Goal: Task Accomplishment & Management: Complete application form

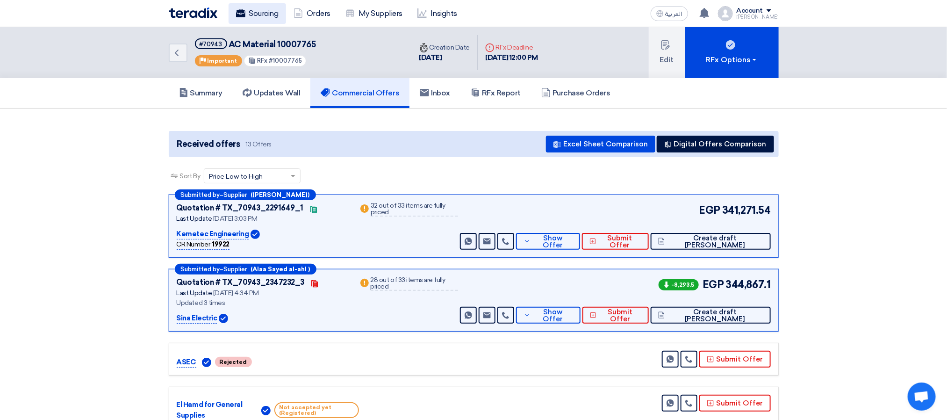
click at [255, 14] on link "Sourcing" at bounding box center [258, 13] width 58 height 21
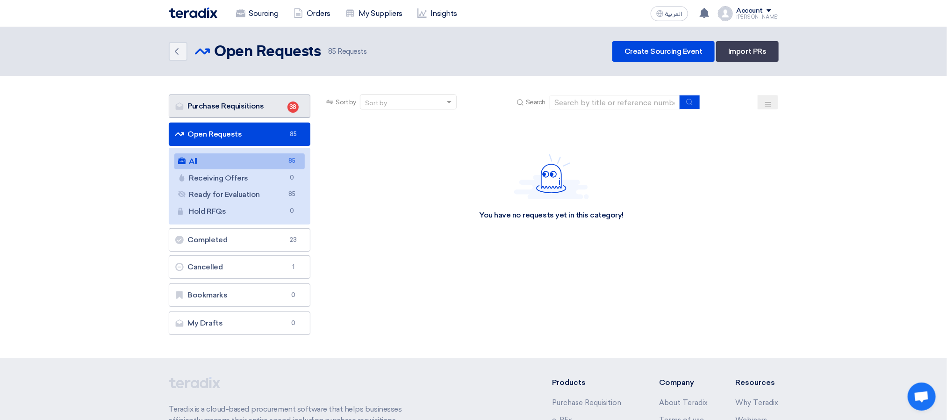
click at [261, 104] on link "Purchase Requisitions Purchase Requisitions 38" at bounding box center [240, 105] width 142 height 23
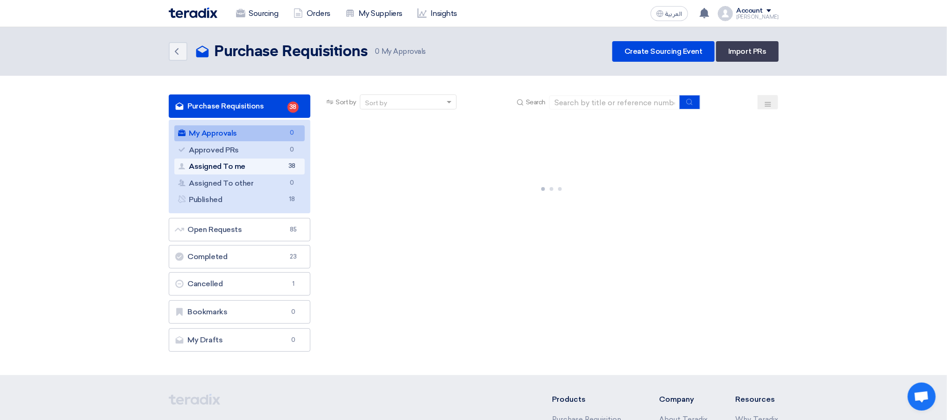
click at [252, 172] on link "Assigned To me Assigned To me 38" at bounding box center [239, 167] width 131 height 16
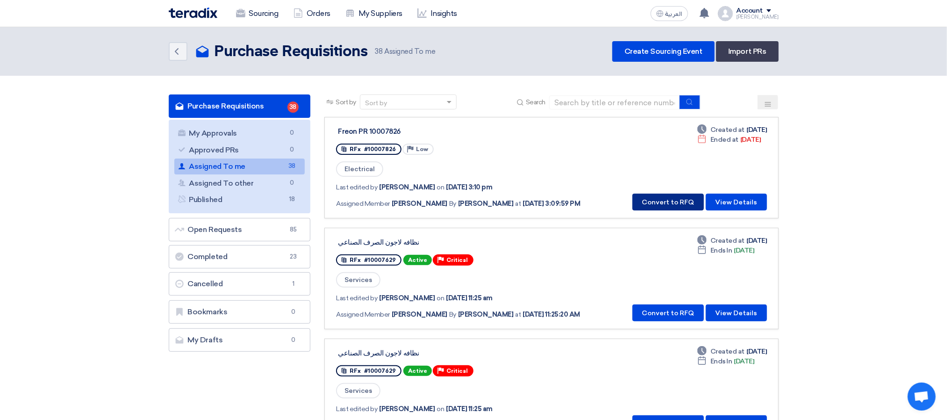
click at [649, 198] on button "Convert to RFQ" at bounding box center [669, 202] width 72 height 17
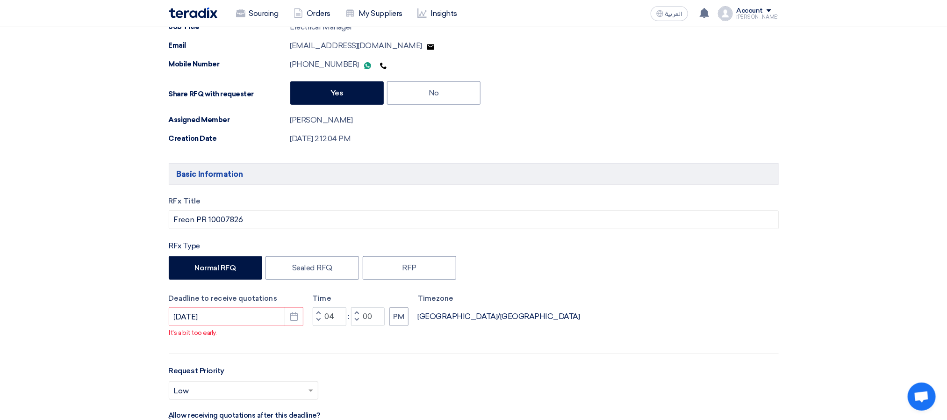
scroll to position [140, 0]
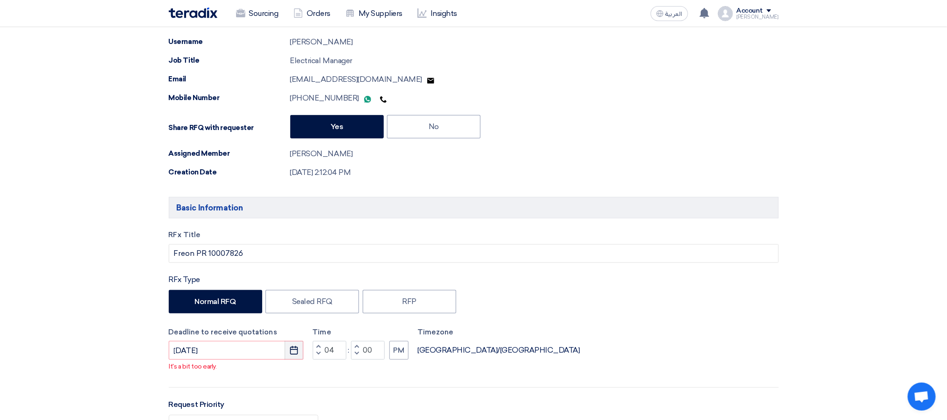
click at [293, 354] on icon "Pick a date" at bounding box center [293, 350] width 9 height 9
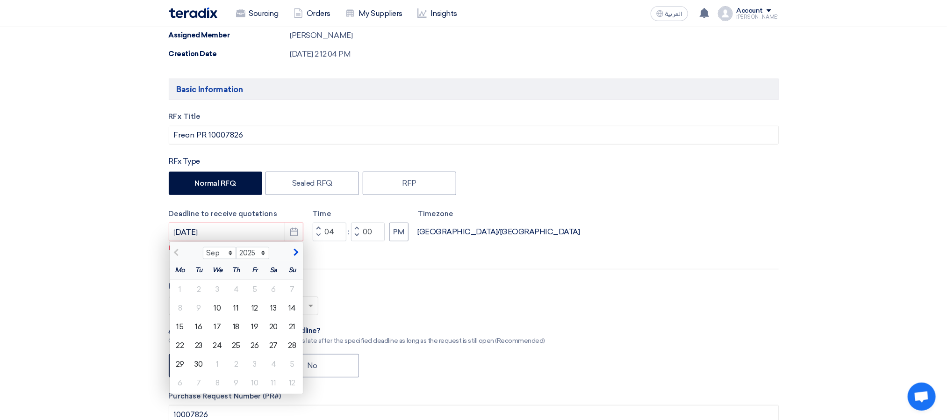
scroll to position [421, 0]
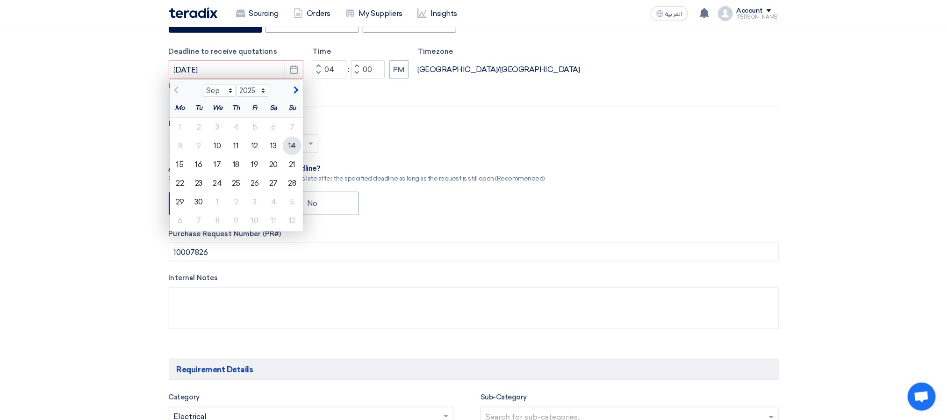
click at [291, 152] on div "14" at bounding box center [292, 146] width 19 height 19
type input "[DATE]"
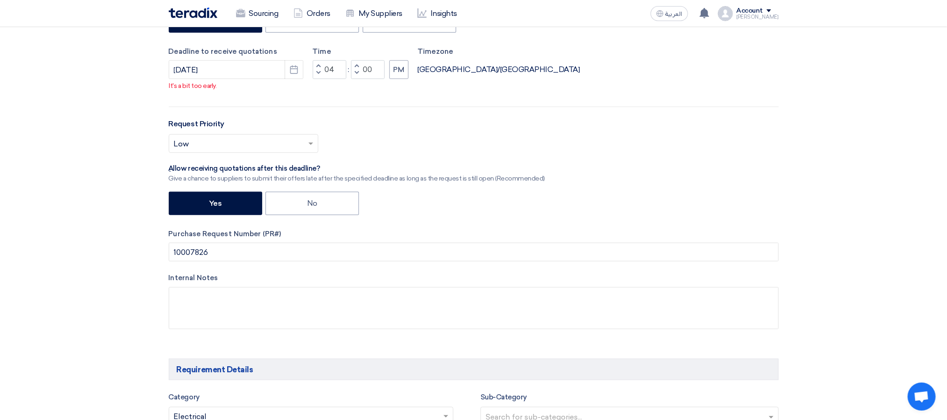
click at [400, 146] on div "Select priority... × Low ×" at bounding box center [474, 147] width 610 height 26
click at [403, 70] on button "PM" at bounding box center [399, 69] width 19 height 19
click at [396, 74] on button "AM" at bounding box center [400, 69] width 20 height 19
click at [321, 76] on button "Decrement hours" at bounding box center [318, 74] width 11 height 12
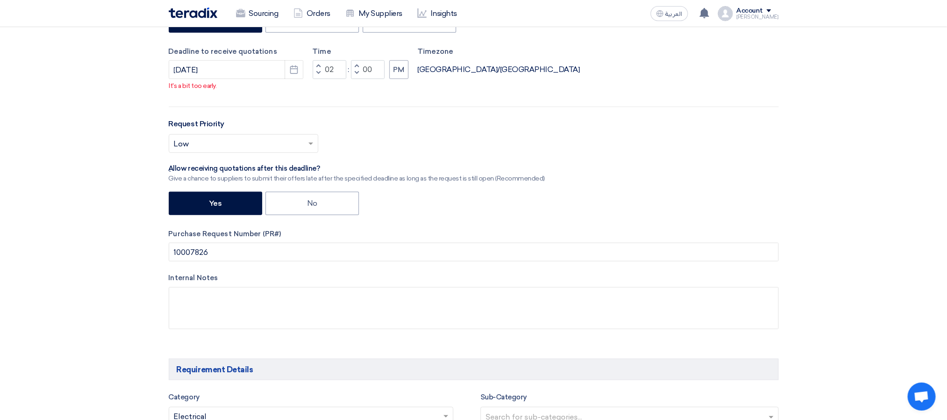
click at [321, 76] on button "Decrement hours" at bounding box center [318, 74] width 11 height 12
click at [316, 67] on button "Increment hours" at bounding box center [318, 66] width 11 height 12
type input "12"
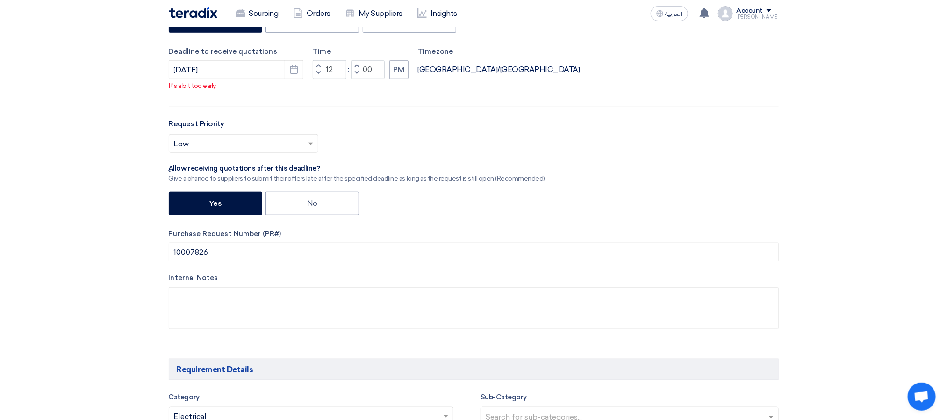
click at [422, 121] on div "RFx Title Freon PR 10007826 RFx Type Normal RFQ Sealed RFQ RFP Deadline to rece…" at bounding box center [474, 146] width 624 height 395
click at [291, 146] on input "text" at bounding box center [239, 144] width 130 height 15
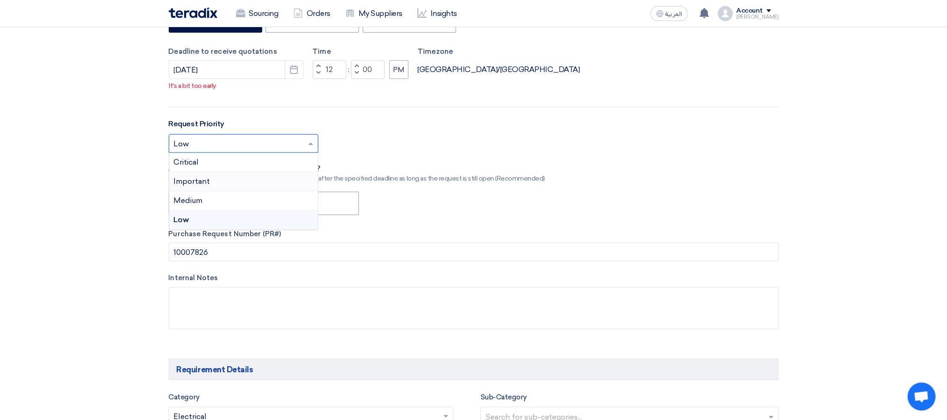
click at [250, 179] on div "Important" at bounding box center [243, 181] width 149 height 19
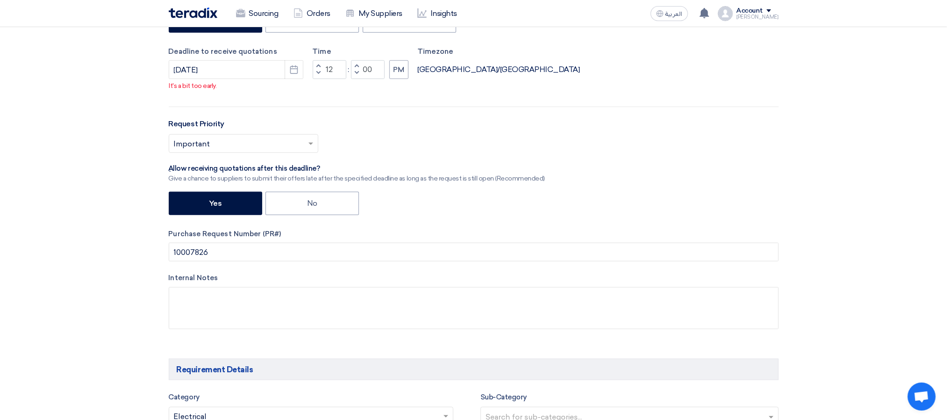
click at [450, 215] on div "Yes No" at bounding box center [474, 205] width 610 height 26
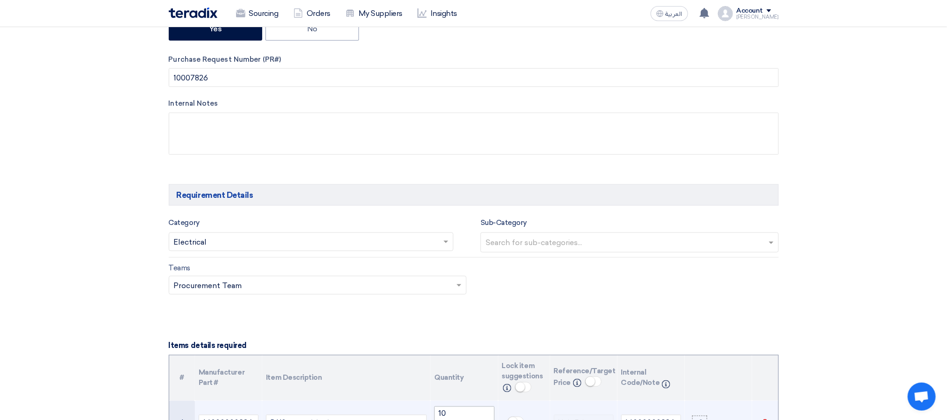
scroll to position [842, 0]
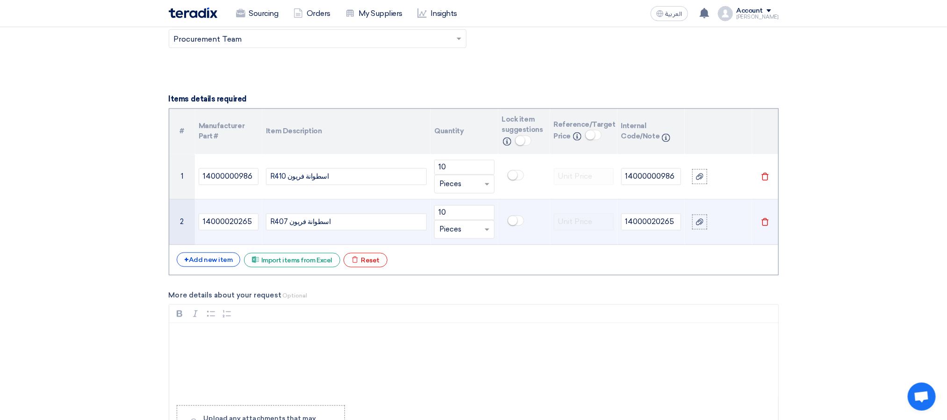
click at [371, 231] on div "R407 اسطوانة فريون" at bounding box center [346, 222] width 161 height 17
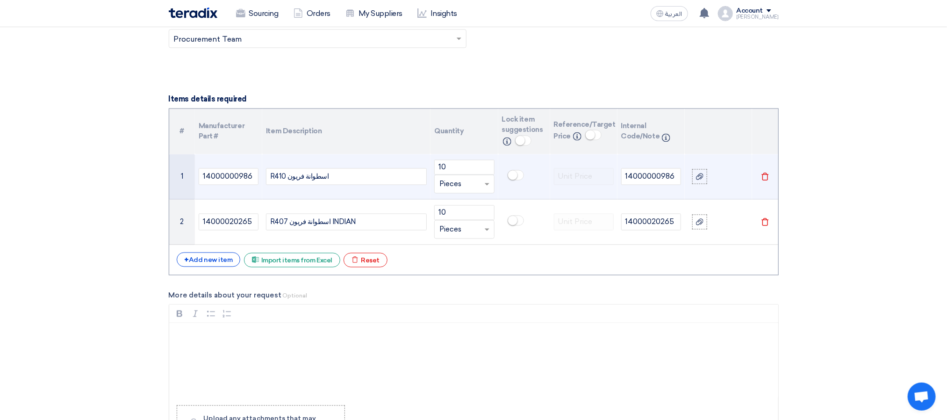
click at [359, 184] on div "R410 اسطوانة فريون" at bounding box center [346, 176] width 161 height 17
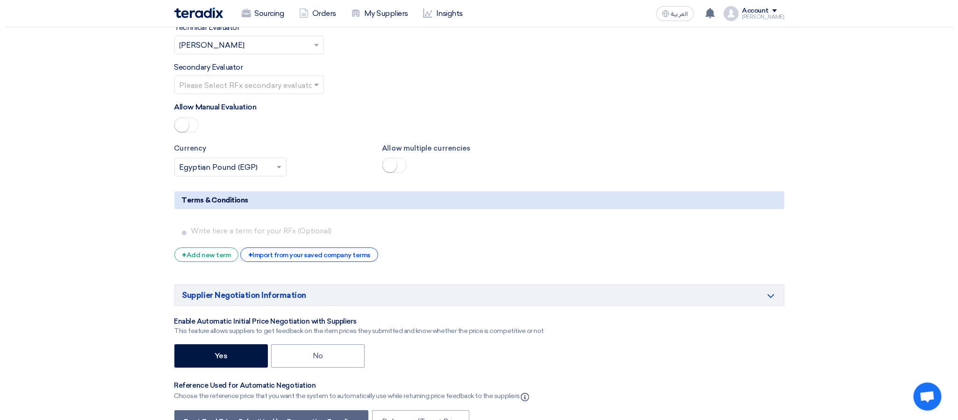
scroll to position [1543, 0]
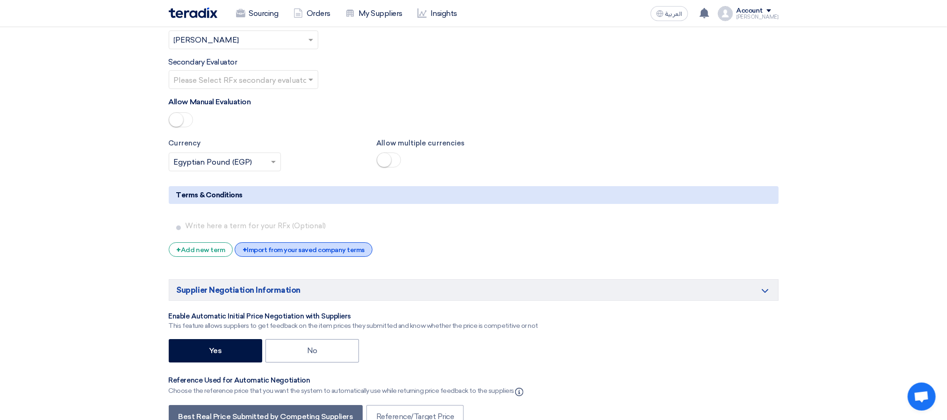
click at [295, 257] on div "+ Import from your saved company terms" at bounding box center [304, 249] width 138 height 14
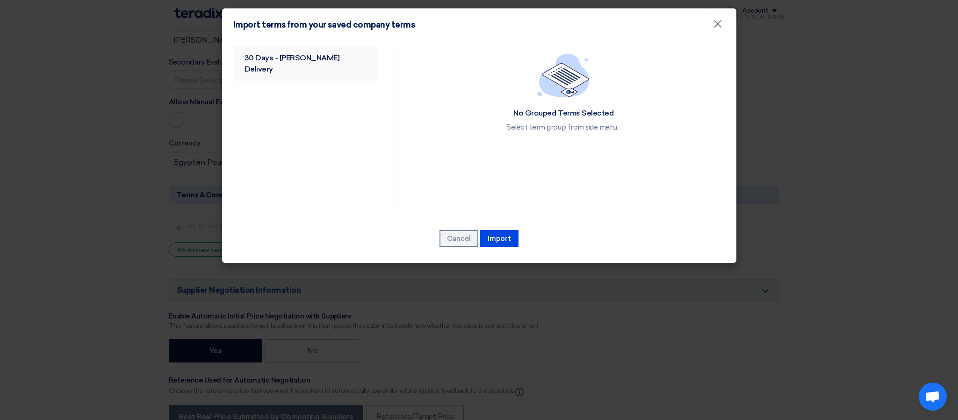
click at [320, 62] on link "30 Days - [PERSON_NAME] Delivery" at bounding box center [305, 64] width 145 height 36
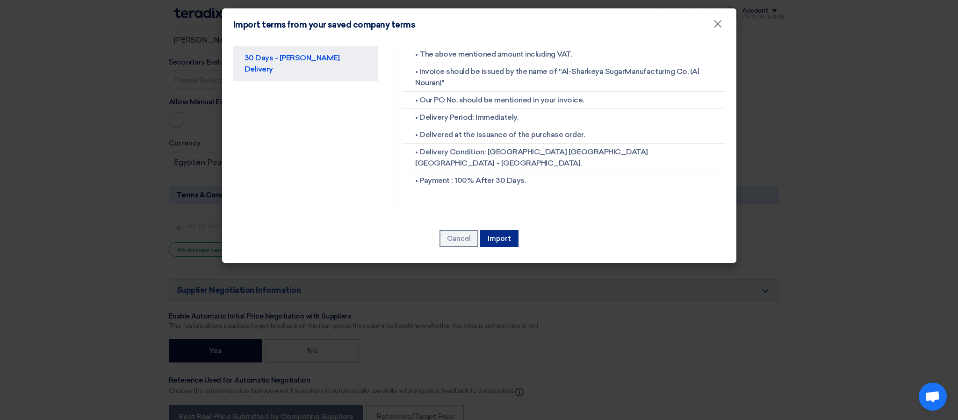
click at [486, 236] on button "Import" at bounding box center [499, 238] width 38 height 17
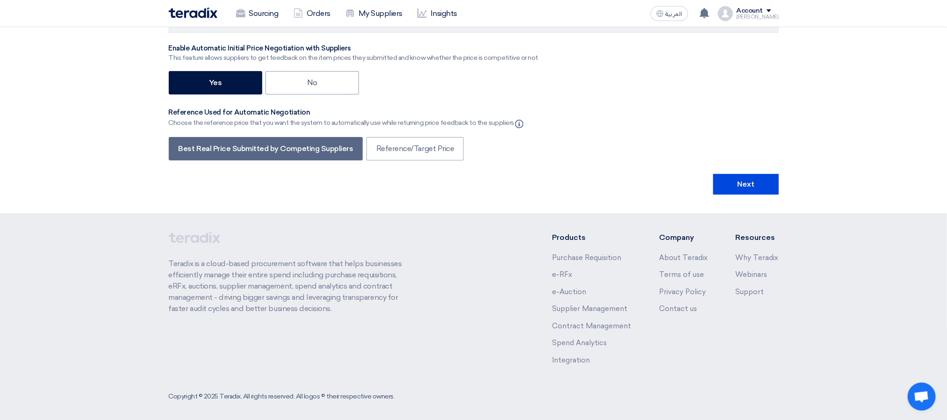
scroll to position [1947, 0]
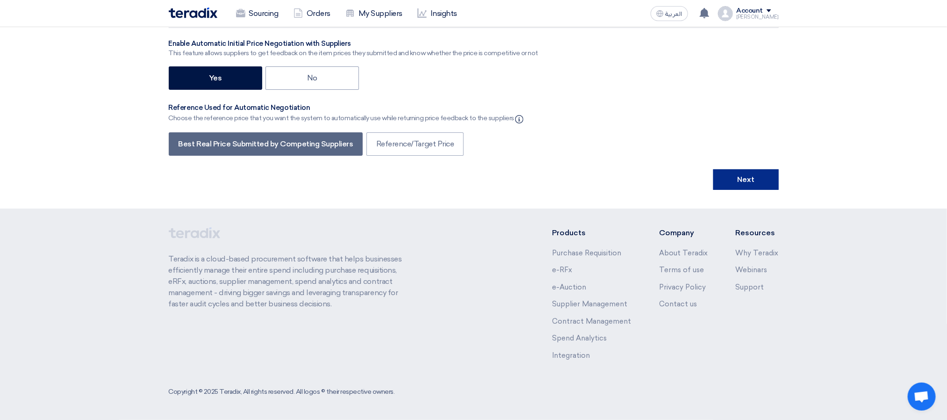
click at [740, 178] on button "Next" at bounding box center [746, 179] width 65 height 21
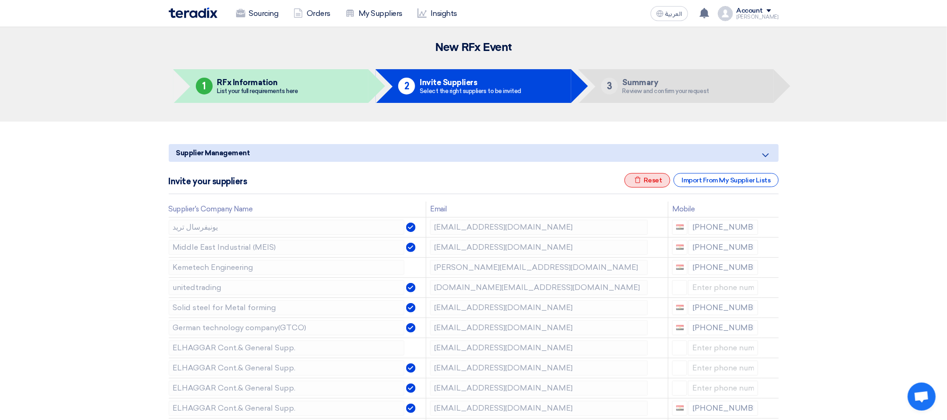
click at [661, 185] on div "Excel file Reset" at bounding box center [648, 180] width 46 height 14
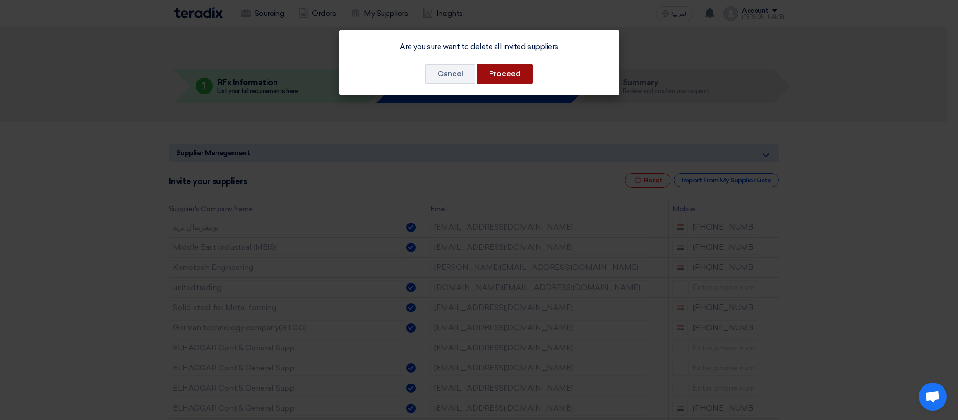
click at [513, 74] on button "Proceed" at bounding box center [505, 74] width 56 height 21
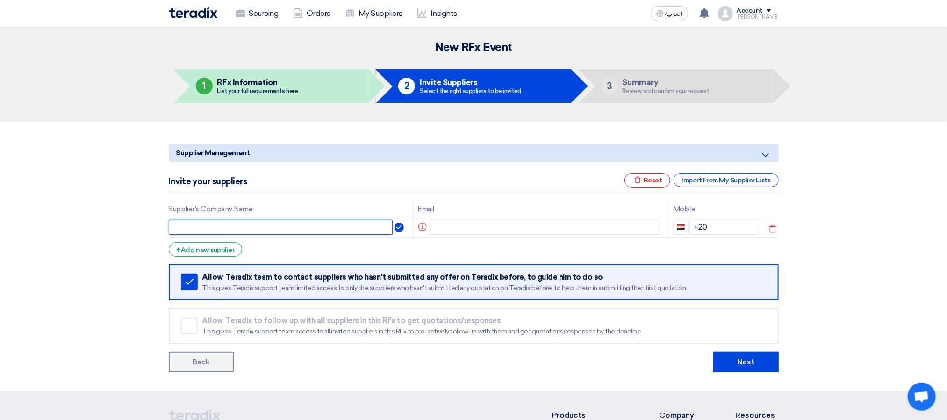
click at [357, 231] on input "text" at bounding box center [281, 227] width 224 height 15
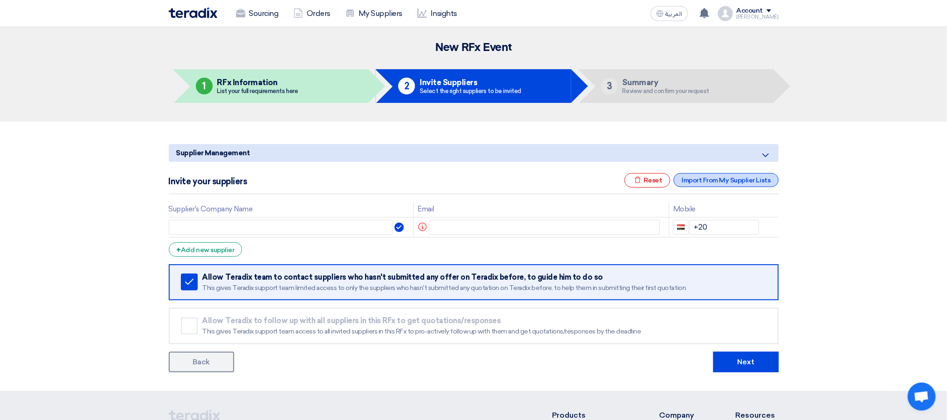
click at [694, 174] on div "Import From My Supplier Lists" at bounding box center [726, 180] width 105 height 14
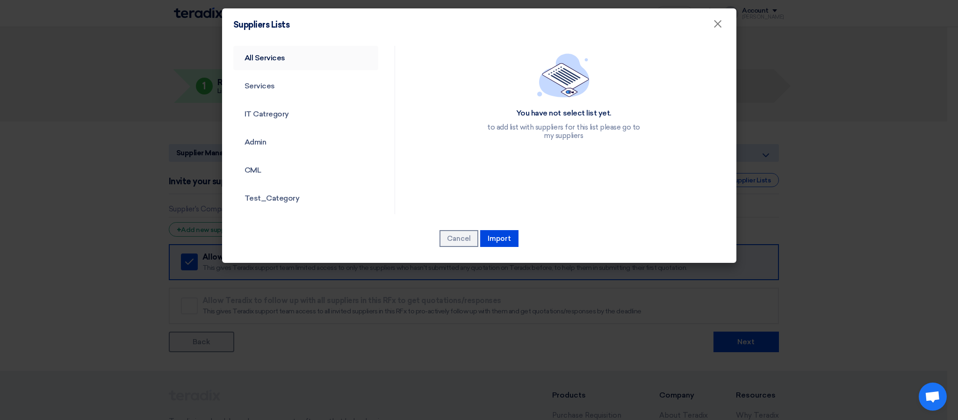
click at [275, 62] on link "All Services" at bounding box center [305, 58] width 145 height 24
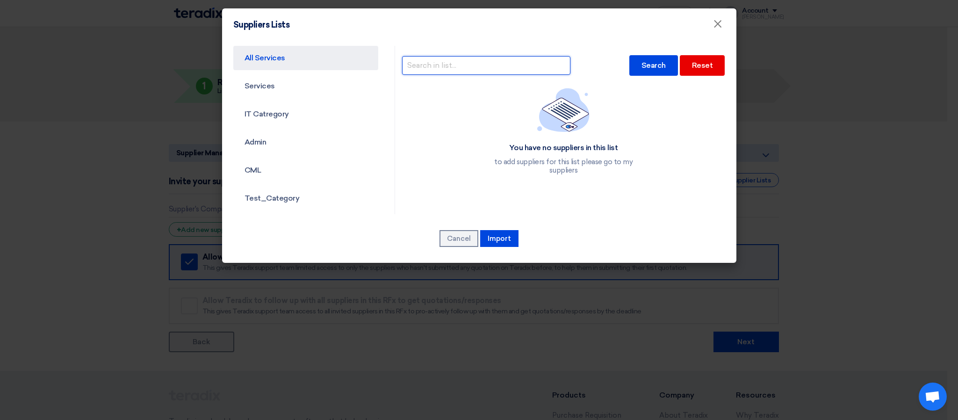
click at [486, 63] on input "text" at bounding box center [486, 65] width 168 height 19
type input "EAGLE"
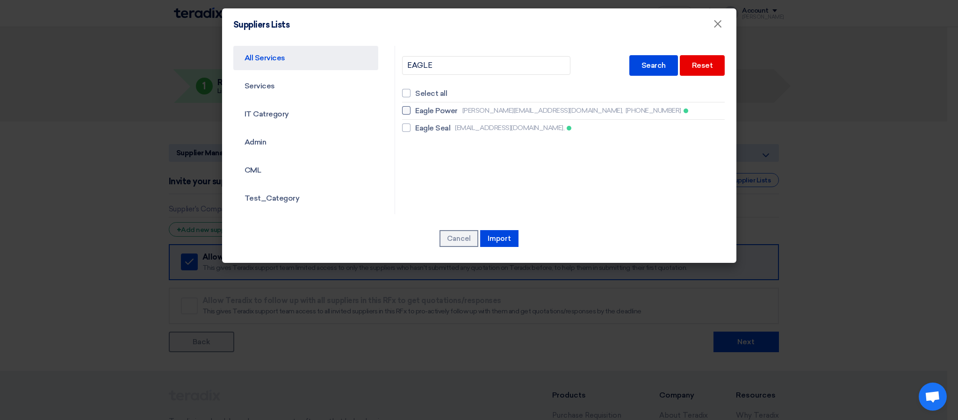
click at [476, 107] on span "[PERSON_NAME][EMAIL_ADDRESS][DOMAIN_NAME]," at bounding box center [543, 111] width 161 height 10
click at [421, 108] on input "Eagle Power [EMAIL_ADDRESS][DOMAIN_NAME], [PHONE_NUMBER]" at bounding box center [418, 111] width 6 height 6
checkbox input "true"
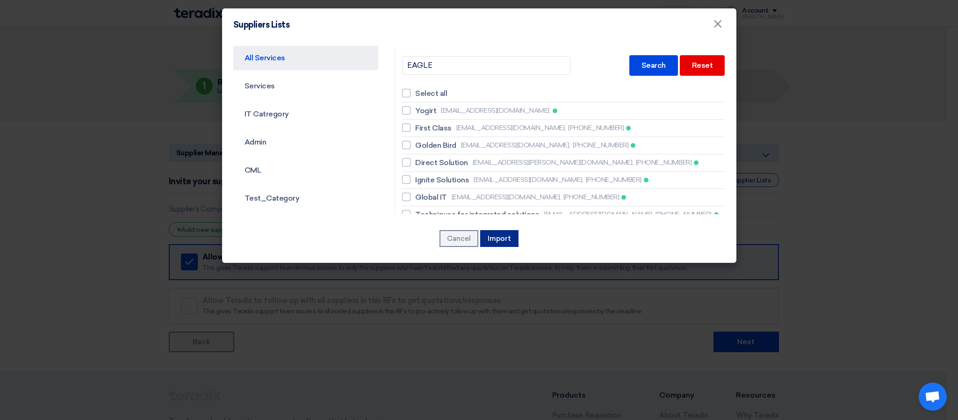
click at [499, 236] on button "Import" at bounding box center [499, 238] width 38 height 17
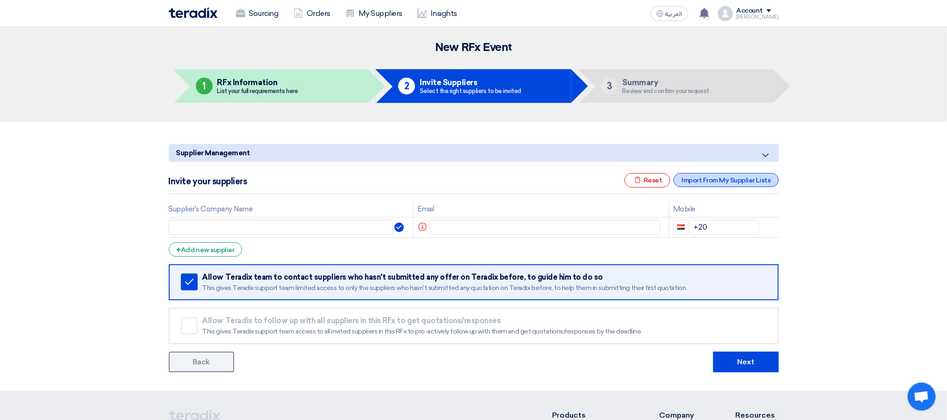
click at [687, 181] on div "Import From My Supplier Lists" at bounding box center [726, 180] width 105 height 14
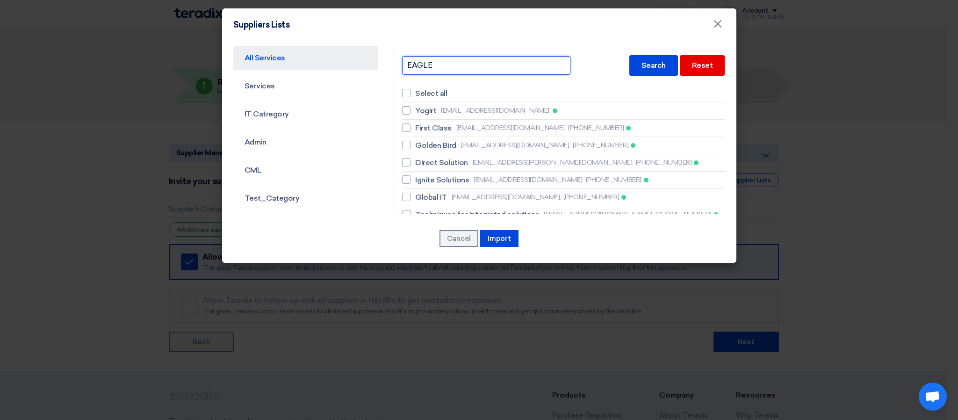
click at [457, 59] on input "EAGLE" at bounding box center [486, 65] width 168 height 19
click at [629, 62] on div "Search" at bounding box center [653, 65] width 49 height 21
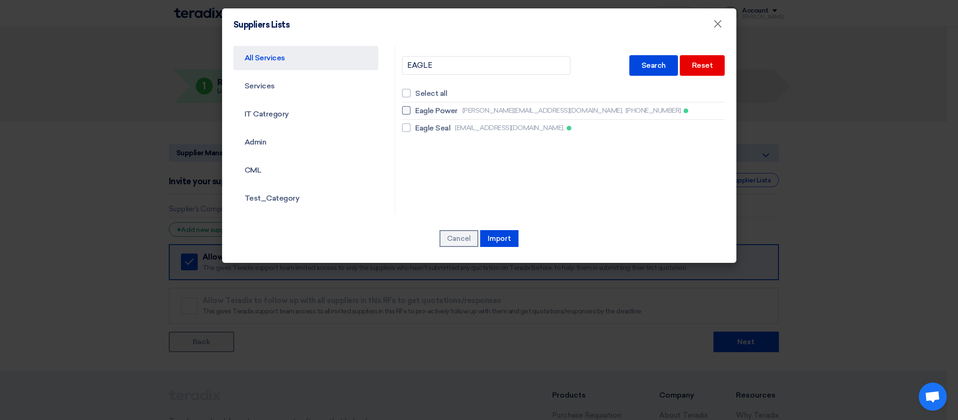
click at [403, 112] on div at bounding box center [406, 110] width 8 height 8
click at [415, 112] on input "Eagle Power [EMAIL_ADDRESS][DOMAIN_NAME], [PHONE_NUMBER]" at bounding box center [418, 111] width 6 height 6
checkbox input "true"
click at [499, 239] on button "Import" at bounding box center [499, 238] width 38 height 17
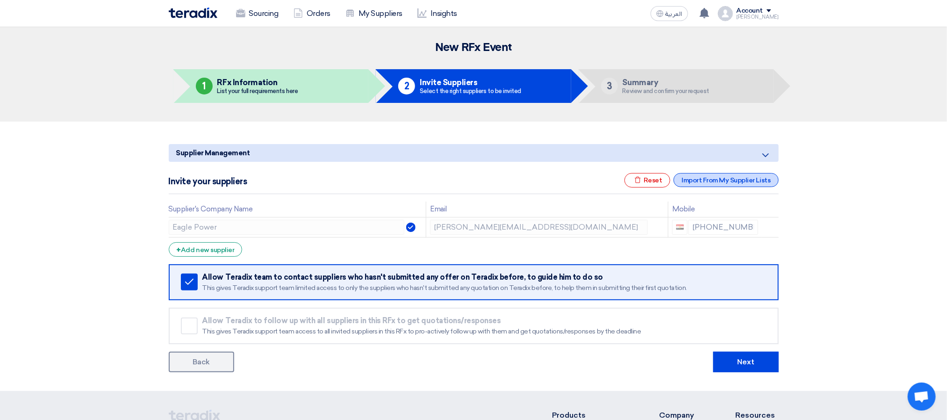
click at [694, 180] on div "Import From My Supplier Lists" at bounding box center [726, 180] width 105 height 14
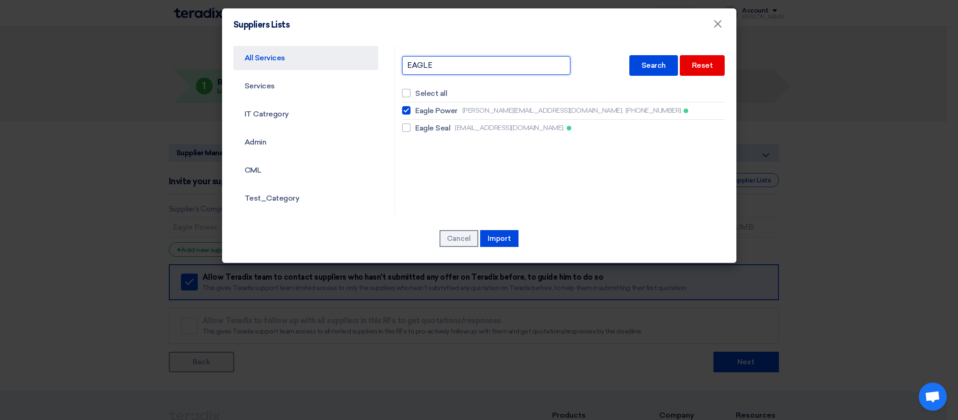
click at [452, 60] on input "EAGLE" at bounding box center [486, 65] width 168 height 19
type input "BRIDGE"
click at [629, 64] on div "Search" at bounding box center [653, 65] width 49 height 21
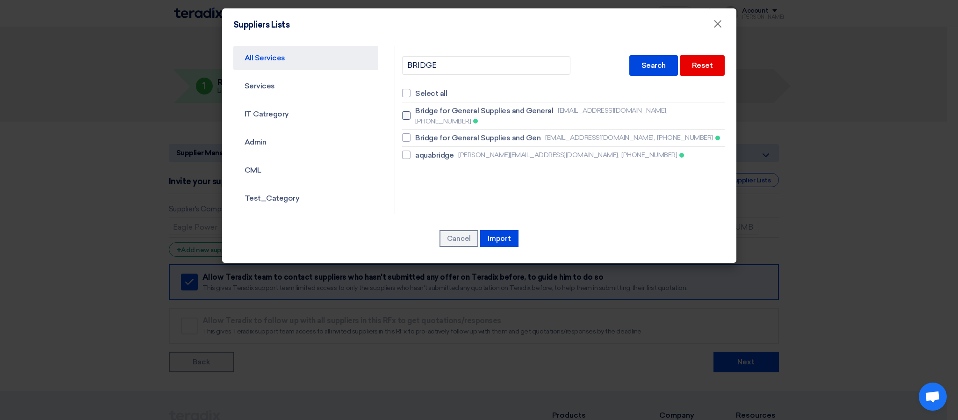
click at [455, 114] on span "Bridge for General Supplies and General" at bounding box center [484, 110] width 138 height 11
click at [421, 114] on input "Bridge for General Supplies and General [EMAIL_ADDRESS][DOMAIN_NAME], [PHONE_NU…" at bounding box center [418, 116] width 6 height 6
checkbox input "true"
click at [648, 68] on div "Search" at bounding box center [653, 65] width 49 height 21
click at [505, 240] on button "Import" at bounding box center [499, 238] width 38 height 17
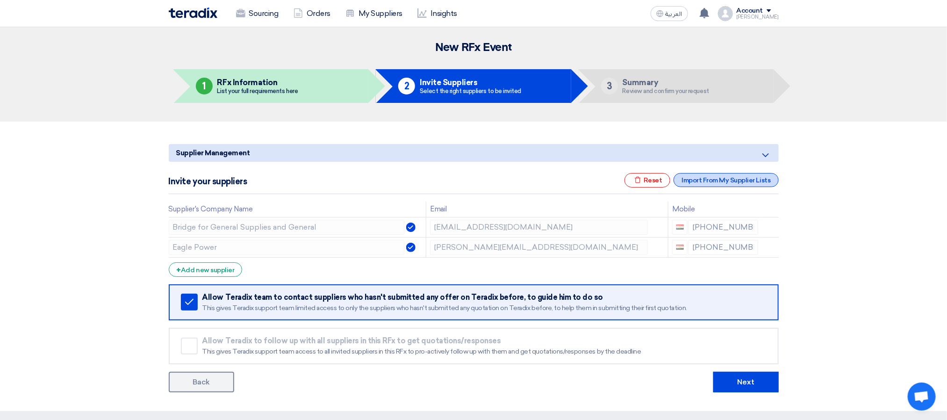
click at [706, 178] on div "Import From My Supplier Lists" at bounding box center [726, 180] width 105 height 14
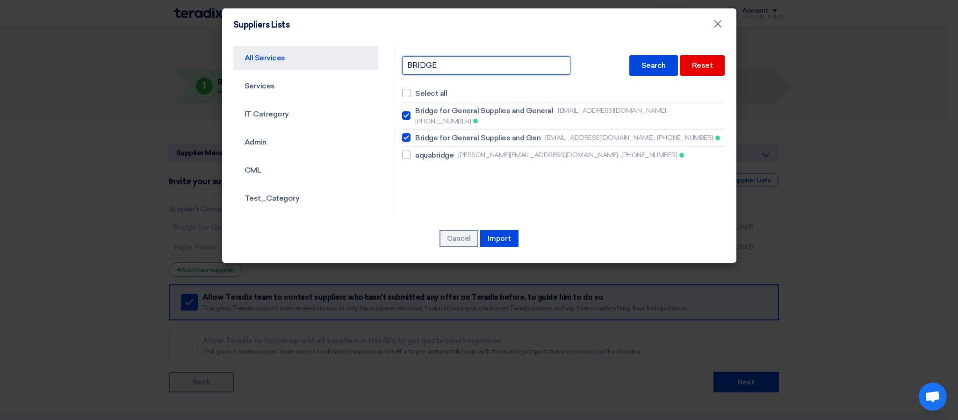
click at [462, 64] on input "BRIDGE" at bounding box center [486, 65] width 168 height 19
type input "KEMETEC"
click at [631, 66] on div "Search" at bounding box center [653, 65] width 49 height 21
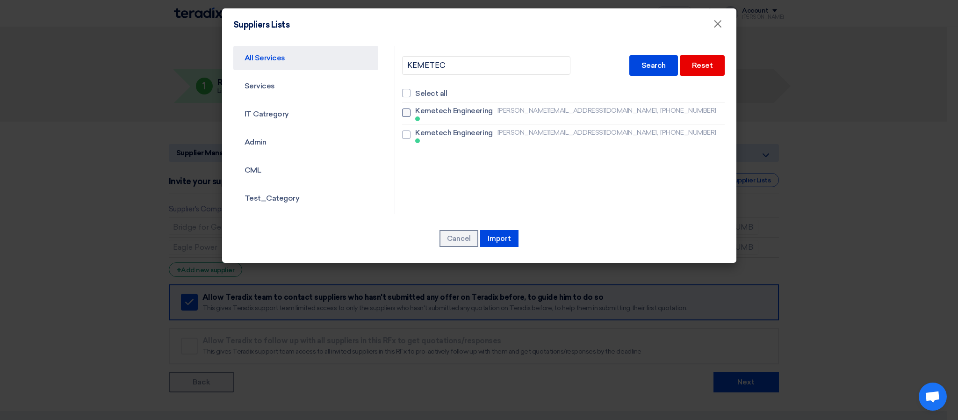
click at [555, 111] on span "[PERSON_NAME][EMAIL_ADDRESS][DOMAIN_NAME]," at bounding box center [578, 111] width 161 height 10
click at [421, 111] on input "Kemetech Engineering [PERSON_NAME][EMAIL_ADDRESS][DOMAIN_NAME], [PHONE_NUMBER]" at bounding box center [418, 113] width 6 height 6
checkbox input "true"
click at [509, 240] on button "Import" at bounding box center [499, 238] width 38 height 17
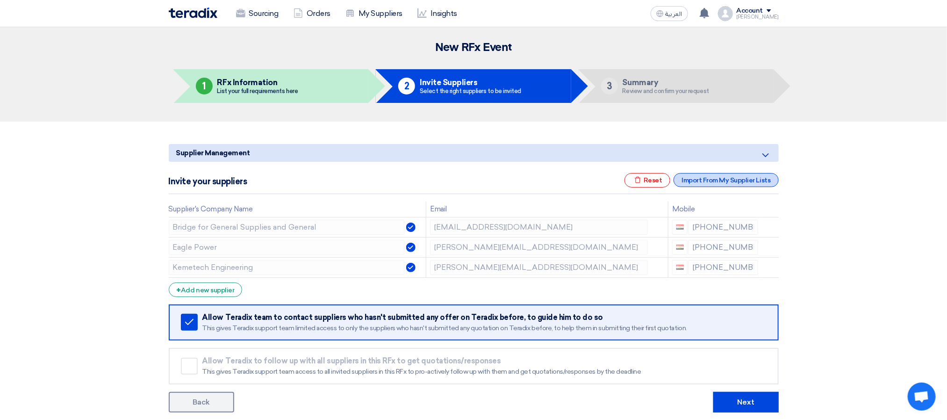
click at [701, 175] on div "Import From My Supplier Lists" at bounding box center [726, 180] width 105 height 14
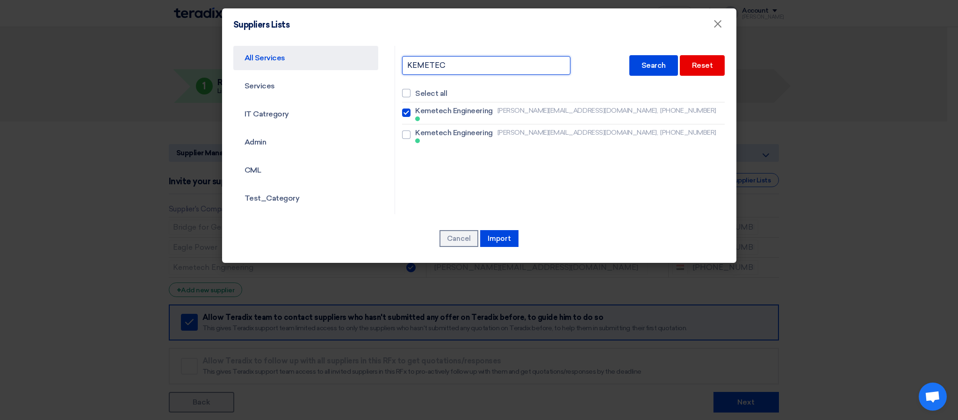
click at [465, 64] on input "KEMETEC" at bounding box center [486, 65] width 168 height 19
type input "H"
type input "TAW"
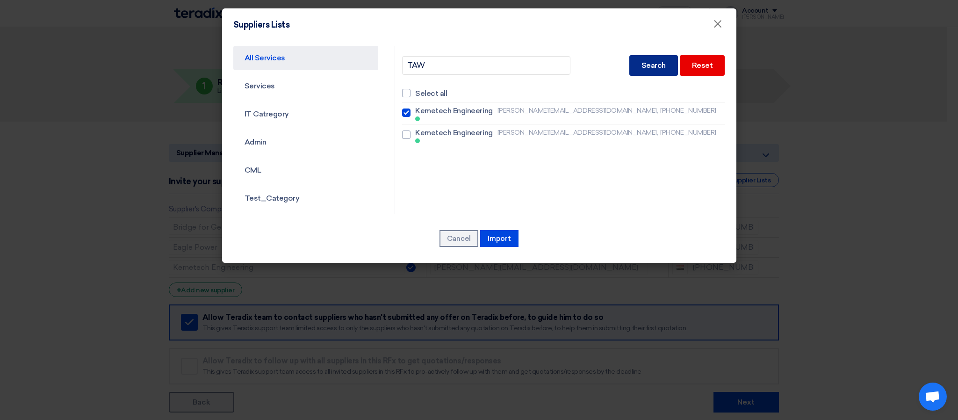
click at [643, 62] on div "Search" at bounding box center [653, 65] width 49 height 21
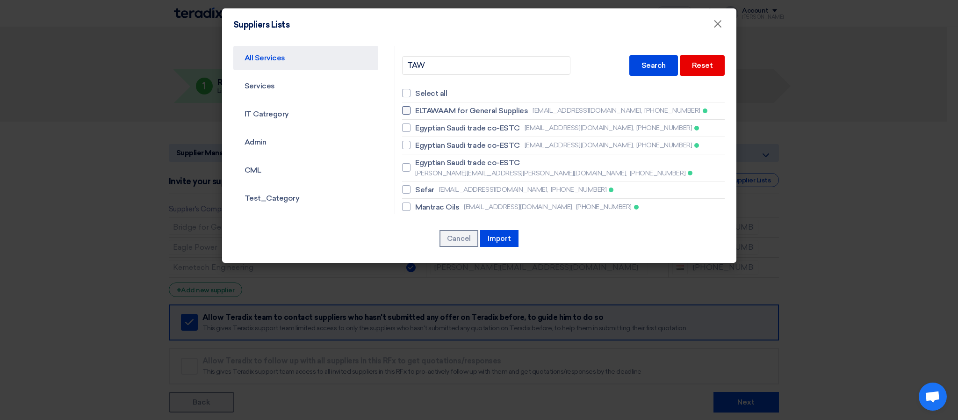
click at [473, 109] on span "ELTAWAAM for General Supplies" at bounding box center [471, 110] width 113 height 11
click at [421, 109] on input "ELTAWAAM for General Supplies [EMAIL_ADDRESS][DOMAIN_NAME], [PHONE_NUMBER]" at bounding box center [418, 111] width 6 height 6
checkbox input "true"
click at [517, 236] on button "Import" at bounding box center [499, 238] width 38 height 17
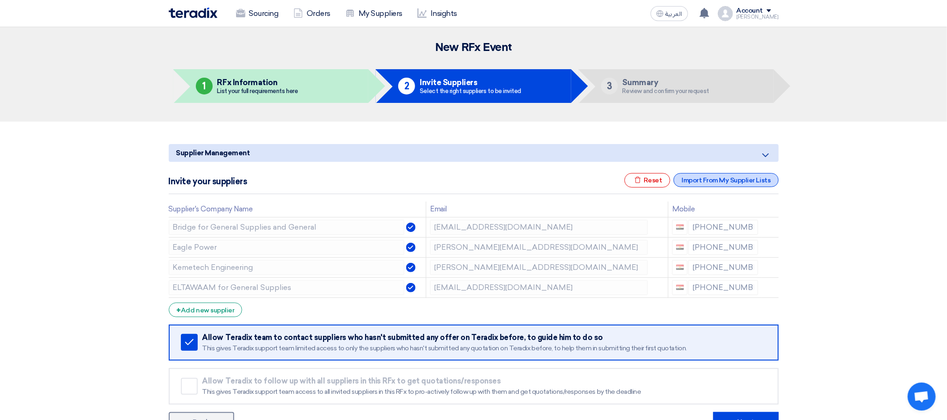
click at [697, 183] on div "Import From My Supplier Lists" at bounding box center [726, 180] width 105 height 14
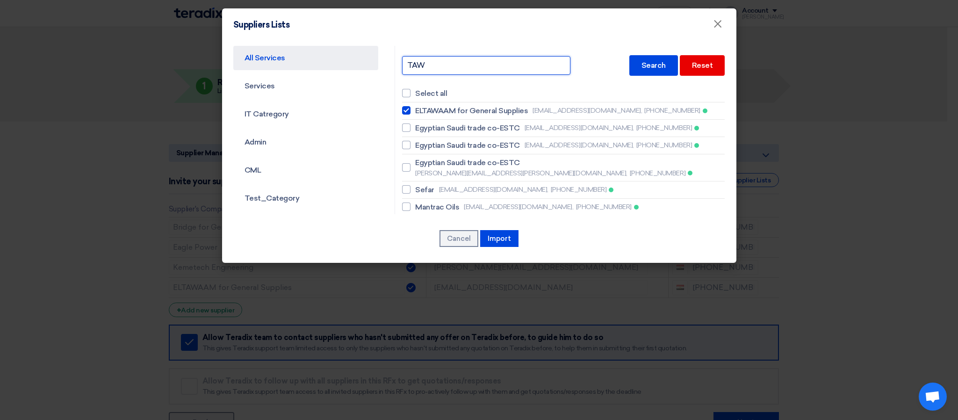
click at [457, 66] on input "TAW" at bounding box center [486, 65] width 168 height 19
type input "HAMD"
click at [654, 63] on div "Search" at bounding box center [653, 65] width 49 height 21
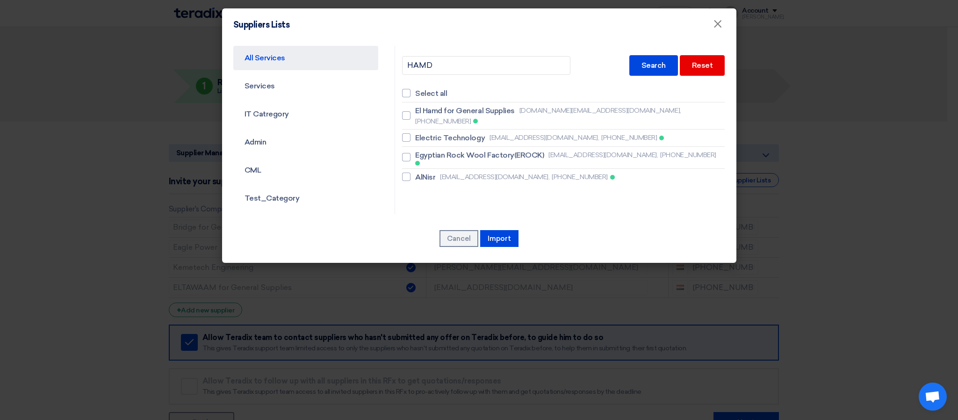
click at [447, 103] on li "El Hamd for General Supplies [DOMAIN_NAME][EMAIL_ADDRESS][DOMAIN_NAME], [PHONE_…" at bounding box center [563, 115] width 323 height 27
click at [503, 108] on span "El Hamd for General Supplies" at bounding box center [465, 110] width 100 height 11
click at [421, 113] on input "El Hamd for General Supplies [DOMAIN_NAME][EMAIL_ADDRESS][DOMAIN_NAME], [PHONE_…" at bounding box center [418, 116] width 6 height 6
checkbox input "true"
click at [640, 65] on div "Search" at bounding box center [653, 65] width 49 height 21
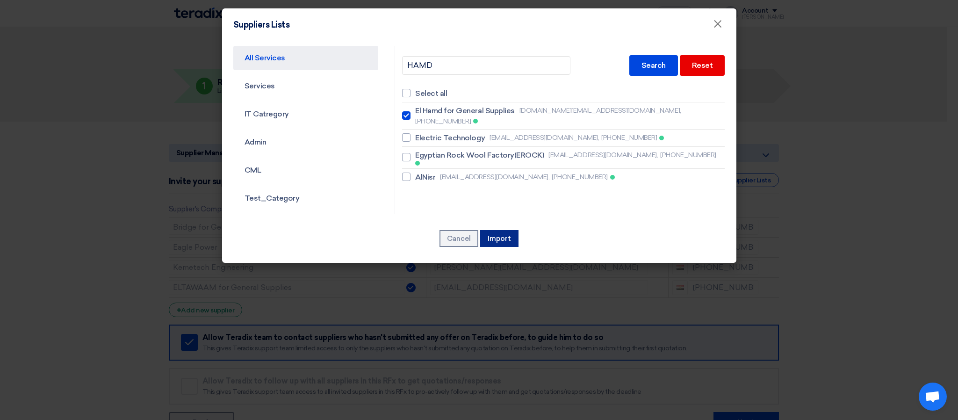
click at [505, 230] on button "Import" at bounding box center [499, 238] width 38 height 17
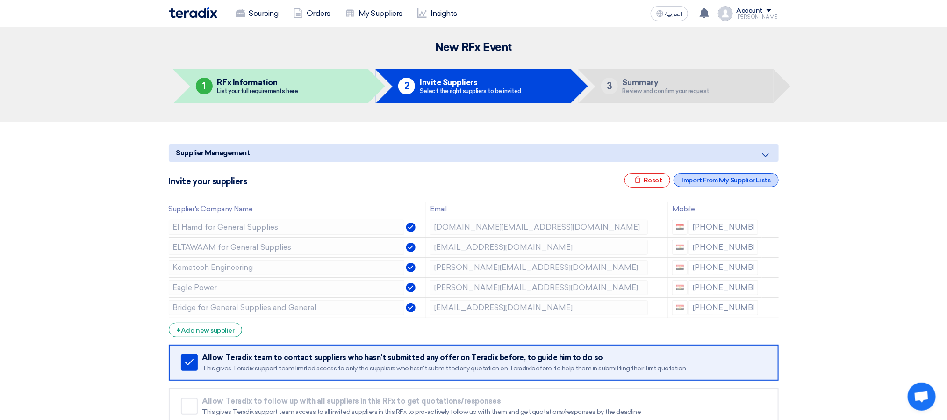
click at [694, 185] on div "Import From My Supplier Lists" at bounding box center [726, 180] width 105 height 14
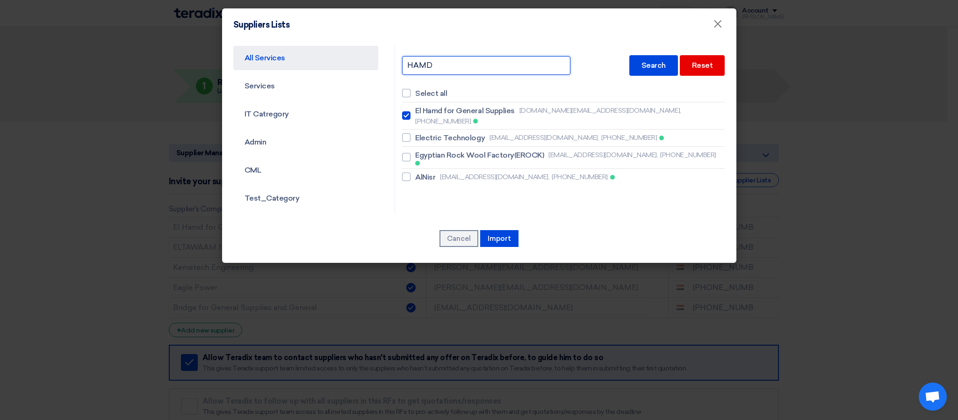
click at [472, 69] on input "HAMD" at bounding box center [486, 65] width 168 height 19
type input "يونيفرس"
click at [657, 65] on div "Search" at bounding box center [653, 65] width 49 height 21
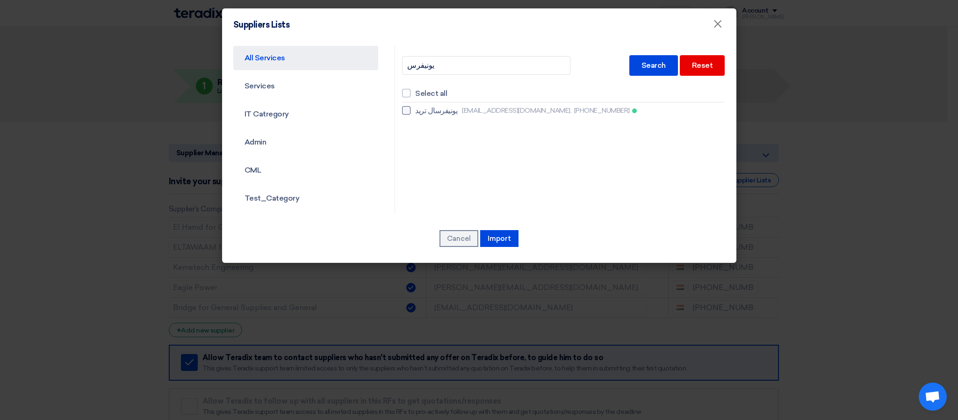
click at [462, 113] on span "[EMAIL_ADDRESS][DOMAIN_NAME]," at bounding box center [516, 111] width 109 height 10
click at [421, 113] on input "يونيفرسال تريد [EMAIL_ADDRESS][DOMAIN_NAME], [PHONE_NUMBER]" at bounding box center [418, 111] width 6 height 6
checkbox input "true"
click at [511, 242] on button "Import" at bounding box center [499, 238] width 38 height 17
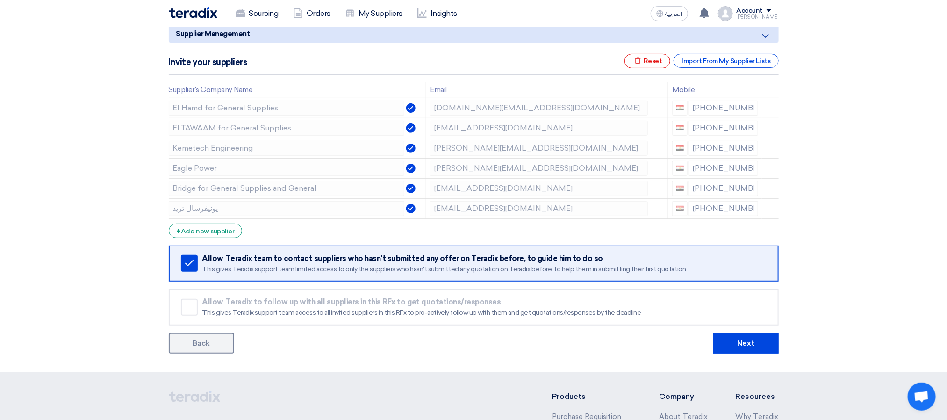
scroll to position [281, 0]
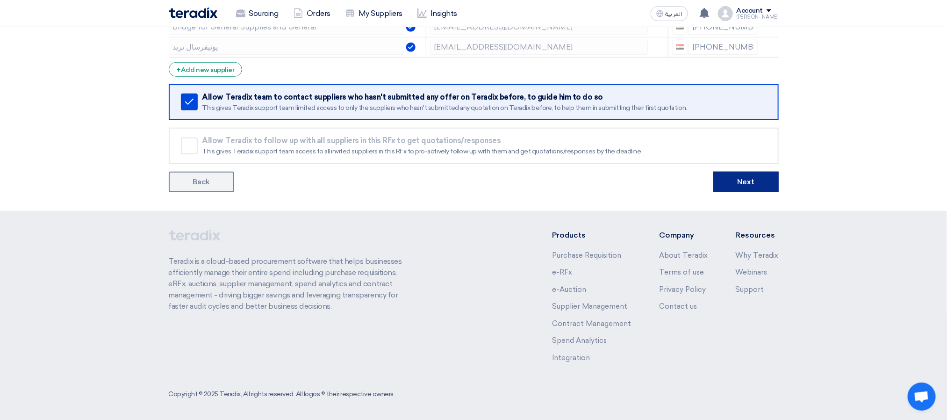
click at [738, 183] on button "Next" at bounding box center [746, 182] width 65 height 21
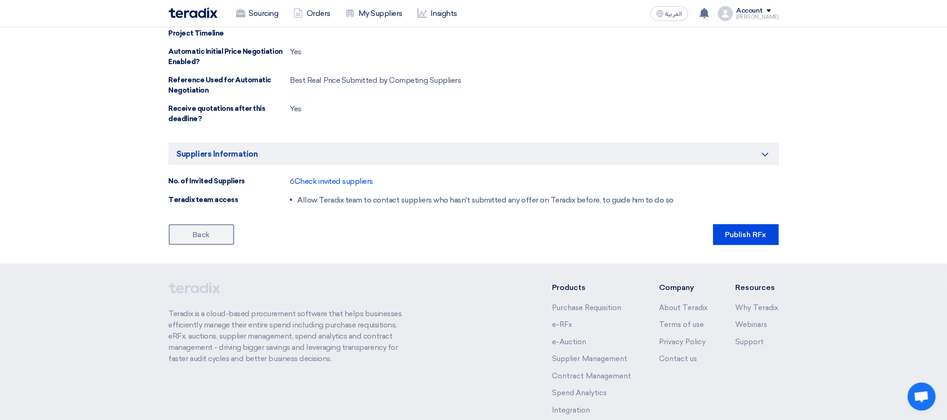
scroll to position [724, 0]
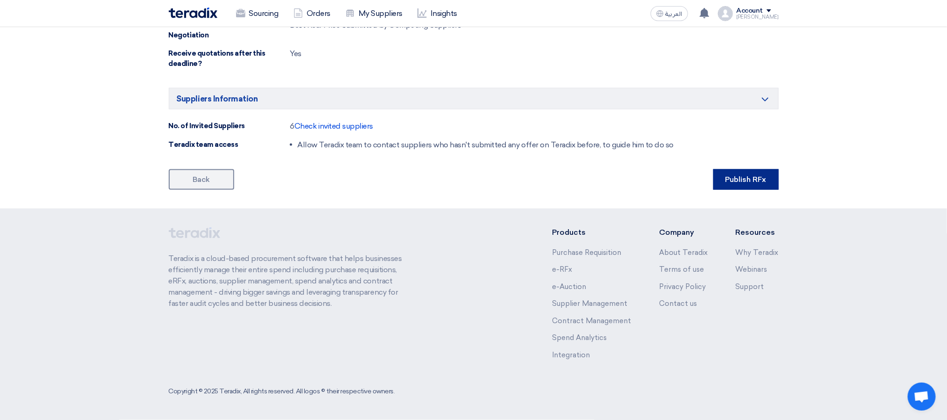
click at [727, 180] on button "Publish RFx" at bounding box center [746, 179] width 65 height 21
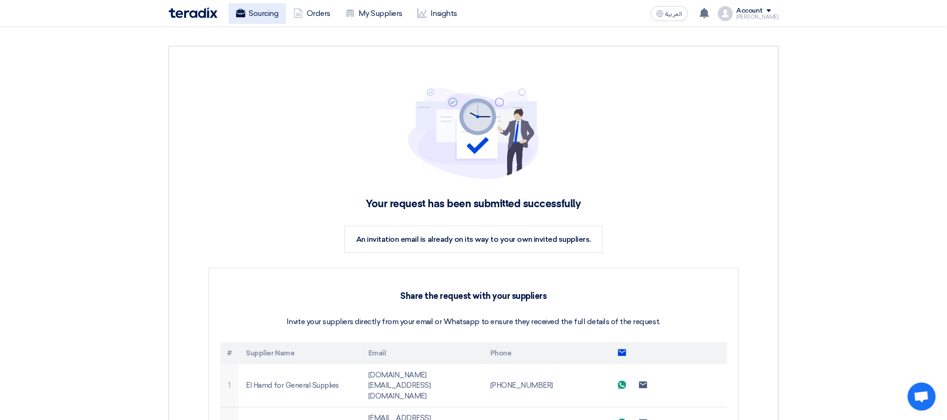
click at [238, 14] on use at bounding box center [240, 13] width 9 height 8
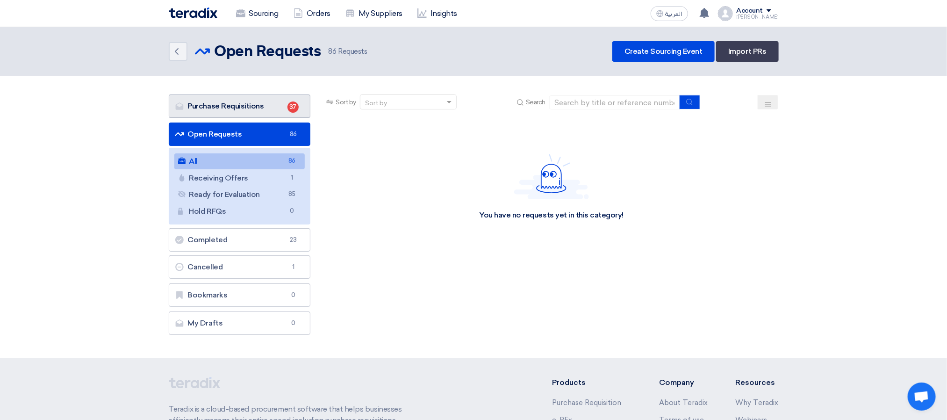
click at [247, 113] on link "Purchase Requisitions Purchase Requisitions 37" at bounding box center [240, 105] width 142 height 23
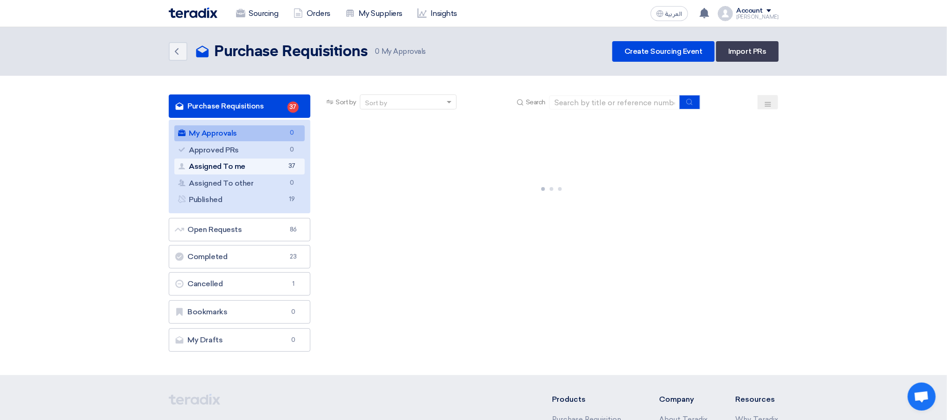
click at [266, 167] on link "Assigned To me Assigned To me 37" at bounding box center [239, 167] width 131 height 16
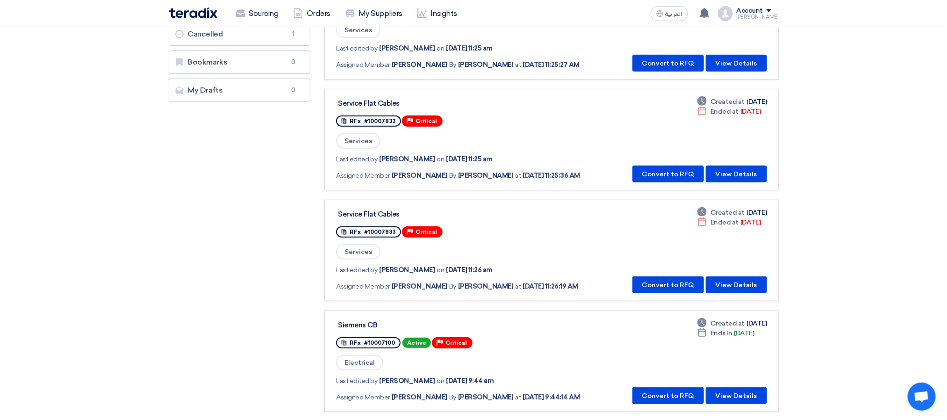
scroll to position [281, 0]
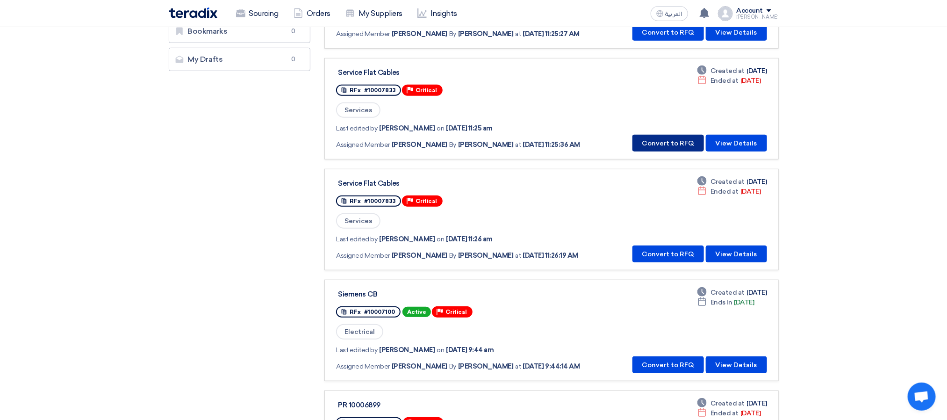
click at [654, 135] on button "Convert to RFQ" at bounding box center [669, 143] width 72 height 17
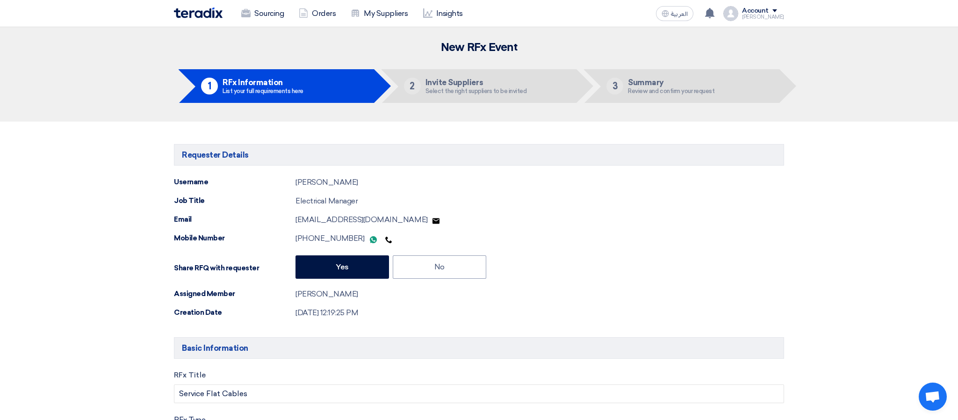
type input "[DATE]"
type input "01"
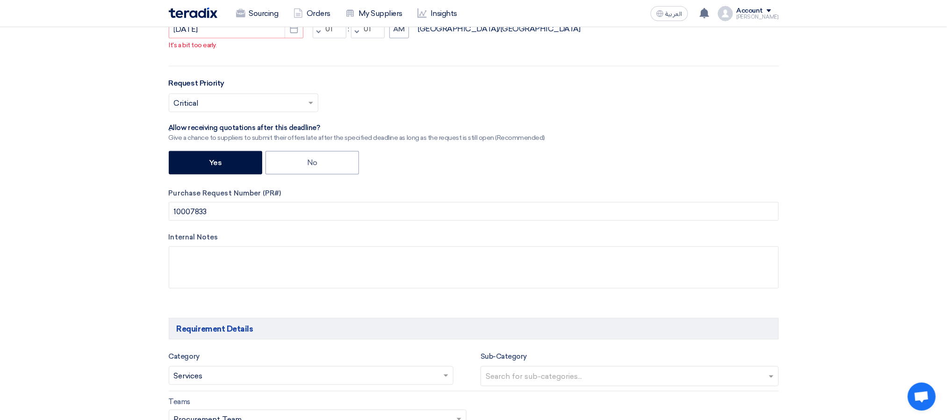
scroll to position [281, 0]
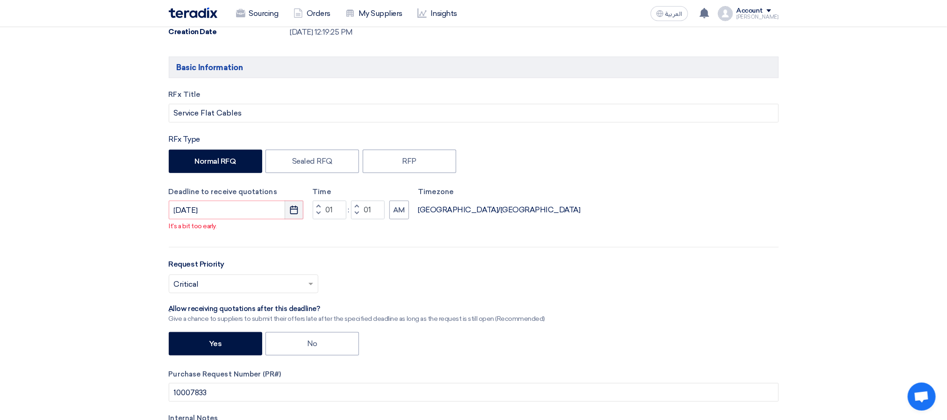
click at [296, 210] on use "button" at bounding box center [294, 210] width 8 height 8
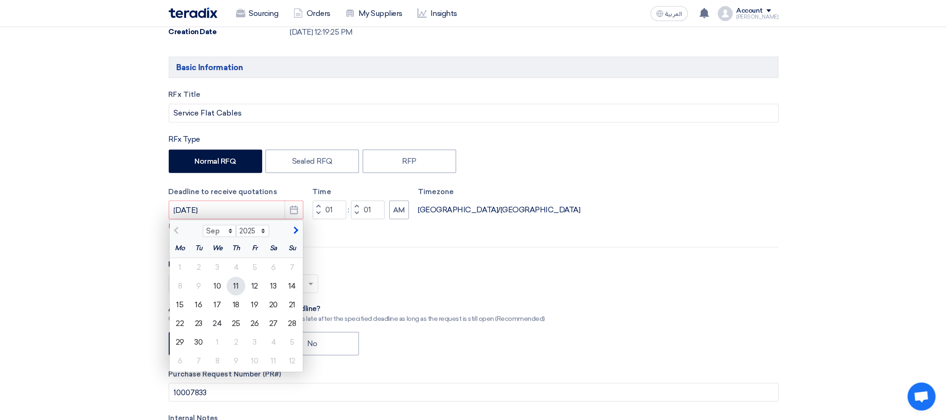
click at [243, 294] on div "11" at bounding box center [236, 286] width 19 height 19
type input "[DATE]"
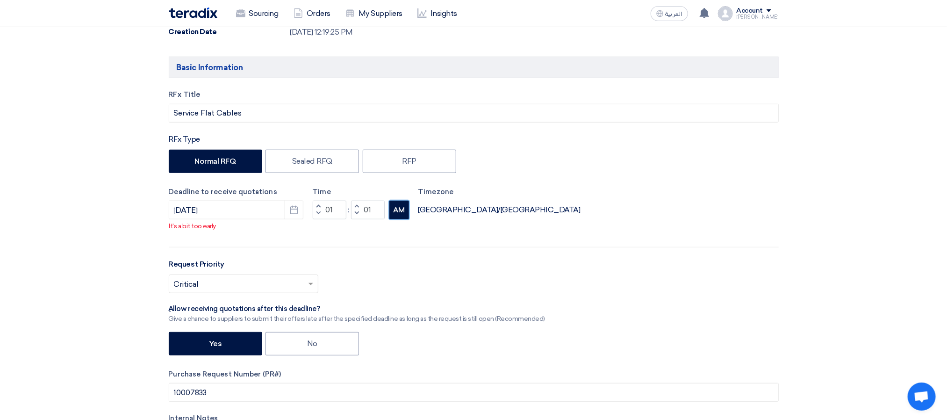
click at [406, 215] on button "AM" at bounding box center [400, 210] width 20 height 19
click at [259, 288] on input "text" at bounding box center [239, 284] width 130 height 15
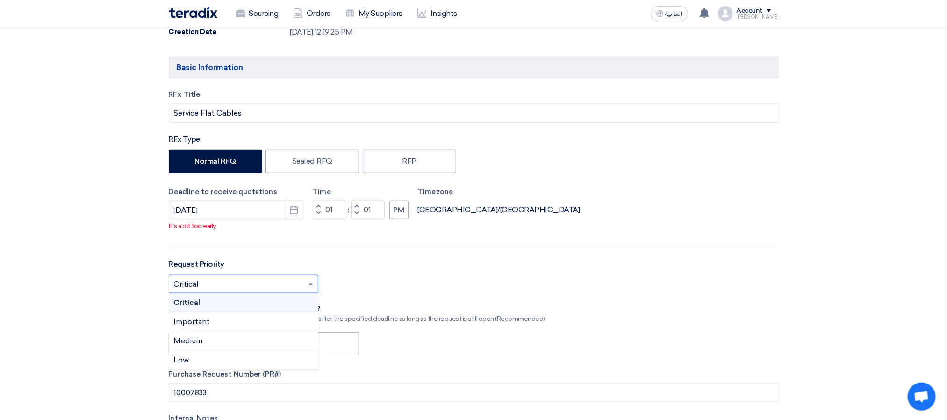
click at [373, 292] on div "Select priority... × Critical × Critical Important Medium Low" at bounding box center [474, 288] width 610 height 26
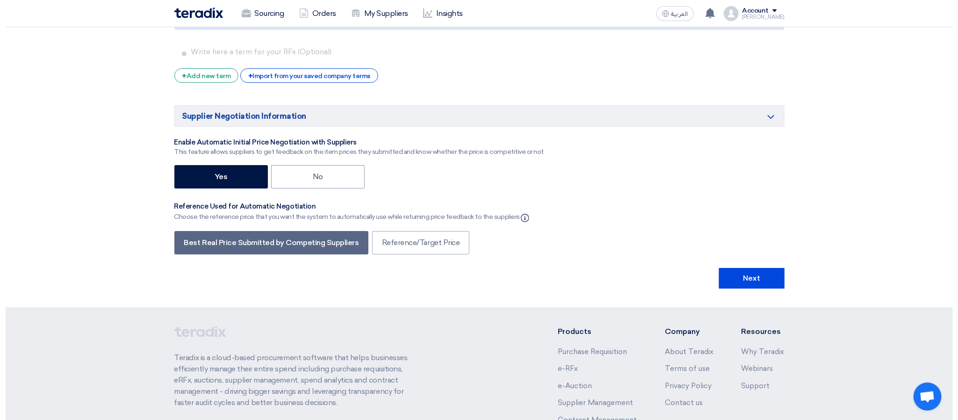
scroll to position [1684, 0]
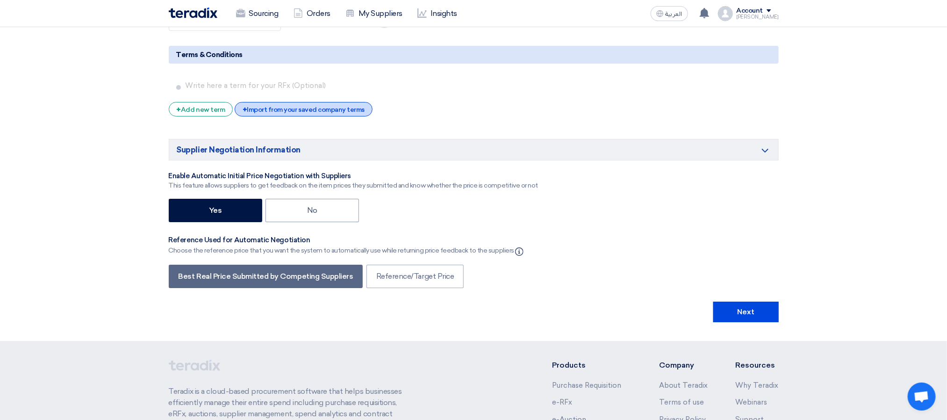
click at [310, 116] on div "+ Import from your saved company terms" at bounding box center [304, 109] width 138 height 14
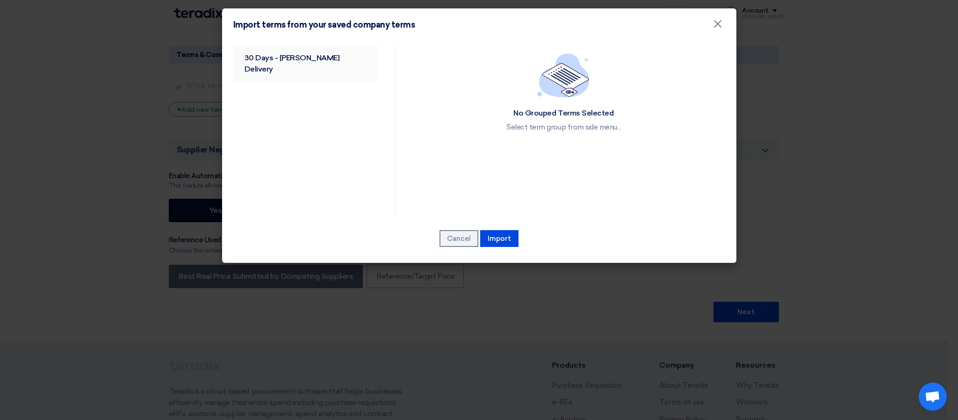
click at [291, 56] on link "30 Days - [PERSON_NAME] Delivery" at bounding box center [305, 64] width 145 height 36
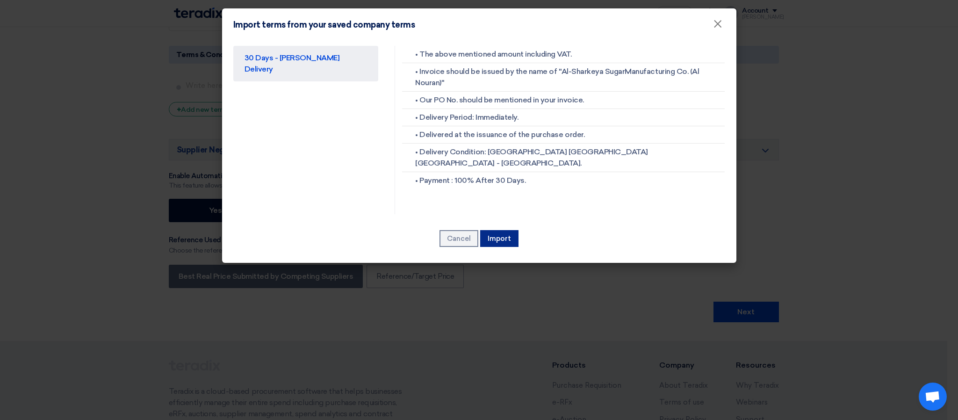
click at [500, 237] on button "Import" at bounding box center [499, 238] width 38 height 17
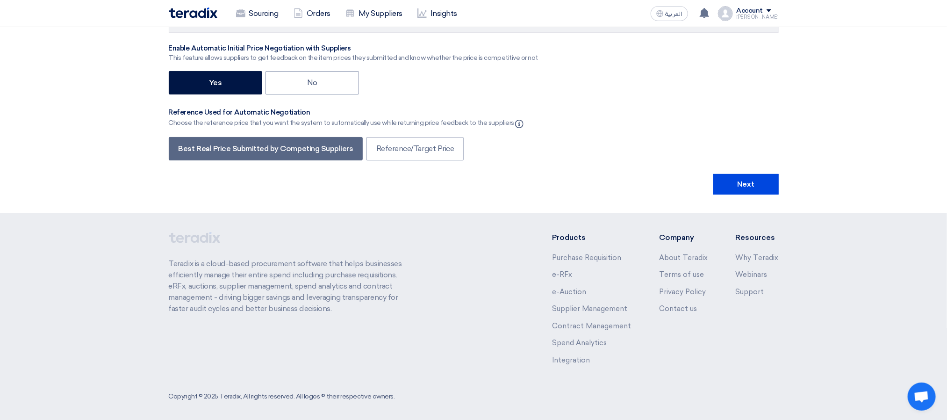
scroll to position [1947, 0]
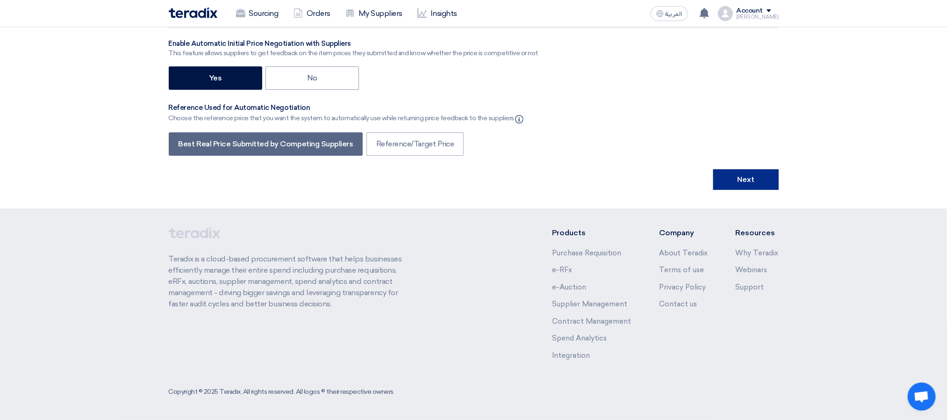
click at [731, 184] on button "Next" at bounding box center [746, 179] width 65 height 21
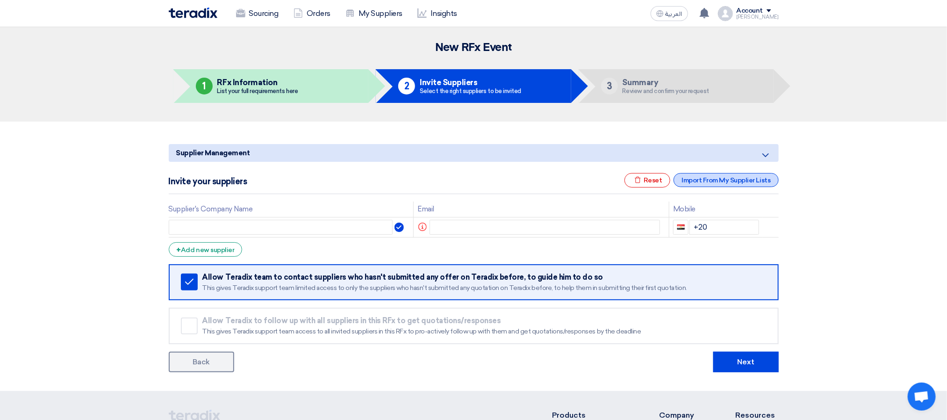
click at [694, 182] on div "Import From My Supplier Lists" at bounding box center [726, 180] width 105 height 14
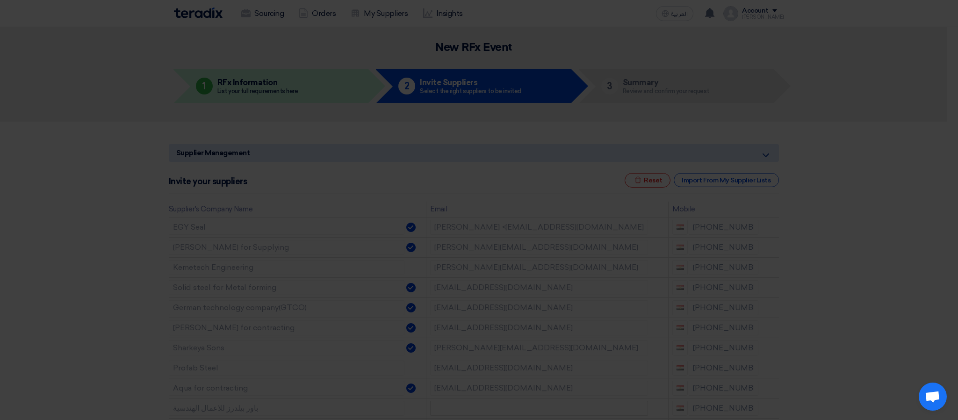
click at [278, 47] on link "All Services" at bounding box center [305, 34] width 145 height 24
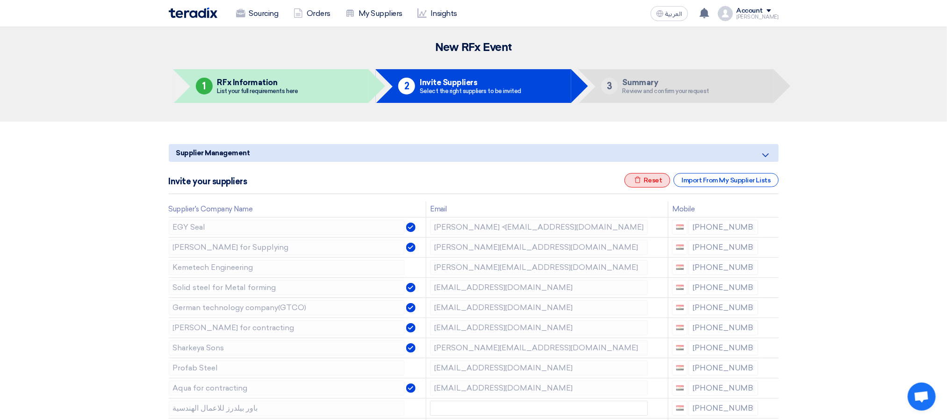
click at [649, 180] on div "Excel file Reset" at bounding box center [648, 180] width 46 height 14
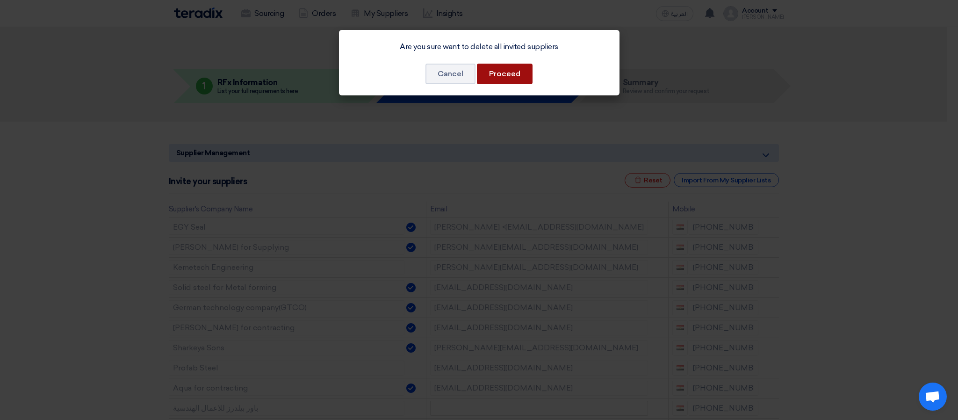
click at [515, 78] on button "Proceed" at bounding box center [505, 74] width 56 height 21
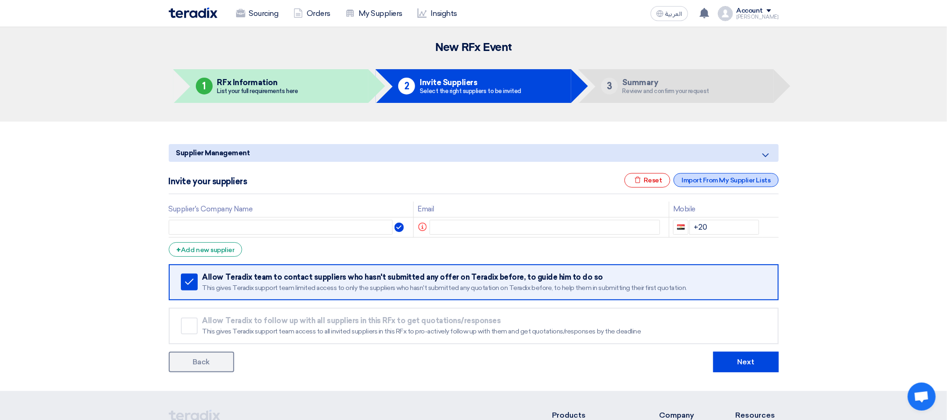
click at [700, 175] on div "Import From My Supplier Lists" at bounding box center [726, 180] width 105 height 14
click at [721, 173] on div "Import From My Supplier Lists" at bounding box center [726, 180] width 105 height 14
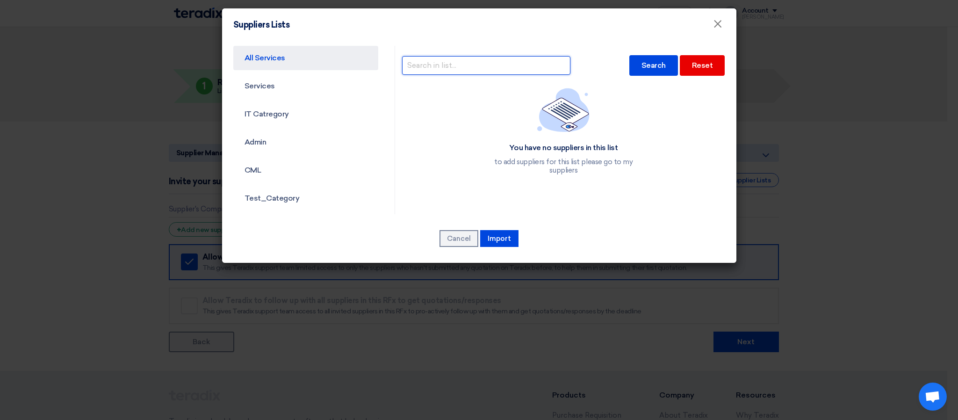
click at [497, 59] on input "text" at bounding box center [486, 65] width 168 height 19
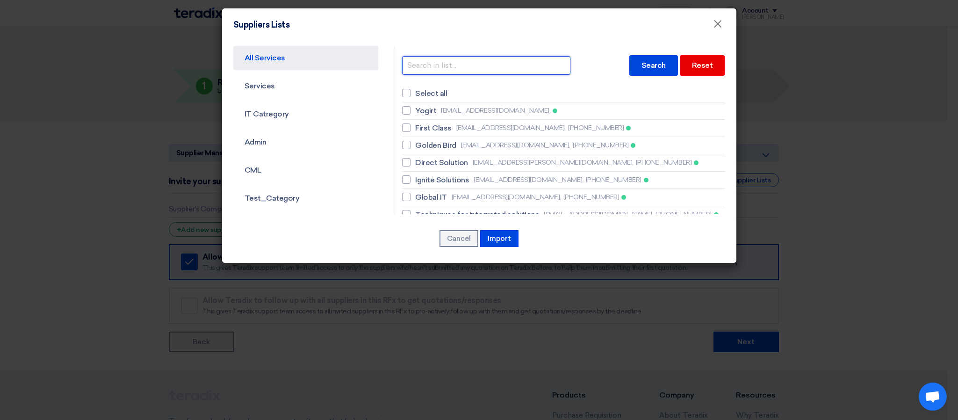
type input "ن"
type input "نث"
type input "نثة"
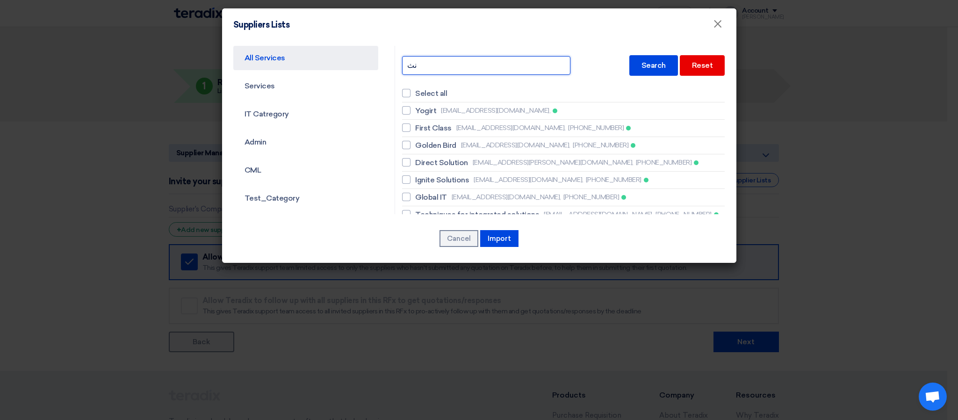
type input "نثة"
type input "نثةث"
type input "نثة"
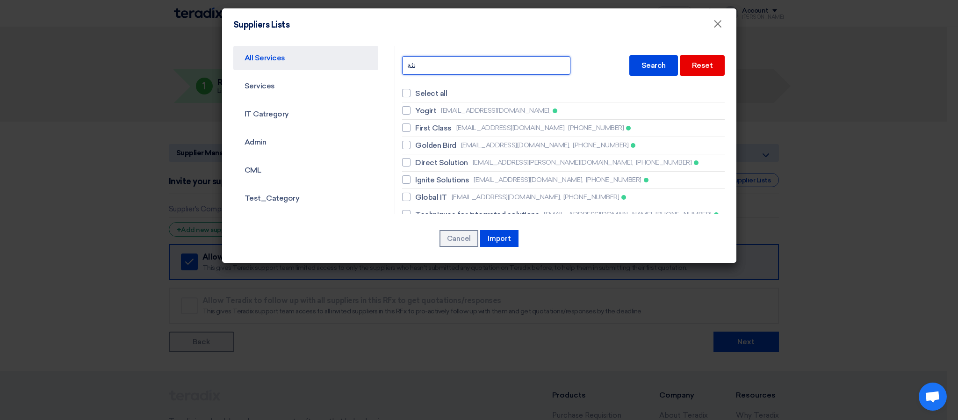
type input "نث"
type input "ن"
type input "E"
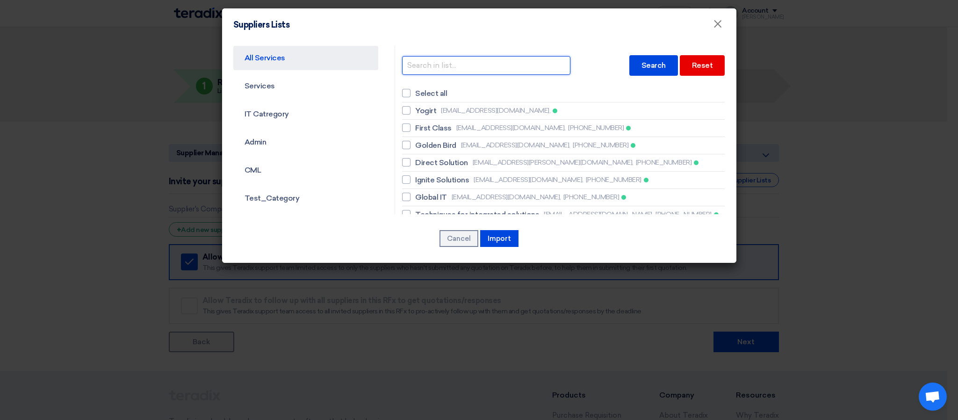
type input "E"
type input "K"
type input "KE"
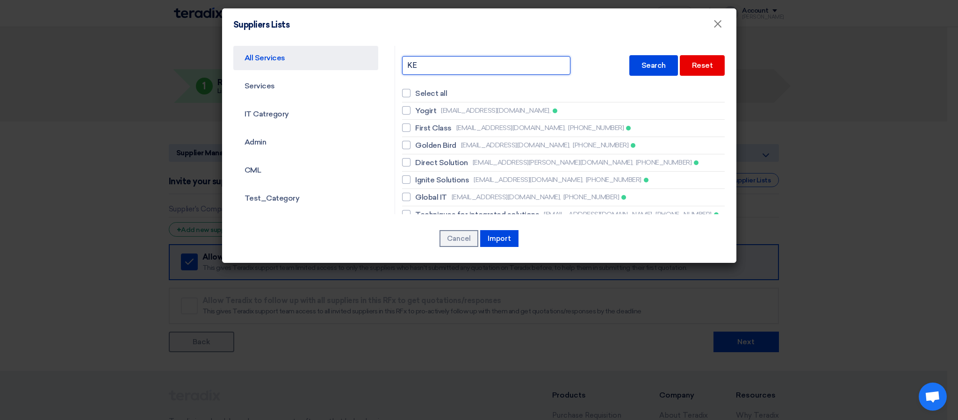
type input "KEM"
type input "KEME"
click at [629, 64] on div "Search" at bounding box center [653, 65] width 49 height 21
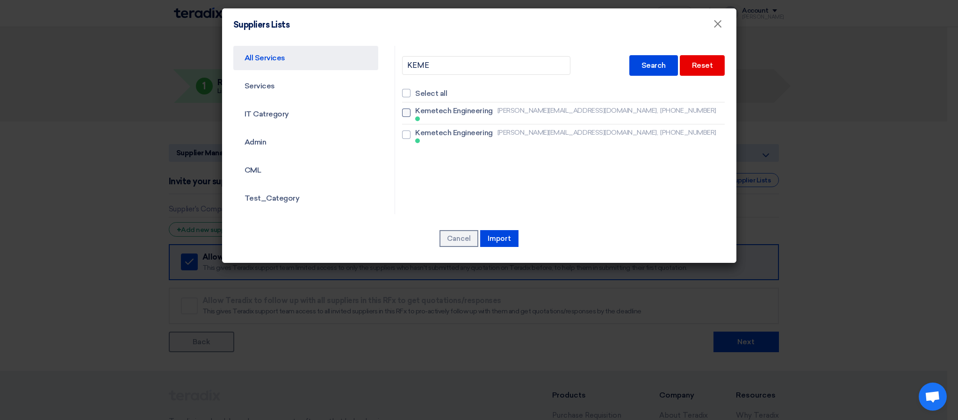
click at [518, 111] on span "[PERSON_NAME][EMAIL_ADDRESS][DOMAIN_NAME]," at bounding box center [578, 111] width 161 height 10
click at [421, 111] on input "Kemetech Engineering [PERSON_NAME][EMAIL_ADDRESS][DOMAIN_NAME], [PHONE_NUMBER]" at bounding box center [418, 113] width 6 height 6
checkbox input "true"
click at [511, 231] on button "Import" at bounding box center [499, 238] width 38 height 17
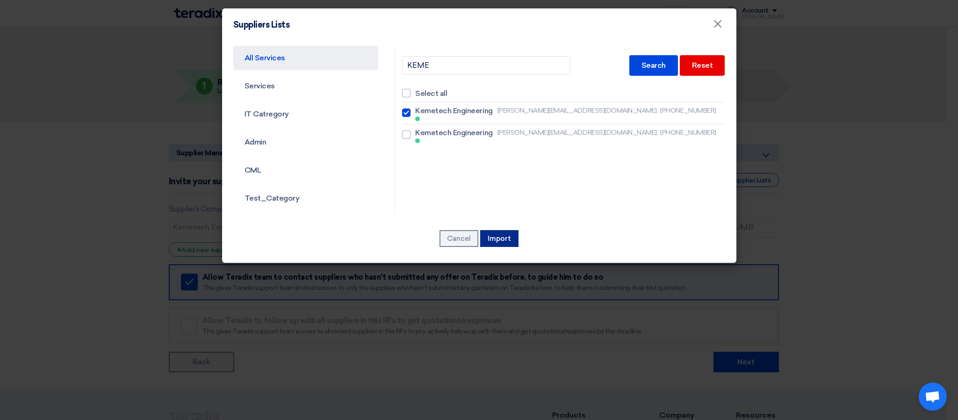
click at [494, 236] on button "Import" at bounding box center [499, 238] width 38 height 17
click at [530, 66] on input "KEME" at bounding box center [486, 65] width 168 height 19
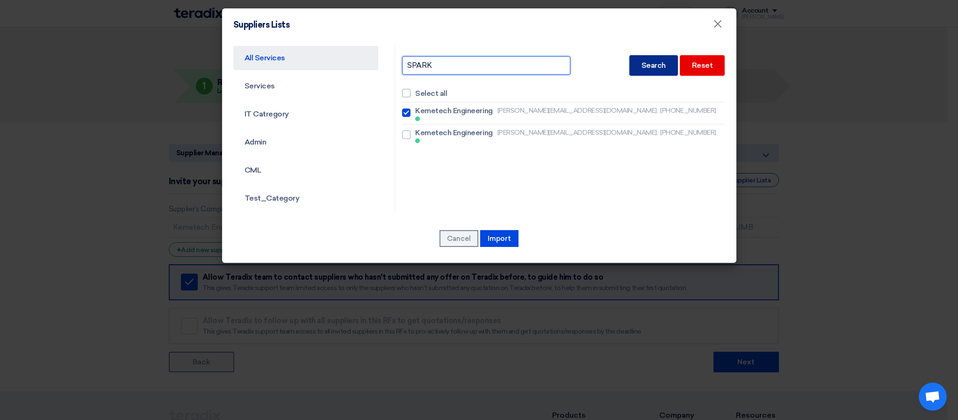
type input "SPARK"
click at [644, 58] on div "Search" at bounding box center [653, 65] width 49 height 21
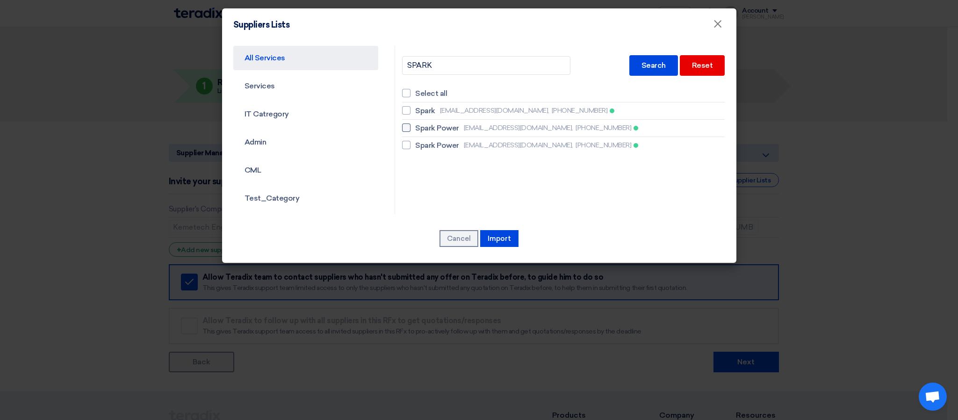
click at [518, 129] on span "[EMAIL_ADDRESS][DOMAIN_NAME]," at bounding box center [518, 128] width 109 height 10
click at [421, 129] on input "Spark Power [EMAIL_ADDRESS][DOMAIN_NAME], [PHONE_NUMBER]" at bounding box center [418, 128] width 6 height 6
checkbox input "true"
click at [497, 244] on button "Import" at bounding box center [499, 238] width 38 height 17
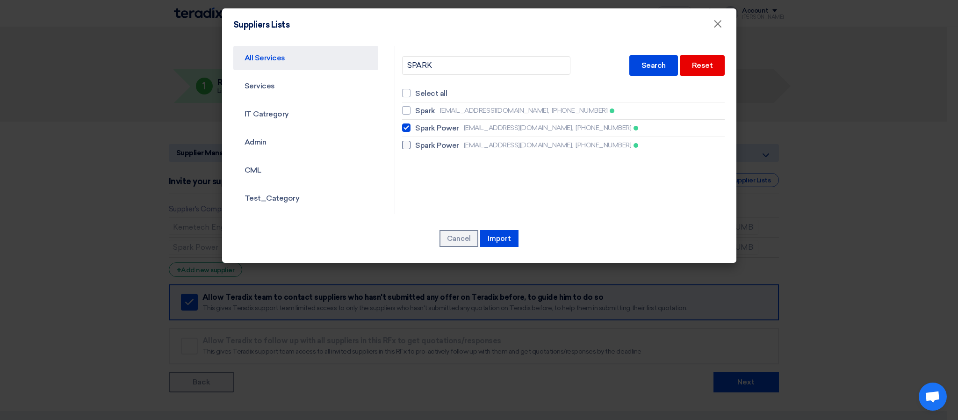
click at [431, 146] on span "Spark Power" at bounding box center [437, 145] width 44 height 11
click at [421, 146] on input "Spark Power [EMAIL_ADDRESS][DOMAIN_NAME], [PHONE_NUMBER]" at bounding box center [418, 145] width 6 height 6
checkbox input "true"
click at [507, 234] on button "Import" at bounding box center [499, 238] width 38 height 17
click at [432, 115] on label "Spark [EMAIL_ADDRESS][DOMAIN_NAME], [PHONE_NUMBER]" at bounding box center [563, 110] width 323 height 11
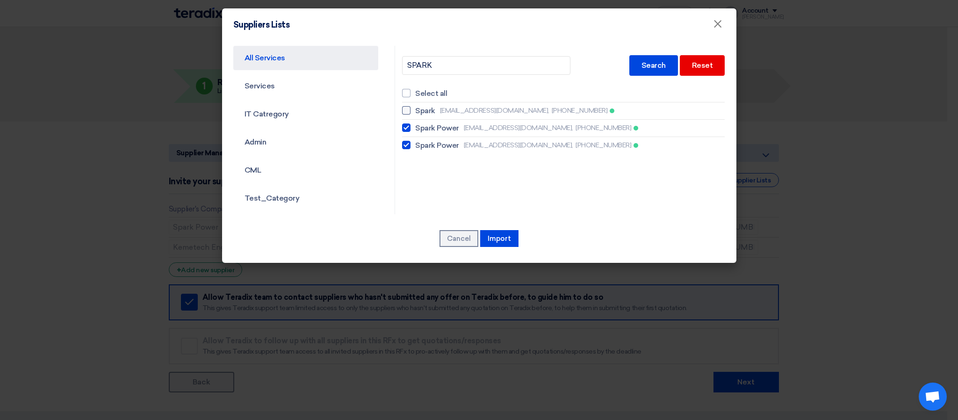
click at [421, 114] on input "Spark [EMAIL_ADDRESS][DOMAIN_NAME], [PHONE_NUMBER]" at bounding box center [418, 111] width 6 height 6
checkbox input "true"
click at [501, 237] on button "Import" at bounding box center [499, 238] width 38 height 17
click at [524, 61] on input "SPARK" at bounding box center [486, 65] width 168 height 19
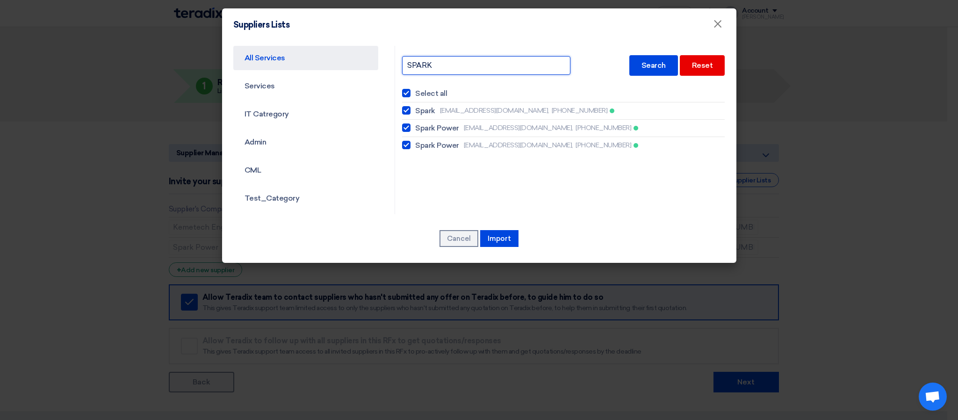
click at [524, 61] on input "SPARK" at bounding box center [486, 65] width 168 height 19
type input "ENGINEERING"
click at [648, 65] on div "Search" at bounding box center [653, 65] width 49 height 21
checkbox input "false"
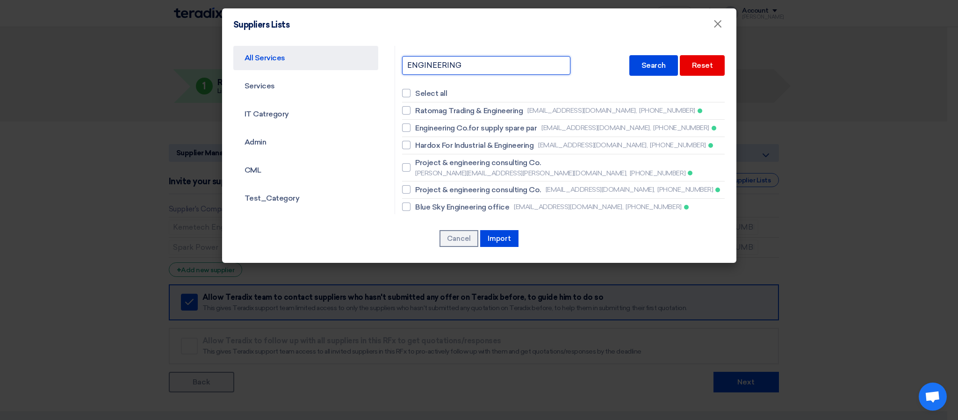
click at [510, 62] on input "ENGINEERING" at bounding box center [486, 65] width 168 height 19
type input "HANDS"
click at [636, 66] on div "Search" at bounding box center [653, 65] width 49 height 21
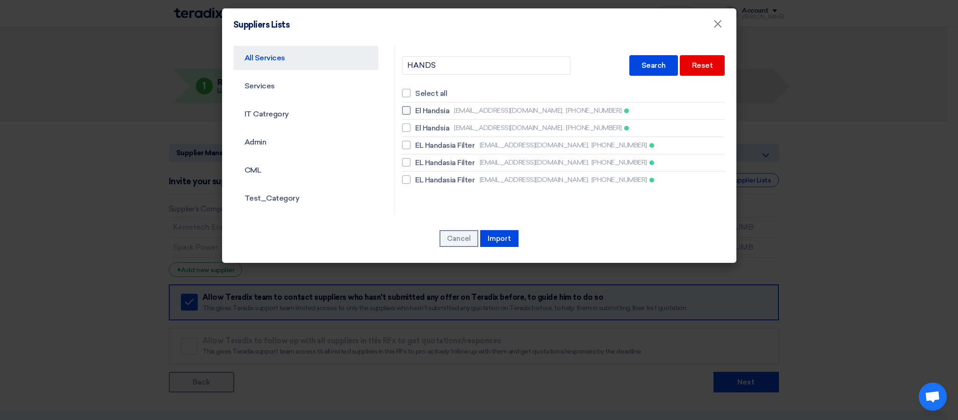
click at [497, 106] on span "[EMAIL_ADDRESS][DOMAIN_NAME]," at bounding box center [508, 111] width 109 height 10
click at [421, 108] on input "El Handsia [EMAIL_ADDRESS][DOMAIN_NAME], [PHONE_NUMBER]" at bounding box center [418, 111] width 6 height 6
checkbox input "true"
click at [501, 240] on button "Import" at bounding box center [499, 238] width 38 height 17
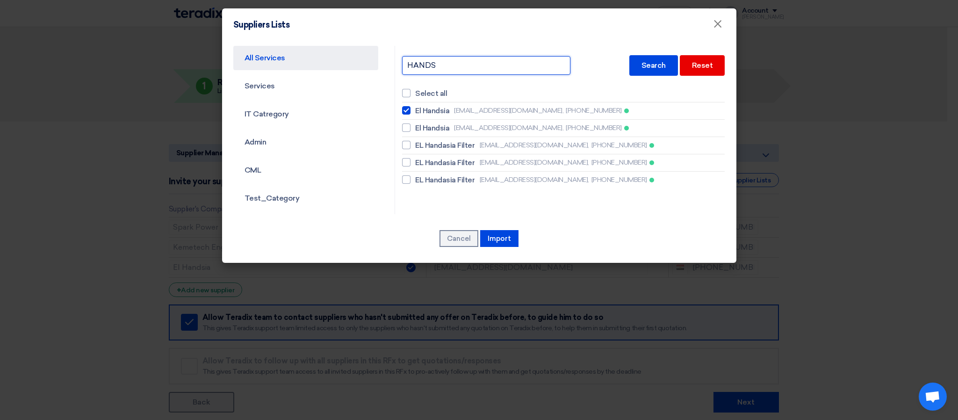
click at [473, 68] on input "HANDS" at bounding box center [486, 65] width 168 height 19
type input "PROSOF"
click at [630, 64] on div "Search" at bounding box center [653, 65] width 49 height 21
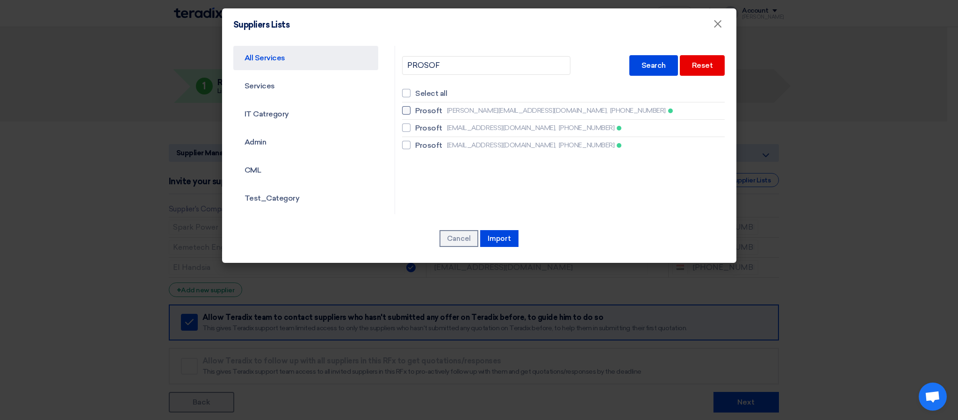
click at [464, 111] on span "[PERSON_NAME][EMAIL_ADDRESS][DOMAIN_NAME]," at bounding box center [527, 111] width 161 height 10
click at [421, 111] on input "Prosoft [PERSON_NAME][EMAIL_ADDRESS][DOMAIN_NAME], [PHONE_NUMBER]" at bounding box center [418, 111] width 6 height 6
checkbox input "true"
click at [510, 241] on button "Import" at bounding box center [499, 238] width 38 height 17
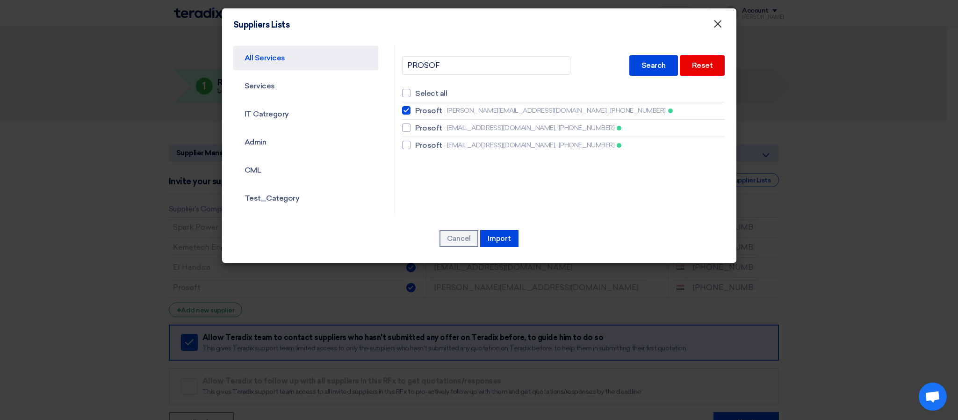
click at [715, 20] on span "×" at bounding box center [717, 26] width 9 height 19
click at [716, 27] on span "×" at bounding box center [717, 26] width 9 height 19
click at [783, 96] on modal-container "Suppliers Lists × All Services Services IT Catregory Admin CML Test_Category [G…" at bounding box center [479, 210] width 958 height 420
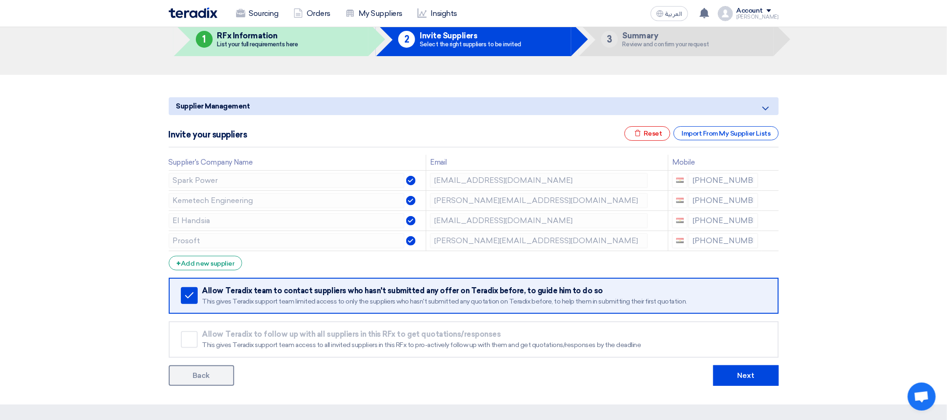
scroll to position [243, 0]
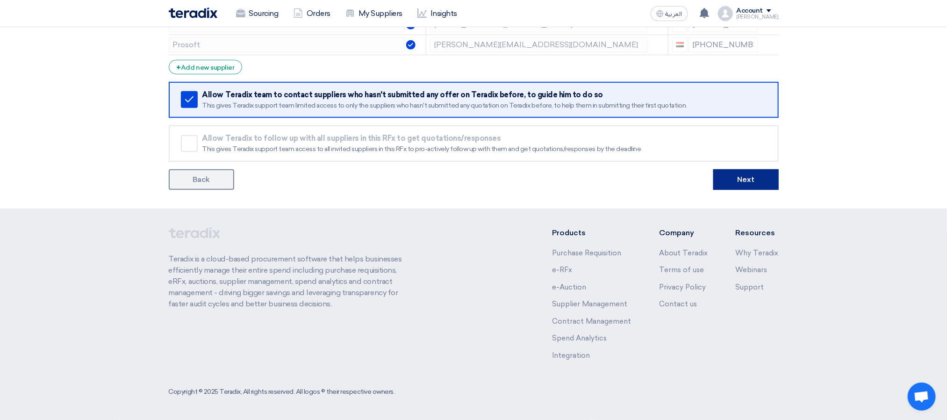
click at [733, 187] on button "Next" at bounding box center [746, 179] width 65 height 21
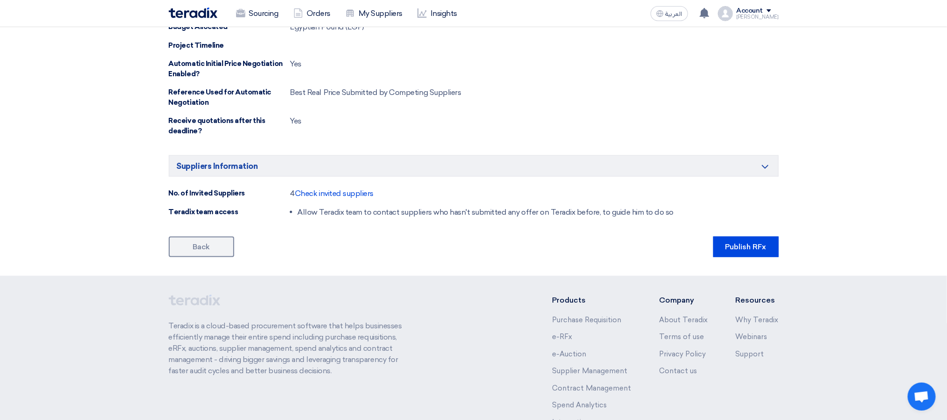
scroll to position [701, 0]
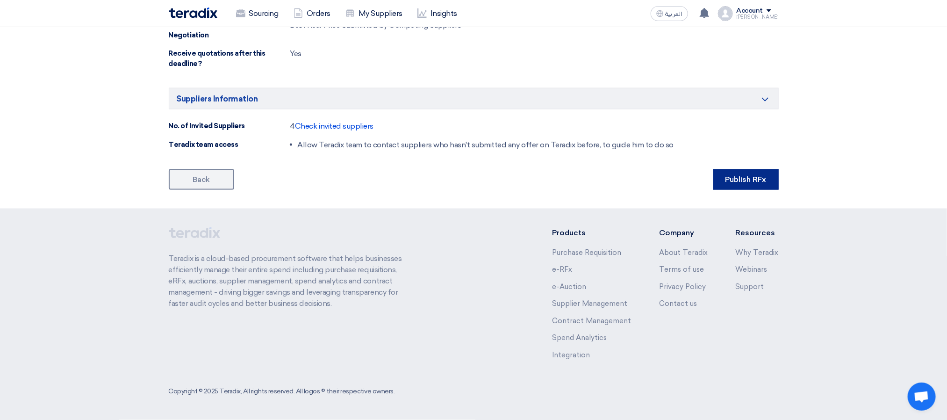
drag, startPoint x: 751, startPoint y: 191, endPoint x: 753, endPoint y: 184, distance: 7.8
click at [753, 180] on button "Publish RFx" at bounding box center [746, 179] width 65 height 21
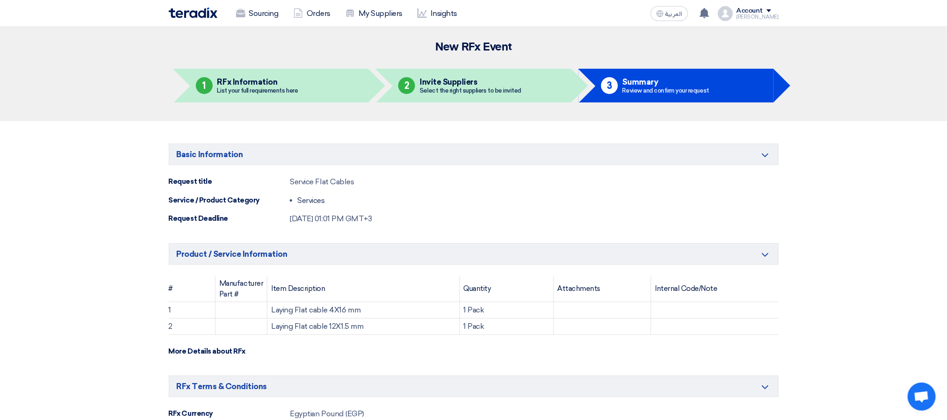
scroll to position [0, 0]
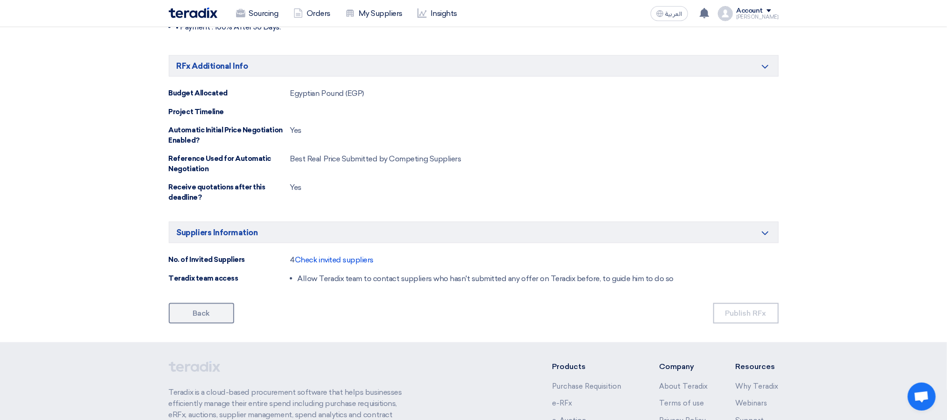
scroll to position [701, 0]
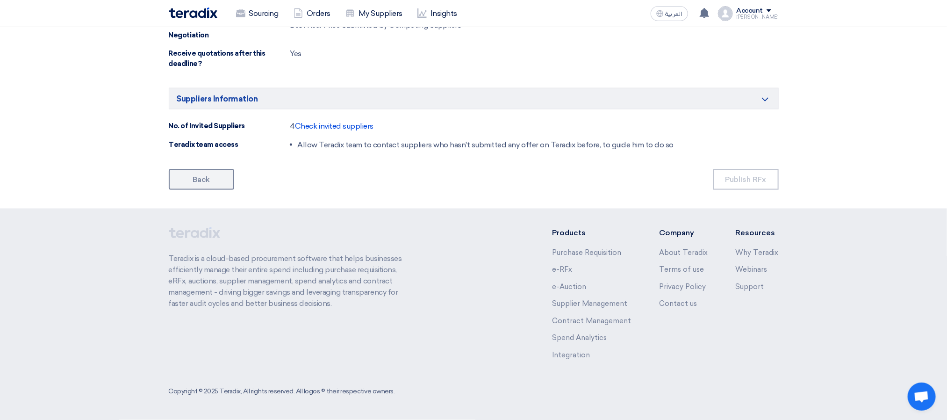
click at [215, 182] on link "Back" at bounding box center [201, 179] width 65 height 21
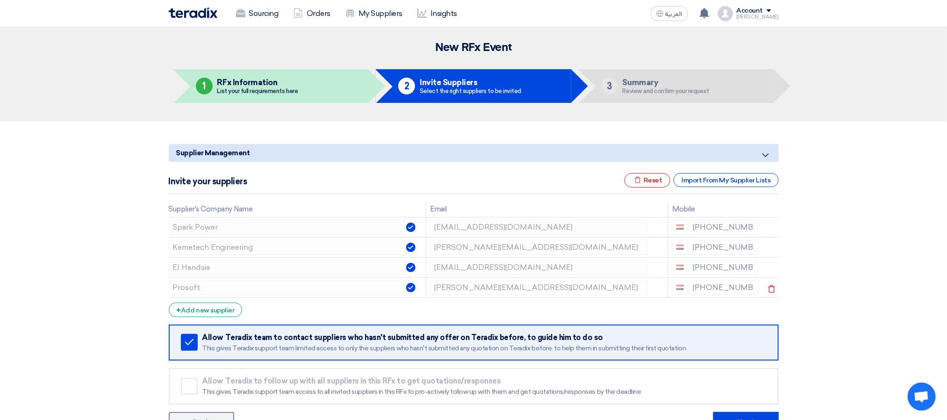
scroll to position [243, 0]
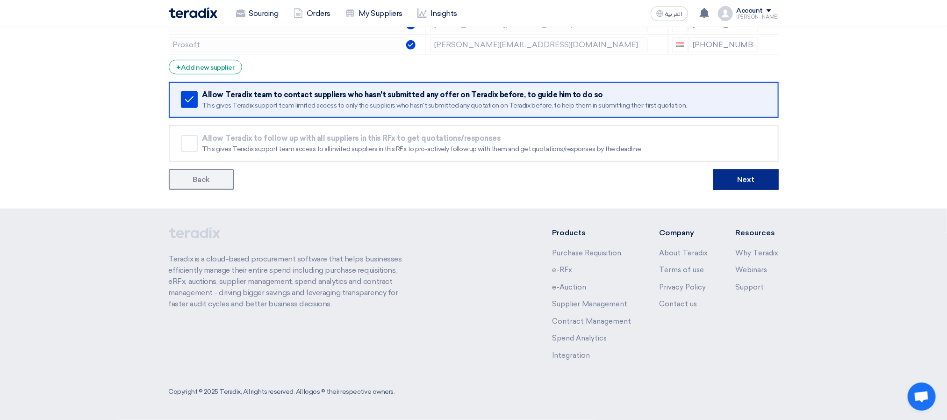
click at [731, 173] on button "Next" at bounding box center [746, 179] width 65 height 21
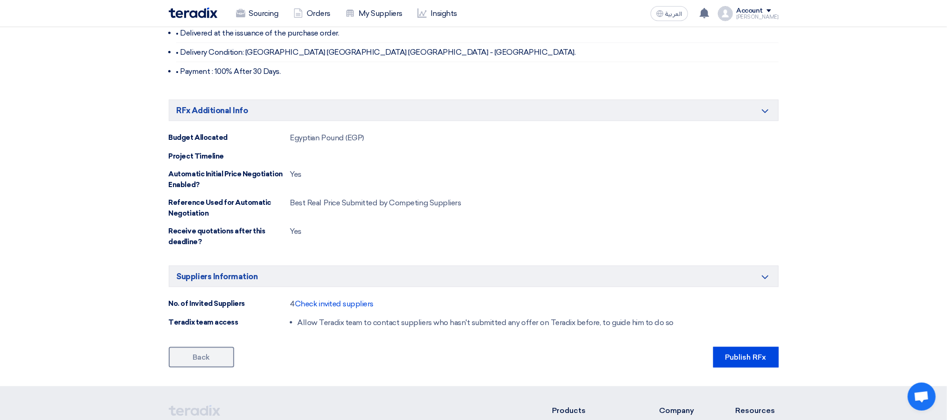
scroll to position [561, 0]
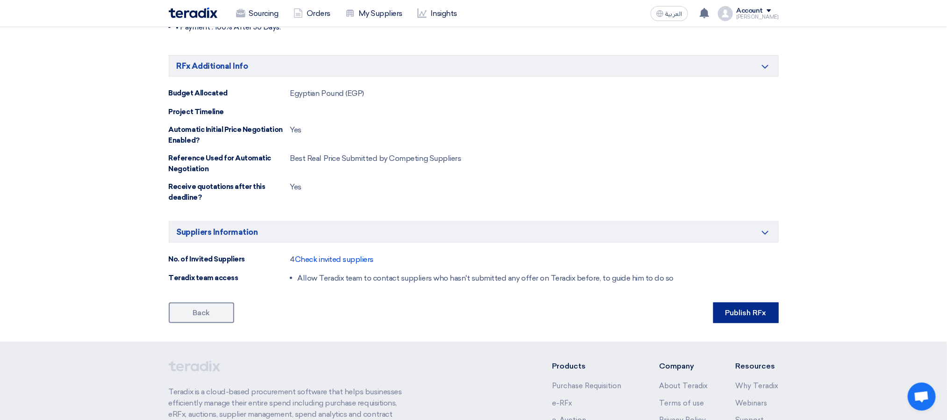
click at [726, 319] on button "Publish RFx" at bounding box center [746, 313] width 65 height 21
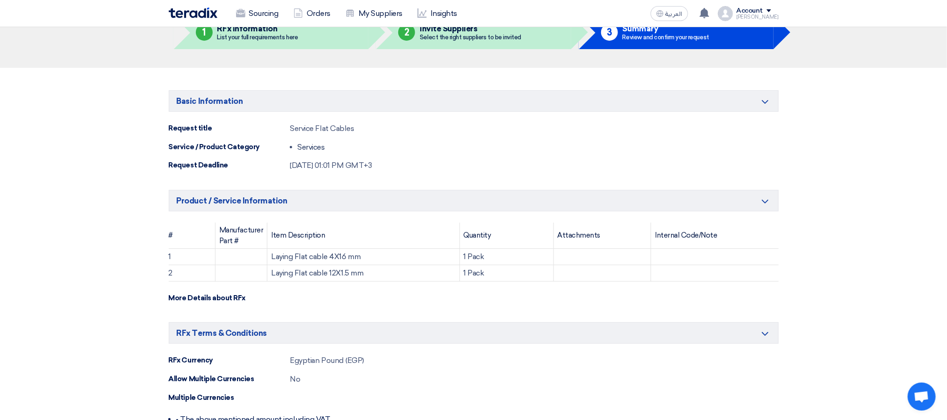
scroll to position [0, 0]
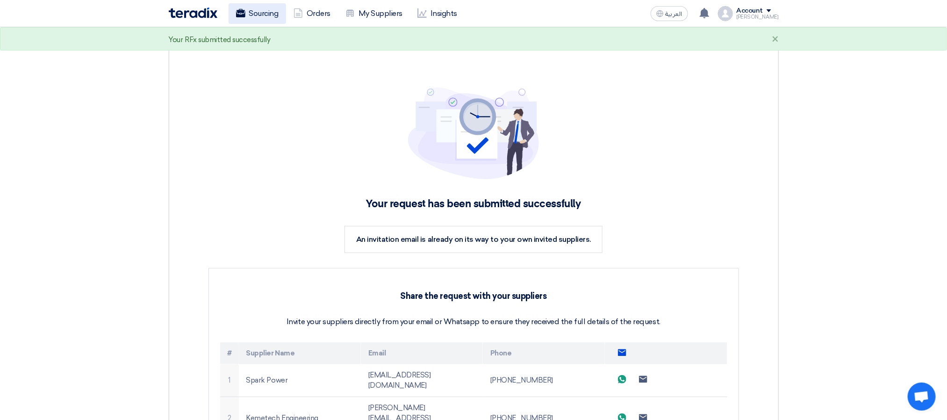
click at [252, 9] on link "Sourcing" at bounding box center [258, 13] width 58 height 21
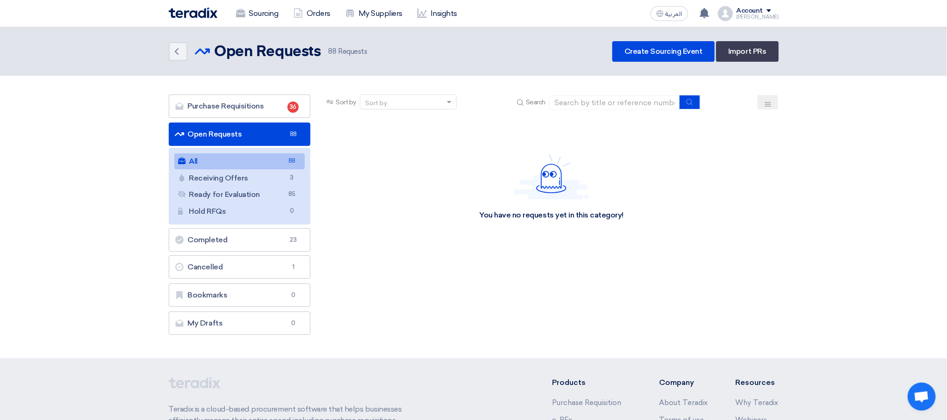
click at [277, 134] on link "Open Requests Open Requests 88" at bounding box center [240, 134] width 142 height 23
click at [281, 99] on link "Purchase Requisitions Purchase Requisitions 36" at bounding box center [240, 105] width 142 height 23
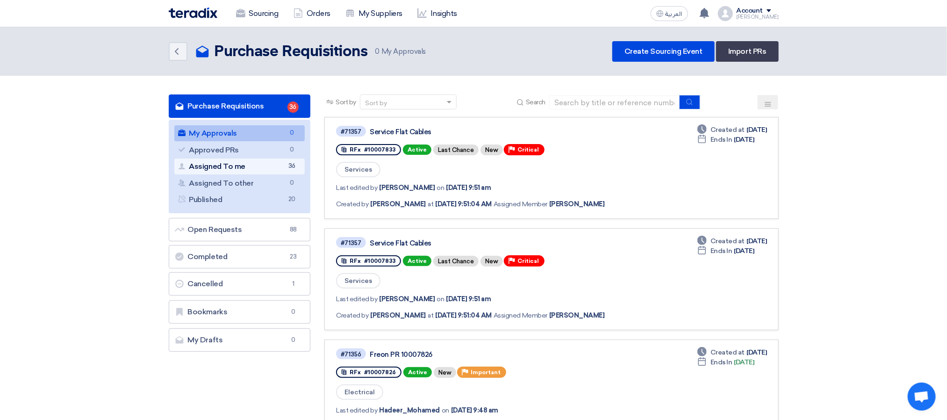
click at [275, 164] on link "Assigned To me Assigned To me 36" at bounding box center [239, 167] width 131 height 16
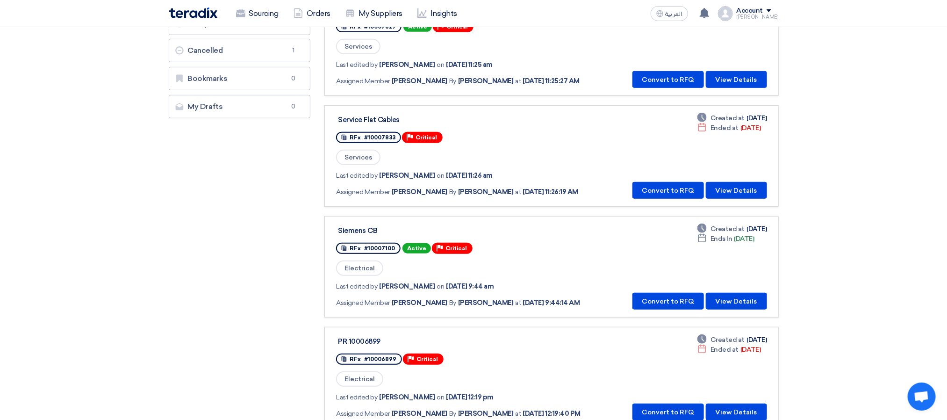
scroll to position [281, 0]
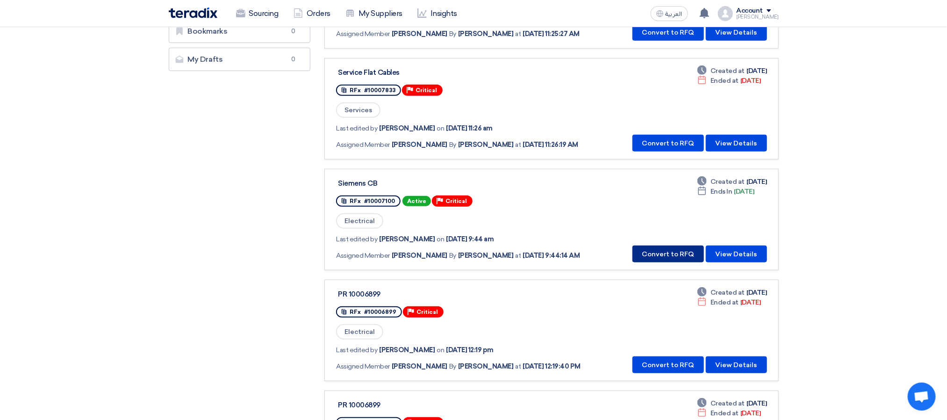
click at [657, 250] on button "Convert to RFQ" at bounding box center [669, 254] width 72 height 17
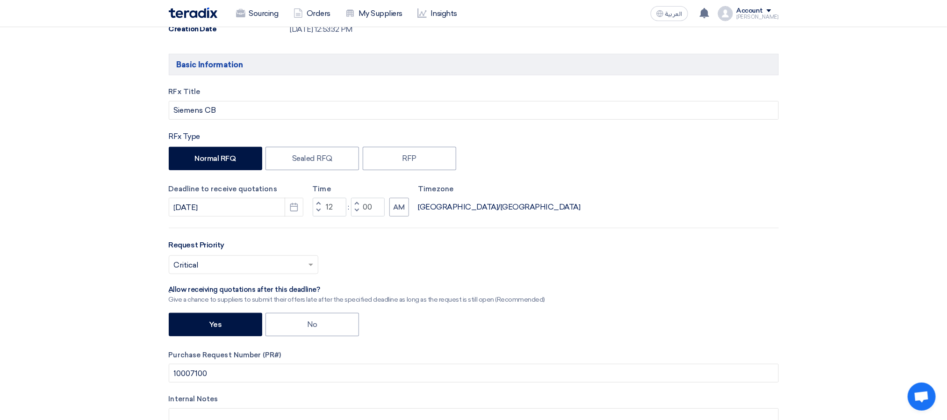
scroll to position [281, 0]
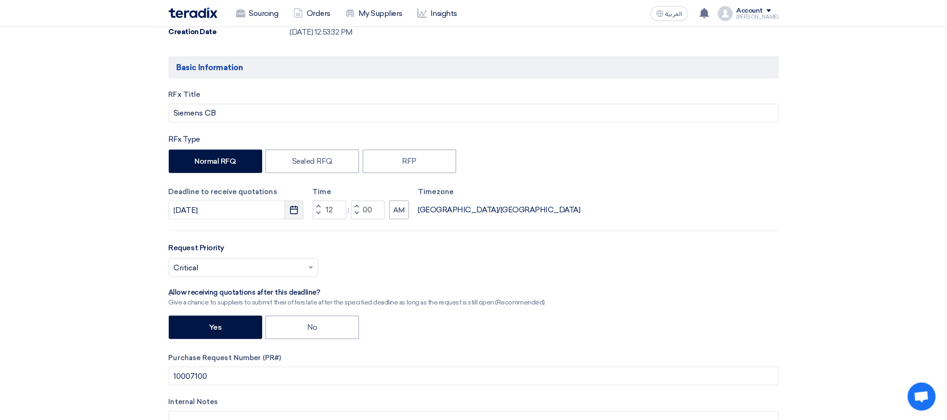
click at [295, 207] on button "Pick a date" at bounding box center [294, 210] width 19 height 19
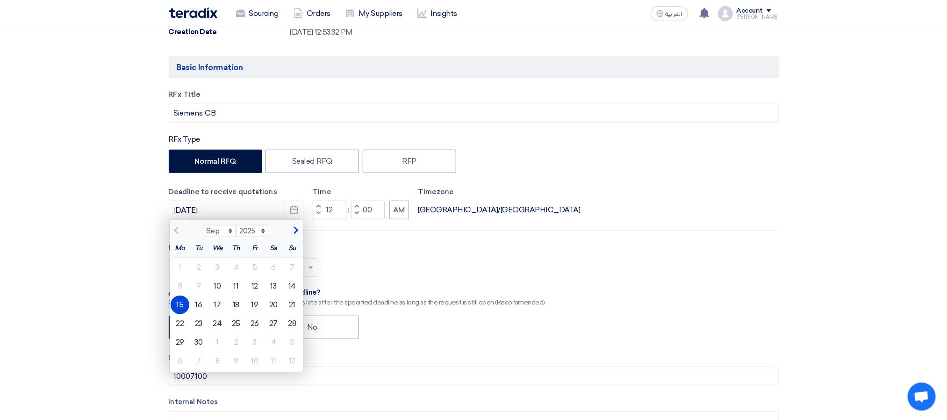
click at [396, 281] on div "Select priority... × Critical ×" at bounding box center [474, 271] width 610 height 26
click at [395, 261] on div "Select priority... × Critical ×" at bounding box center [474, 271] width 610 height 26
click at [396, 341] on div "Yes No" at bounding box center [474, 329] width 610 height 26
click at [430, 268] on div "Select priority... × Critical ×" at bounding box center [474, 271] width 610 height 26
click at [403, 215] on button "AM" at bounding box center [400, 210] width 20 height 19
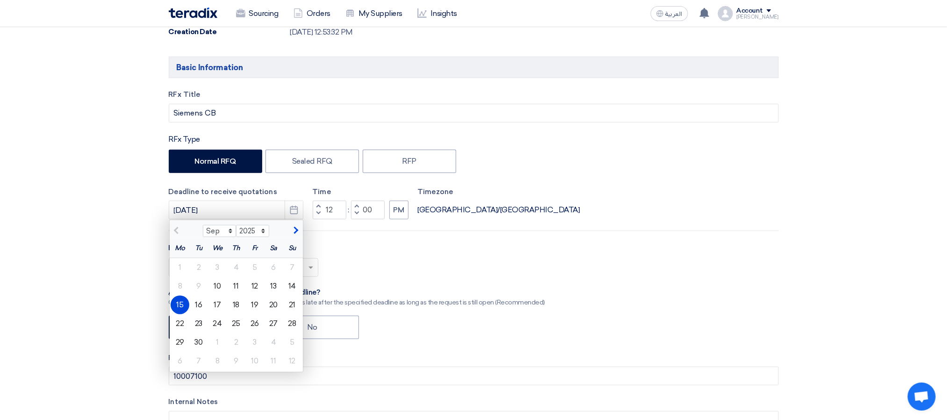
click at [433, 284] on div "Select priority... × Critical ×" at bounding box center [474, 271] width 610 height 26
click at [329, 246] on div "Request Priority Select priority... × Critical ×" at bounding box center [474, 263] width 610 height 42
click at [325, 323] on label "No" at bounding box center [313, 327] width 94 height 23
click at [313, 324] on input "No" at bounding box center [310, 327] width 6 height 6
radio input "true"
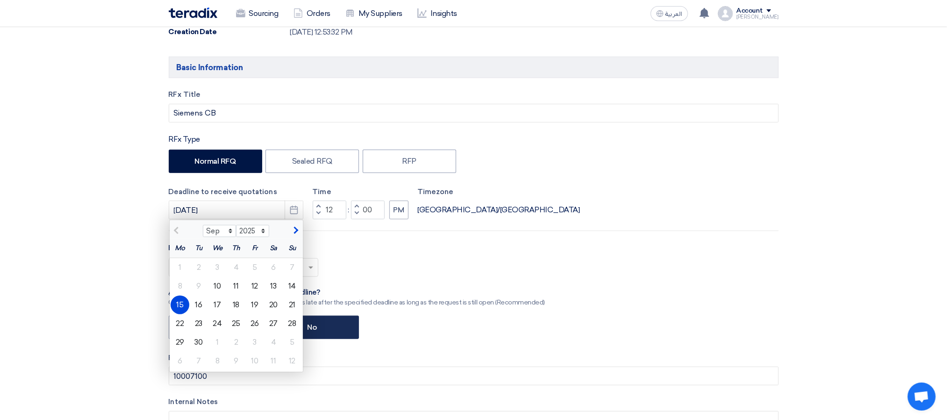
drag, startPoint x: 407, startPoint y: 342, endPoint x: 309, endPoint y: 330, distance: 99.5
click at [403, 341] on div "Yes No" at bounding box center [474, 329] width 610 height 26
click at [309, 328] on label "No" at bounding box center [313, 327] width 94 height 23
click at [309, 328] on input "No" at bounding box center [311, 327] width 6 height 6
click at [232, 210] on input "[DATE]" at bounding box center [236, 210] width 135 height 19
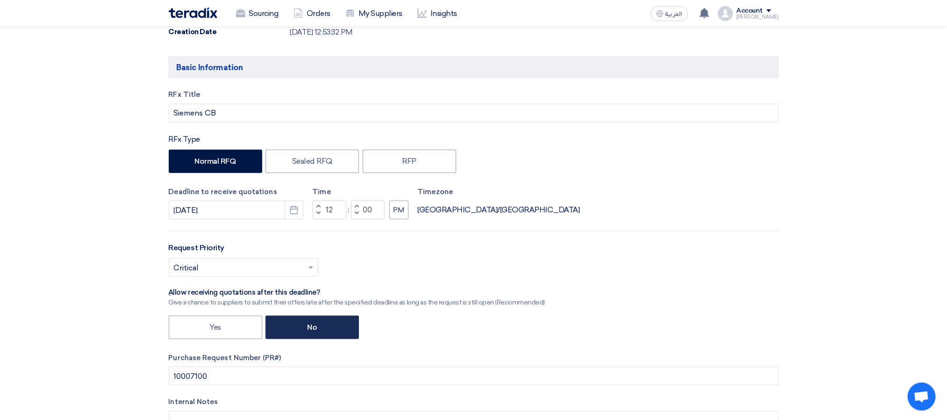
click at [313, 334] on label "No" at bounding box center [313, 327] width 94 height 23
click at [313, 330] on input "No" at bounding box center [311, 327] width 6 height 6
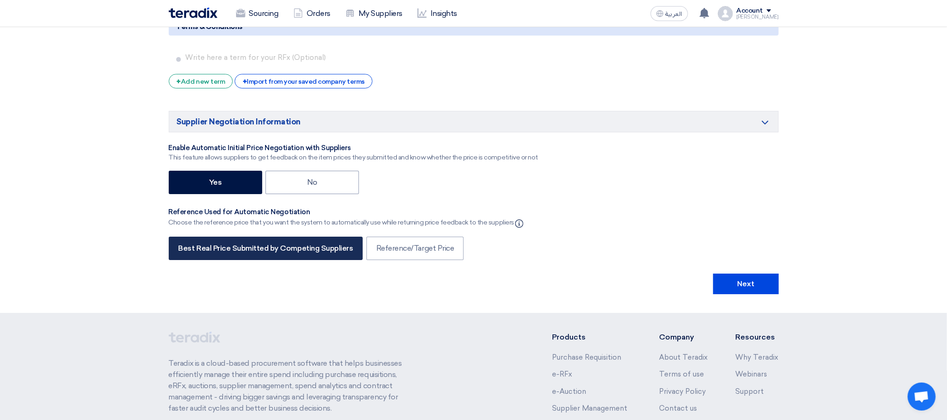
scroll to position [1684, 0]
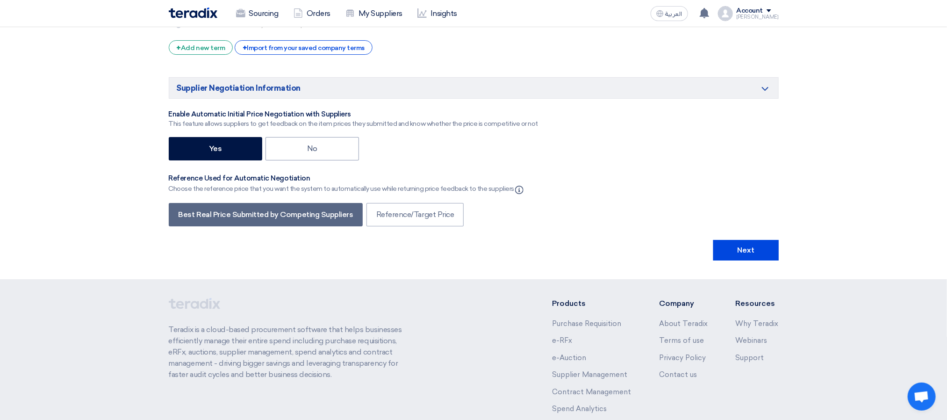
click at [355, 55] on div "+ Import from your saved company terms" at bounding box center [304, 47] width 138 height 14
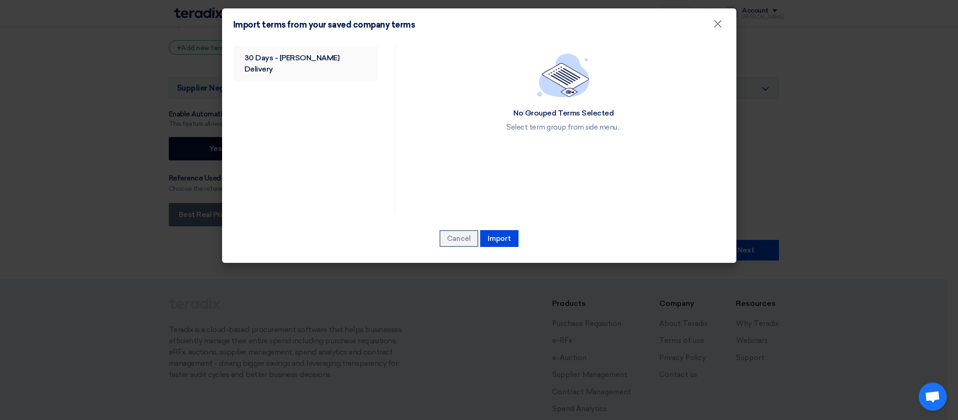
click at [279, 49] on link "30 Days - [PERSON_NAME] Delivery" at bounding box center [305, 64] width 145 height 36
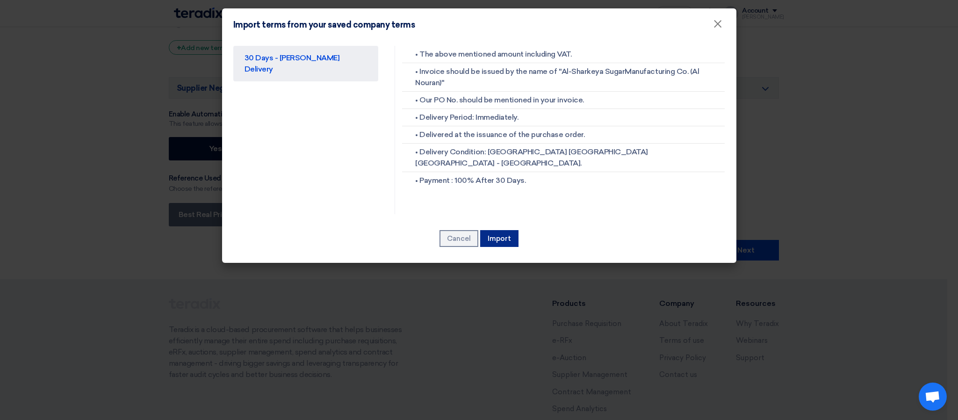
click at [495, 233] on button "Import" at bounding box center [499, 238] width 38 height 17
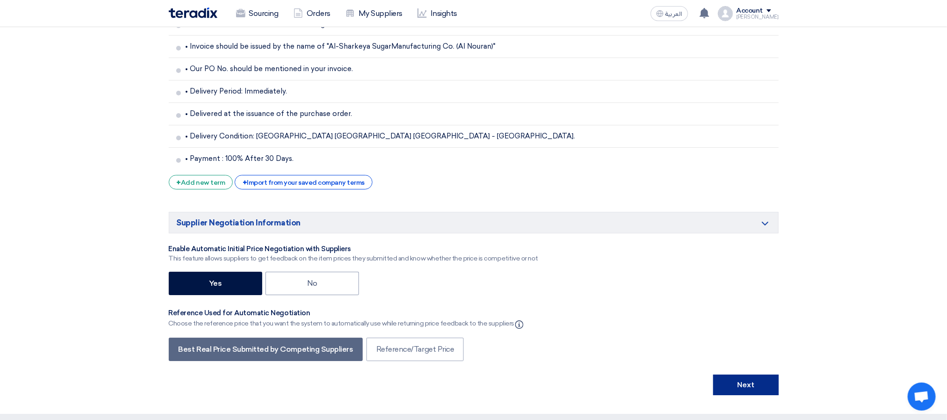
click at [751, 394] on button "Next" at bounding box center [746, 385] width 65 height 21
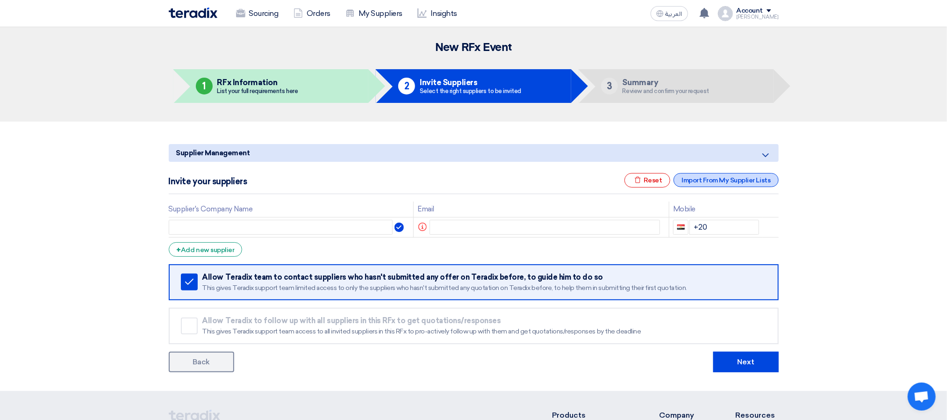
click at [695, 184] on div "Import From My Supplier Lists" at bounding box center [726, 180] width 105 height 14
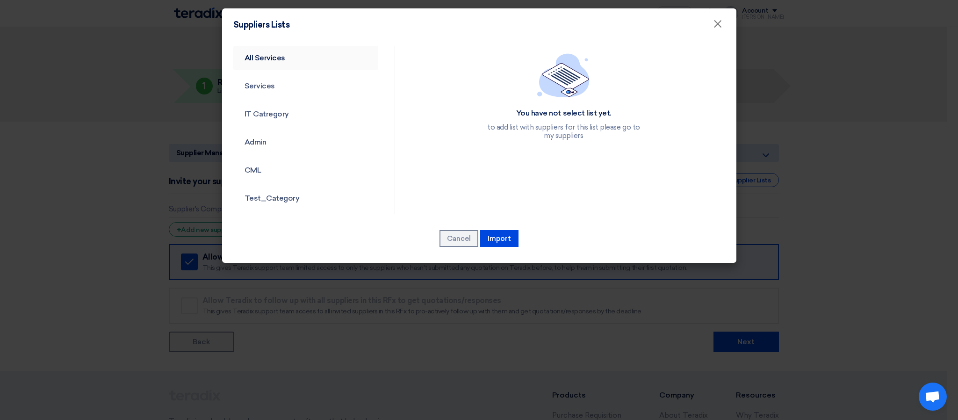
click at [285, 51] on link "All Services" at bounding box center [305, 58] width 145 height 24
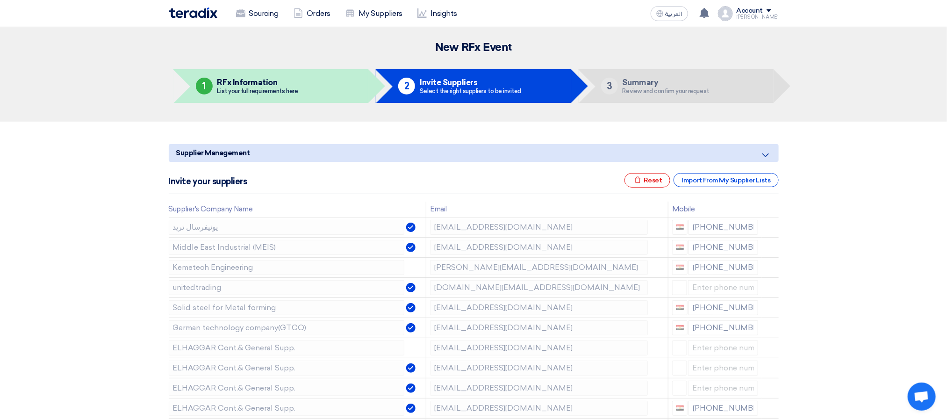
click at [672, 181] on div "Excel file Reset Import From My Supplier Lists" at bounding box center [702, 180] width 154 height 14
click at [657, 181] on div "Excel file Reset" at bounding box center [648, 180] width 46 height 14
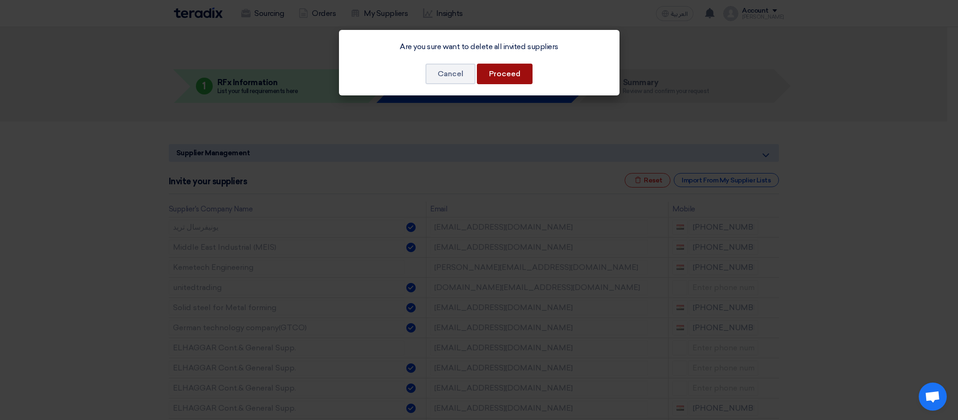
click at [523, 76] on button "Proceed" at bounding box center [505, 74] width 56 height 21
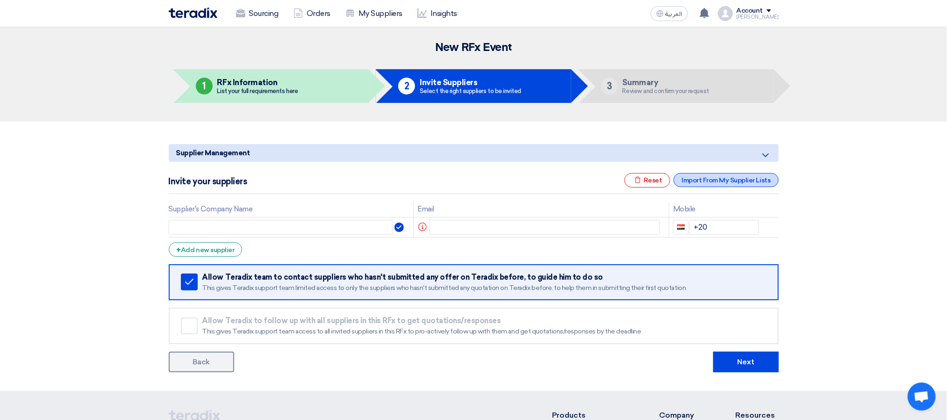
click at [714, 174] on div "Import From My Supplier Lists" at bounding box center [726, 180] width 105 height 14
click at [701, 180] on div "Import From My Supplier Lists" at bounding box center [726, 180] width 105 height 14
click at [716, 181] on div "Import From My Supplier Lists" at bounding box center [726, 180] width 105 height 14
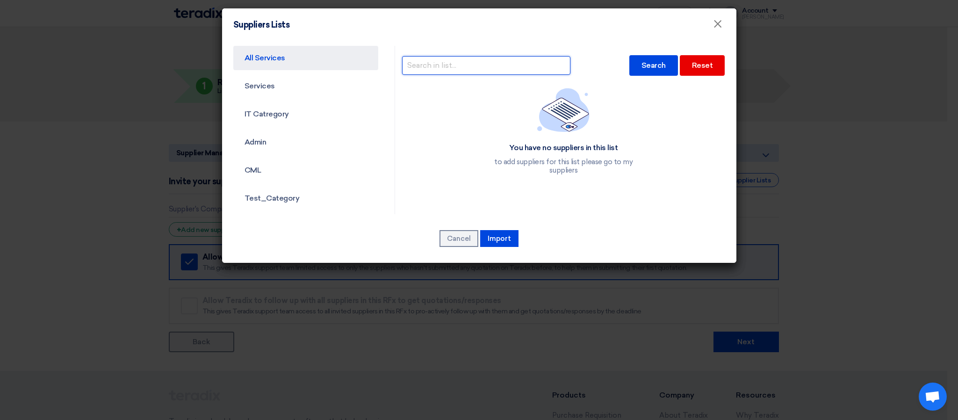
click at [487, 65] on input "text" at bounding box center [486, 65] width 168 height 19
type input "AK"
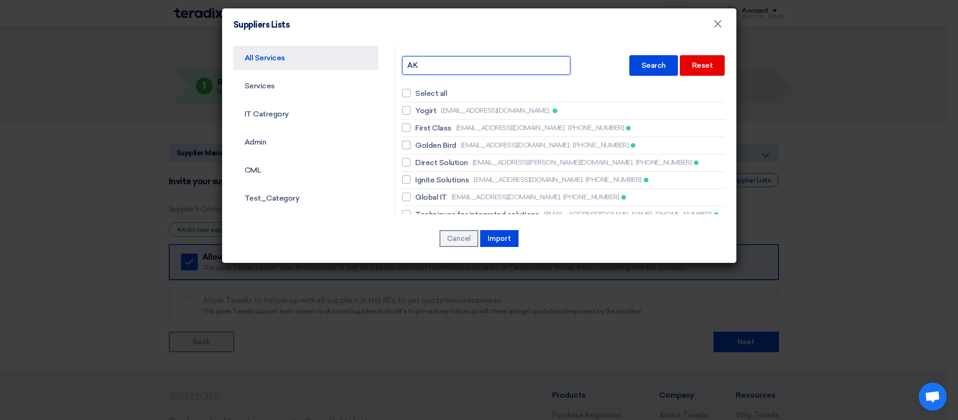
type input "AK"
type input "A"
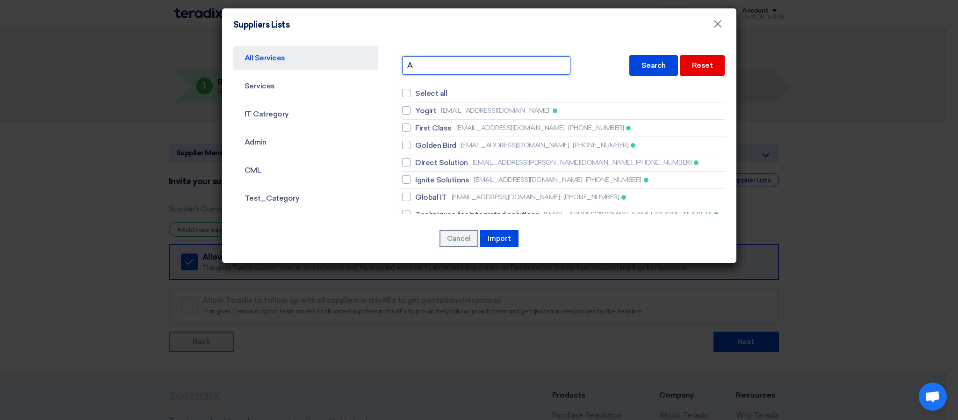
type input "AL"
type input "ALF"
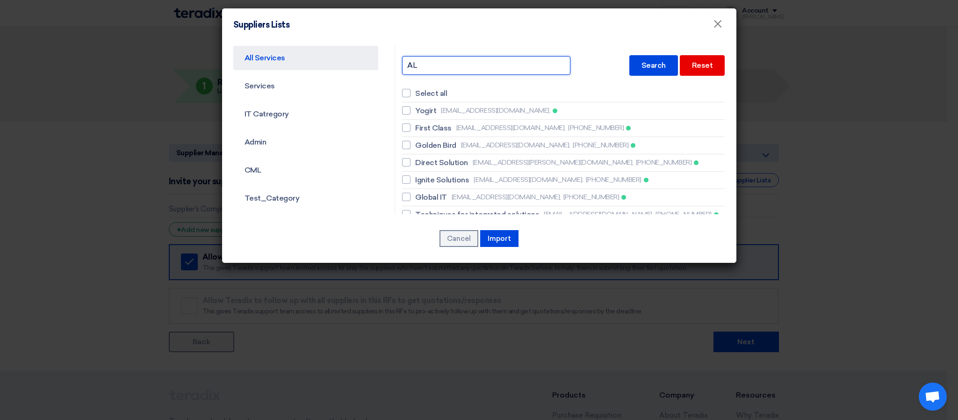
type input "ALF"
type input "ALFA"
click at [633, 58] on div "Search" at bounding box center [653, 65] width 49 height 21
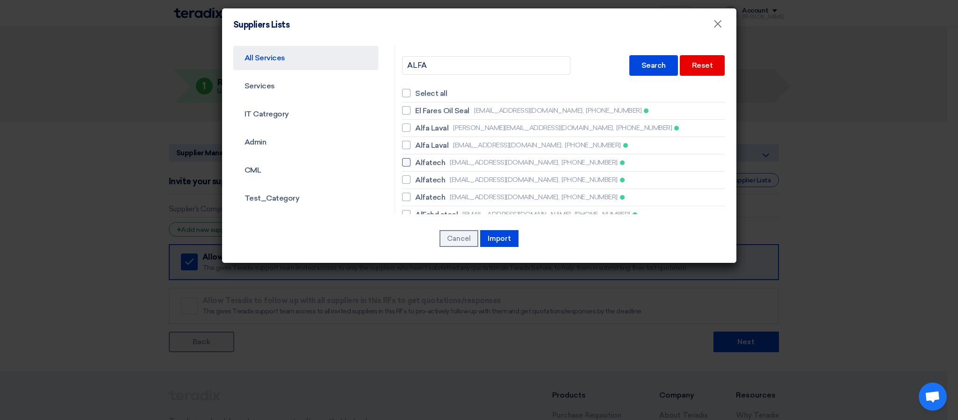
click at [441, 163] on span "Alfatech" at bounding box center [430, 162] width 30 height 11
click at [421, 163] on input "Alfatech [EMAIL_ADDRESS][DOMAIN_NAME], [PHONE_NUMBER]" at bounding box center [418, 162] width 6 height 6
checkbox input "true"
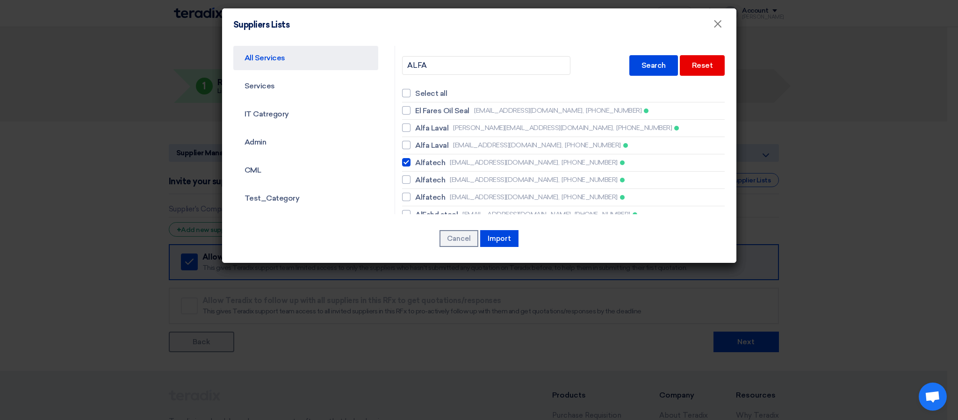
scroll to position [28, 0]
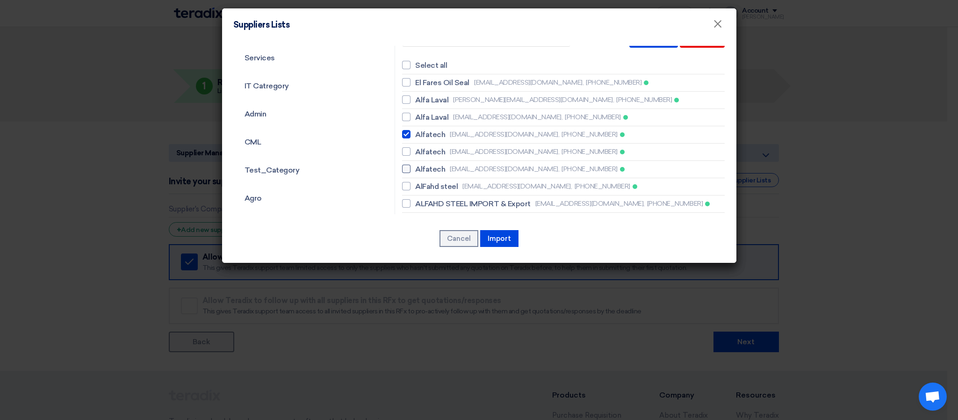
click at [469, 168] on span "[EMAIL_ADDRESS][DOMAIN_NAME]," at bounding box center [504, 169] width 109 height 10
click at [421, 168] on input "Alfatech [EMAIL_ADDRESS][DOMAIN_NAME], [PHONE_NUMBER]" at bounding box center [418, 169] width 6 height 6
checkbox input "true"
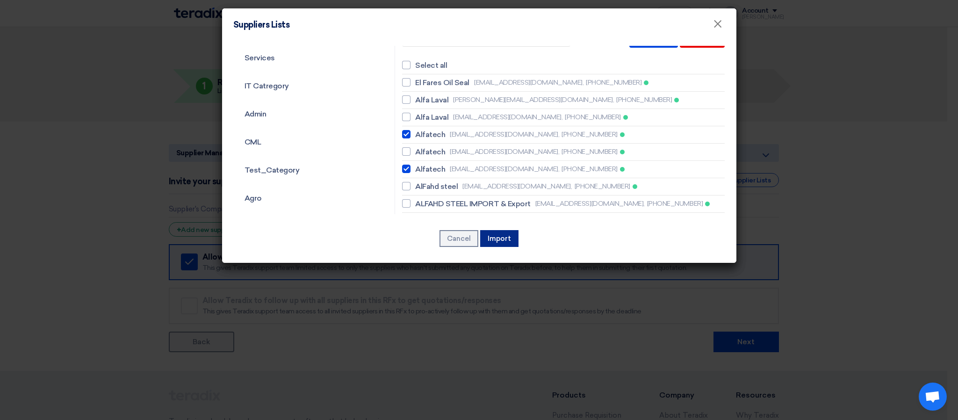
click at [507, 240] on button "Import" at bounding box center [499, 238] width 38 height 17
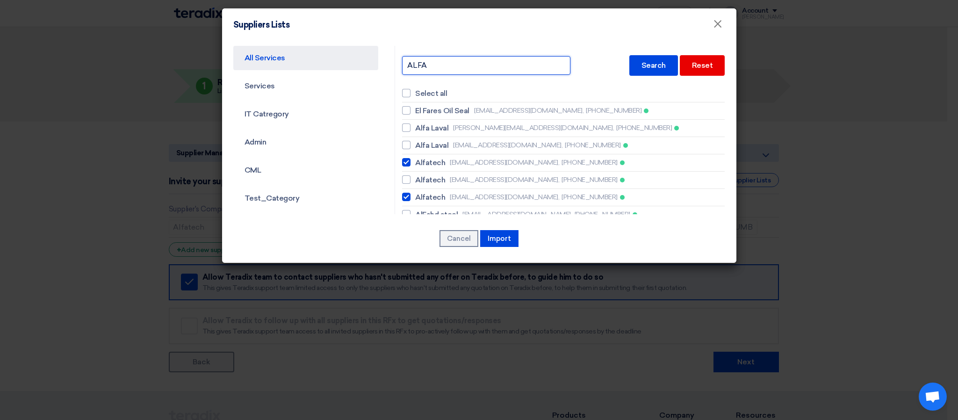
click at [543, 58] on input "ALFA" at bounding box center [486, 65] width 168 height 19
type input "E"
type input "EL"
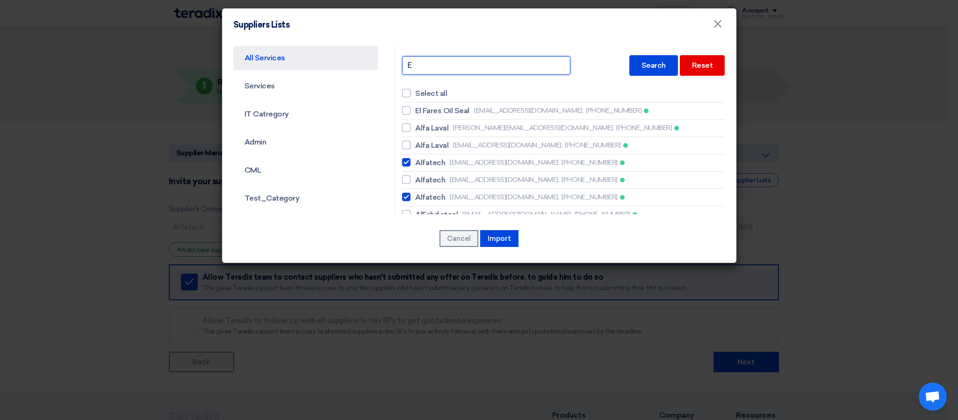
type input "EL"
type input "ELE"
type input "ELEC"
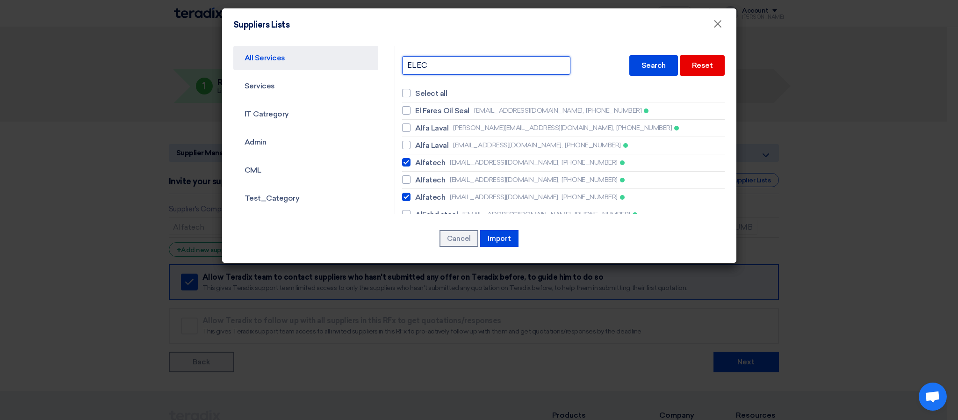
type input "ELECT"
type input "ELECTR"
type input "ELECTRI"
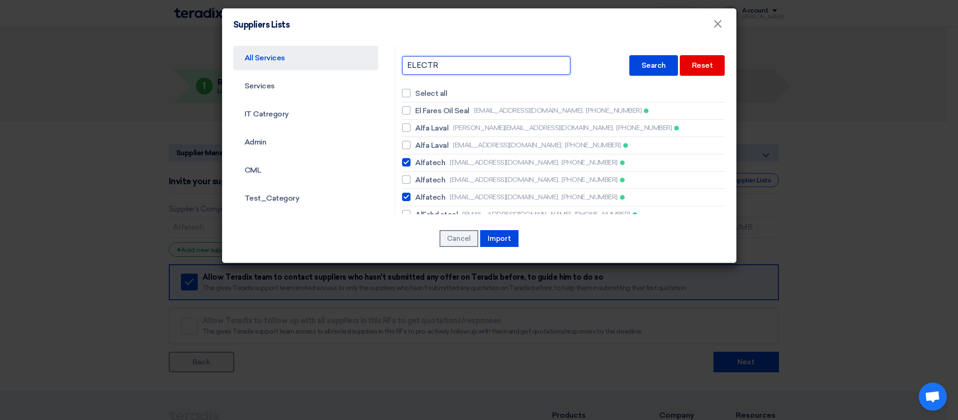
type input "ELECTRI"
type input "ELECTRIC"
click at [643, 52] on div "ELECTRIC Search Reset" at bounding box center [563, 66] width 323 height 30
click at [644, 60] on div "Search" at bounding box center [653, 65] width 49 height 21
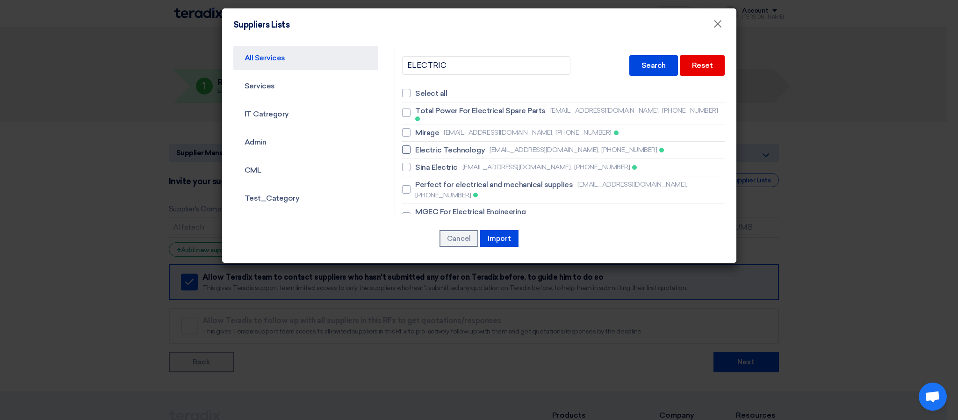
click at [442, 145] on span "Electric Technology" at bounding box center [450, 150] width 70 height 11
click at [421, 147] on input "Electric Technology [EMAIL_ADDRESS][DOMAIN_NAME], [PHONE_NUMBER]" at bounding box center [418, 150] width 6 height 6
checkbox input "true"
click at [443, 165] on span "Sina Electric" at bounding box center [436, 167] width 43 height 11
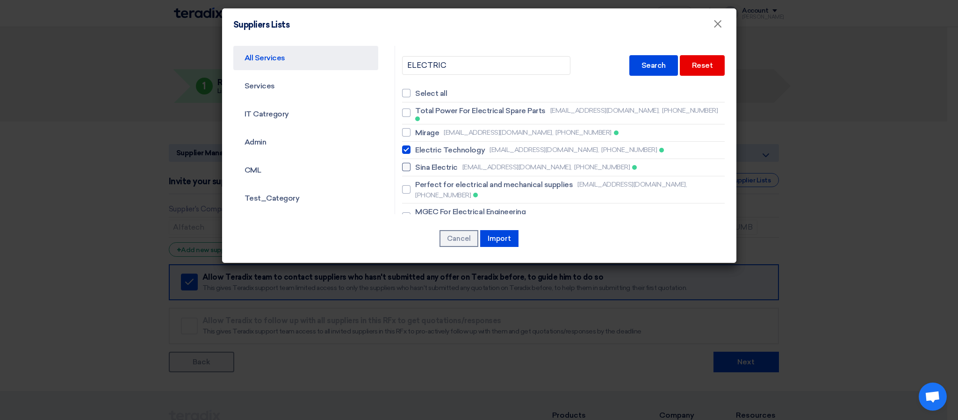
click at [421, 165] on input "Sina Electric [EMAIL_ADDRESS][DOMAIN_NAME], [PHONE_NUMBER]" at bounding box center [418, 167] width 6 height 6
checkbox input "true"
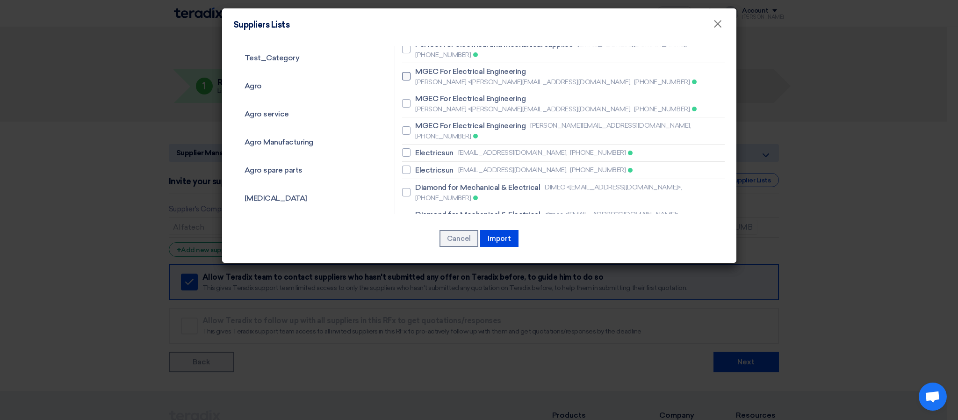
click at [439, 66] on span "MGEC For Electrical Engineering" at bounding box center [470, 71] width 110 height 11
click at [421, 73] on input "MGEC For Electrical Engineering [PERSON_NAME] <[PERSON_NAME][EMAIL_ADDRESS][DOM…" at bounding box center [418, 76] width 6 height 6
checkbox input "true"
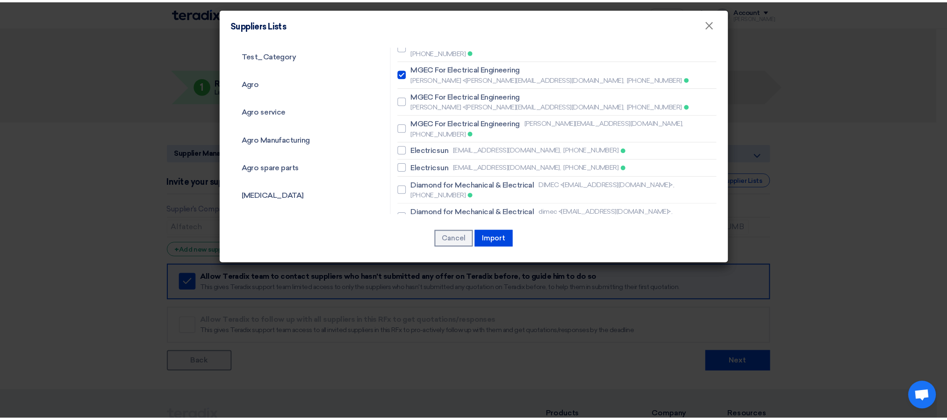
scroll to position [0, 0]
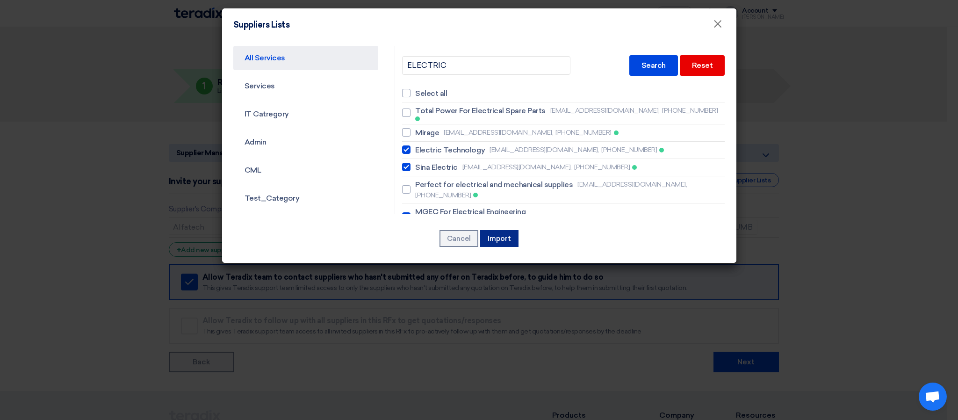
click at [506, 234] on button "Import" at bounding box center [499, 238] width 38 height 17
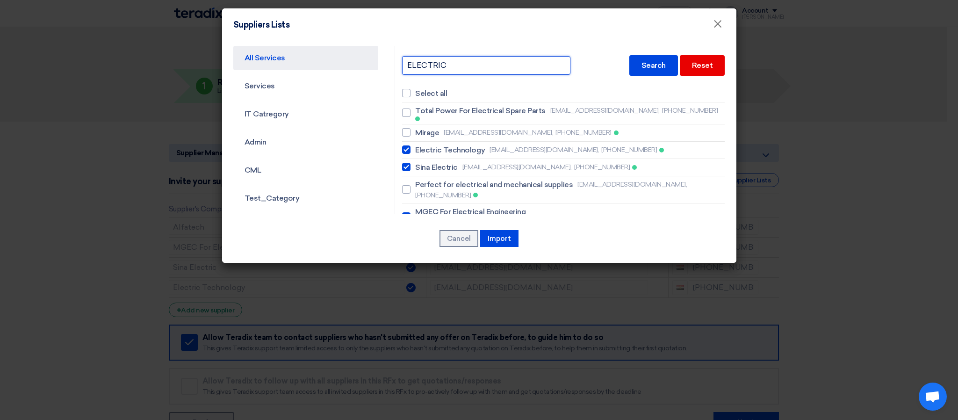
click at [564, 65] on input "ELECTRIC" at bounding box center [486, 65] width 168 height 19
type input "S"
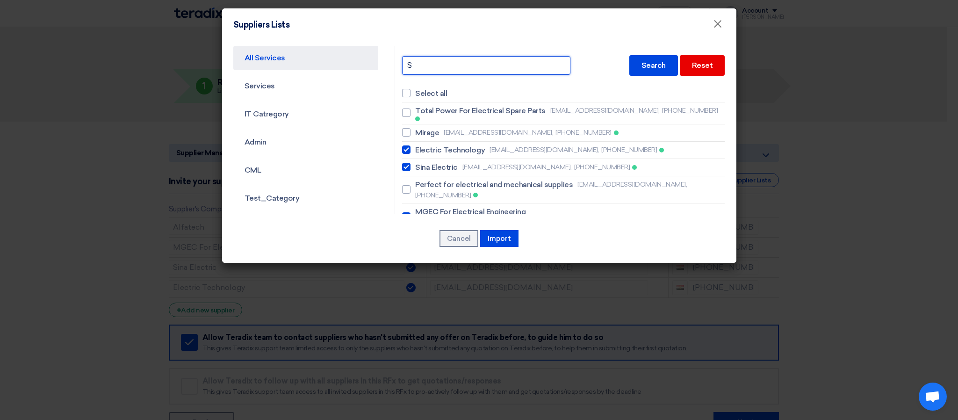
type input "SI"
type input "SIN"
type input "SINA"
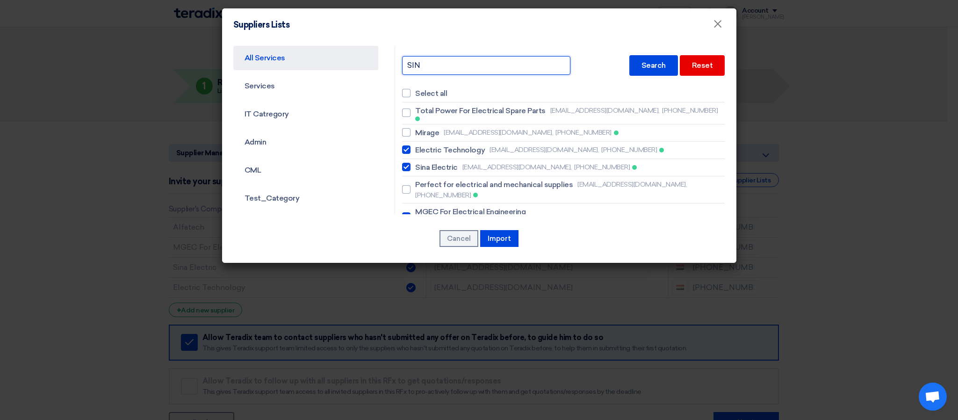
type input "SINA"
type input "SINAM"
type input "SINA"
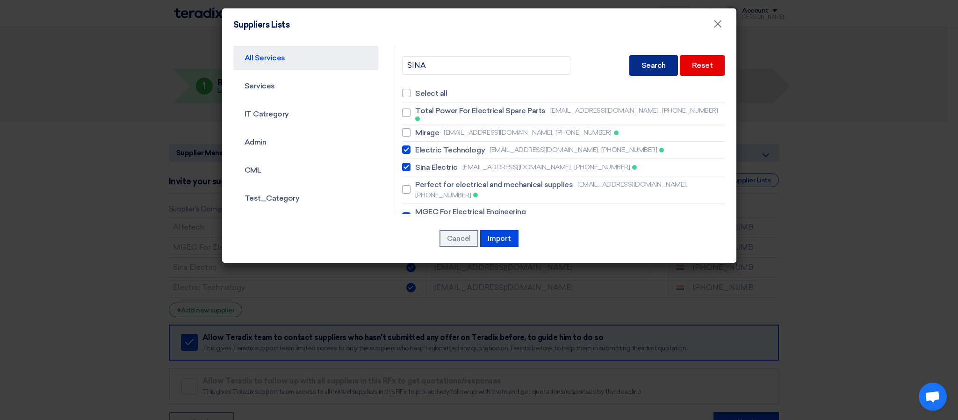
click at [641, 65] on div "Search" at bounding box center [653, 65] width 49 height 21
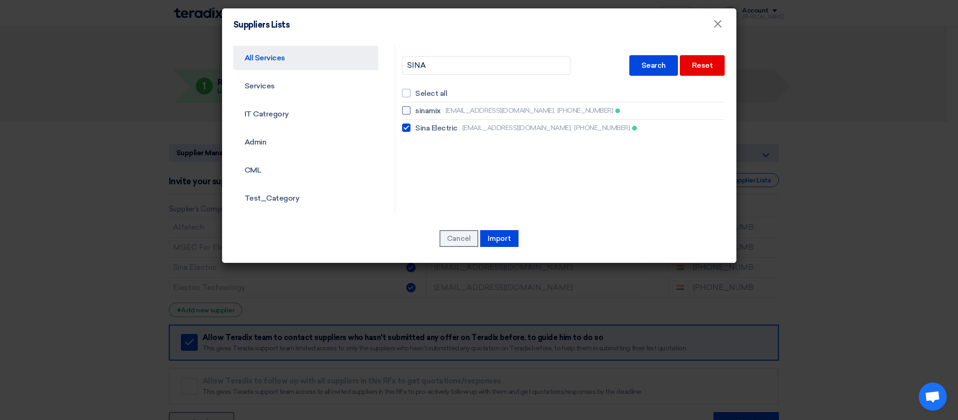
click at [434, 115] on span "sinamix" at bounding box center [428, 110] width 26 height 11
click at [421, 114] on input "sinamix [EMAIL_ADDRESS][DOMAIN_NAME], [PHONE_NUMBER]" at bounding box center [418, 111] width 6 height 6
checkbox input "true"
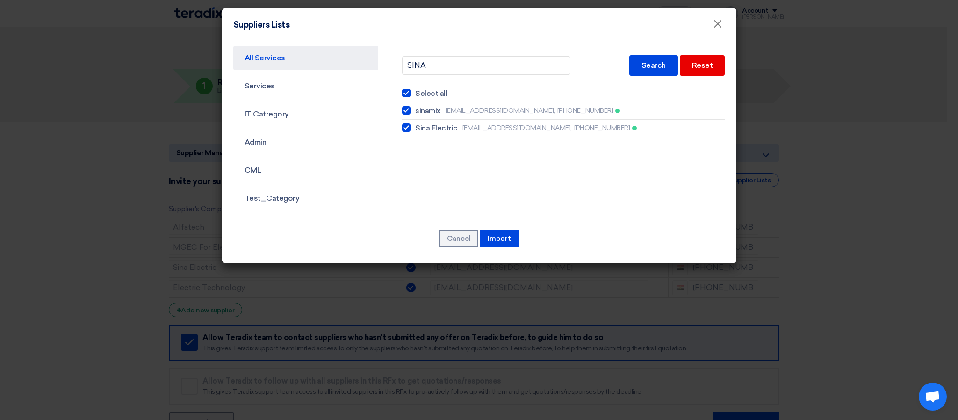
checkbox input "true"
click at [402, 95] on div at bounding box center [406, 93] width 8 height 8
click at [415, 95] on input "Select all" at bounding box center [418, 93] width 6 height 6
checkbox input "false"
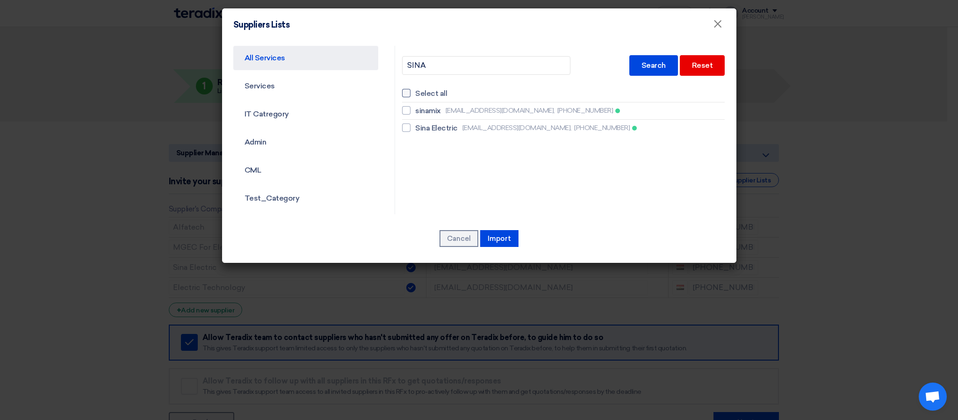
checkbox input "false"
click at [715, 27] on span "×" at bounding box center [717, 26] width 9 height 19
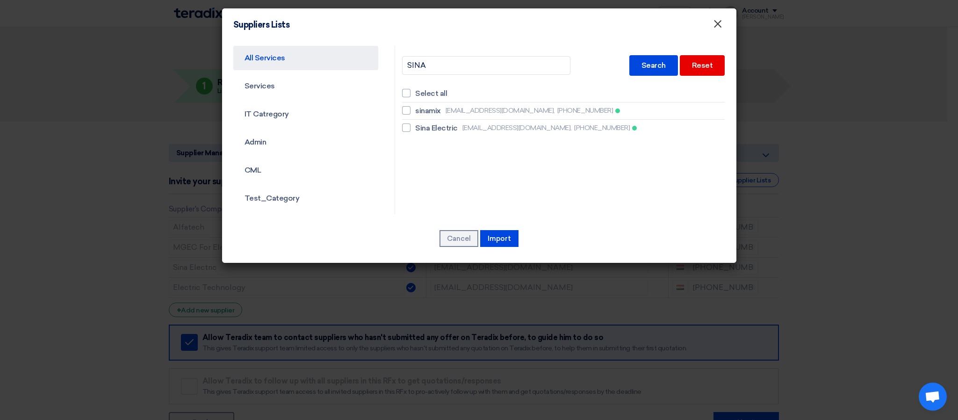
click at [716, 27] on span "×" at bounding box center [717, 26] width 9 height 19
click at [716, 29] on span "×" at bounding box center [717, 26] width 9 height 19
click at [775, 48] on modal-container "Suppliers Lists × All Services Services IT Catregory Admin CML Test_Category [G…" at bounding box center [479, 210] width 958 height 420
click at [880, 113] on modal-container "Suppliers Lists × All Services Services IT Catregory Admin CML Test_Category [G…" at bounding box center [479, 210] width 958 height 420
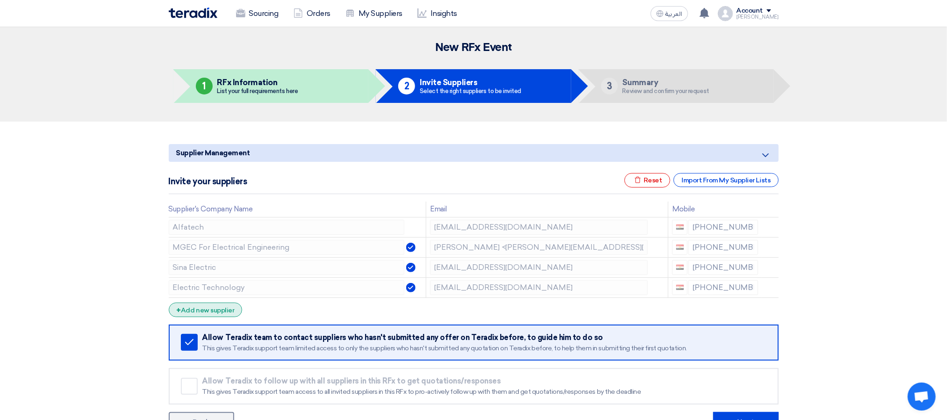
click at [213, 312] on div "+ Add new supplier" at bounding box center [206, 310] width 74 height 14
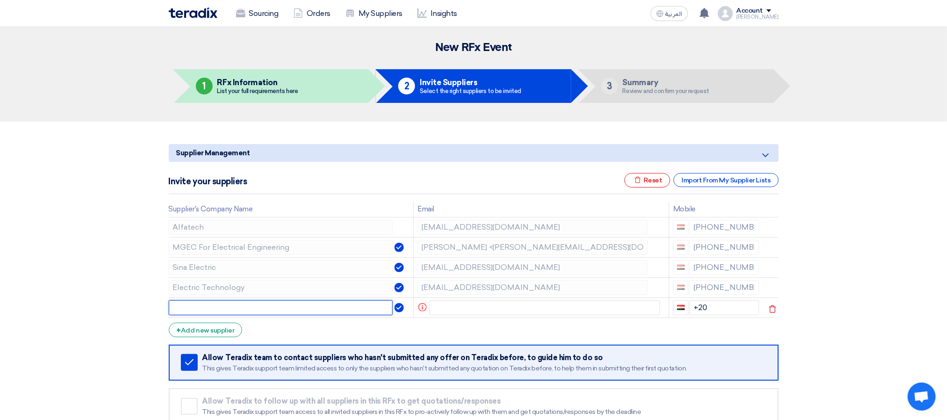
click at [268, 307] on input "text" at bounding box center [281, 307] width 224 height 15
type input "sinamix"
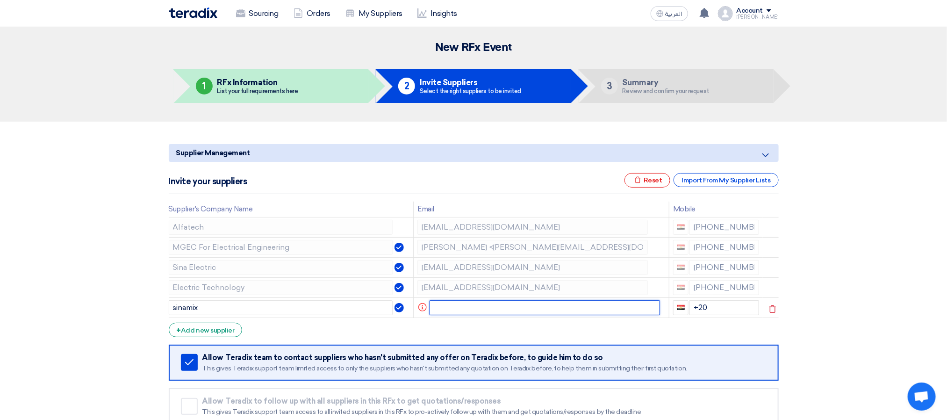
click at [511, 313] on input "text" at bounding box center [545, 307] width 231 height 15
paste input "[PERSON_NAME] <[PERSON_NAME][EMAIL_ADDRESS][PERSON_NAME][DOMAIN_NAME]>"
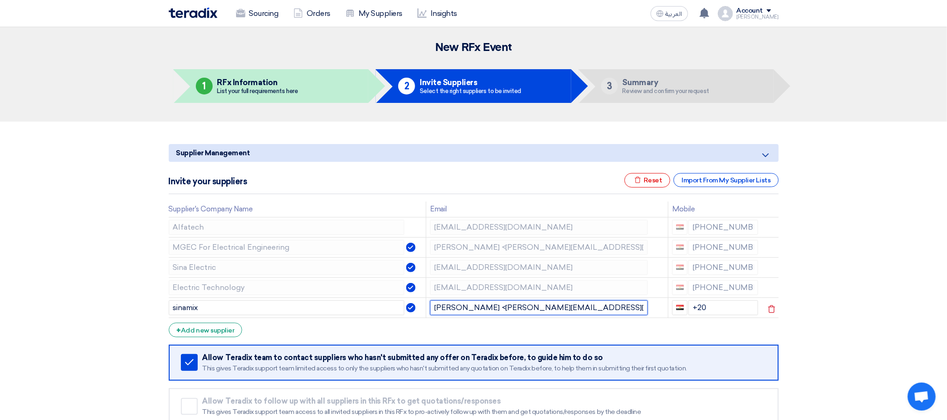
click at [493, 311] on input "[PERSON_NAME] <[PERSON_NAME][EMAIL_ADDRESS][PERSON_NAME][DOMAIN_NAME]" at bounding box center [539, 307] width 218 height 15
type input "[PERSON_NAME][EMAIL_ADDRESS][PERSON_NAME][DOMAIN_NAME]"
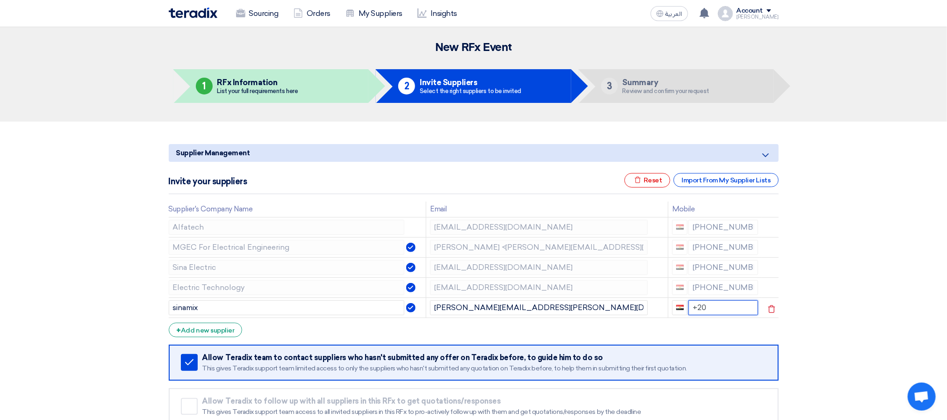
click at [745, 305] on input "+20" at bounding box center [724, 307] width 70 height 15
click at [713, 308] on input "[PHONE_NUMBER]" at bounding box center [724, 307] width 70 height 15
type input "[PHONE_NUMBER]"
click at [729, 322] on form "Supplier Management Minimize/Maximize Category Invite your suppliers Excel file…" at bounding box center [474, 298] width 610 height 309
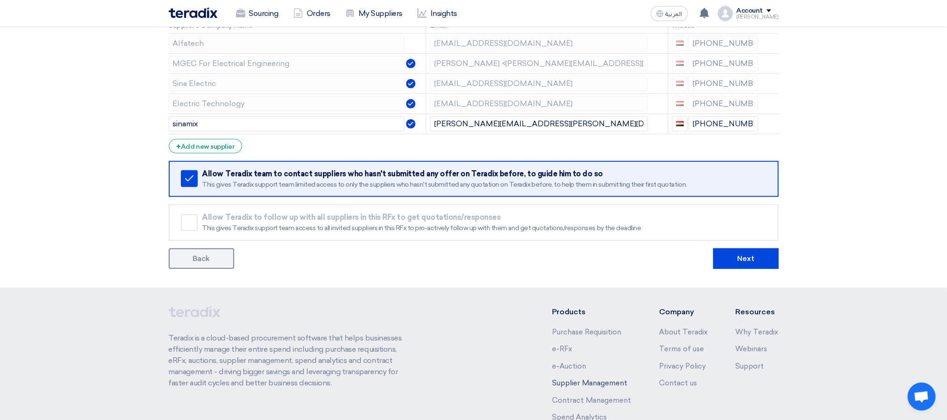
scroll to position [263, 0]
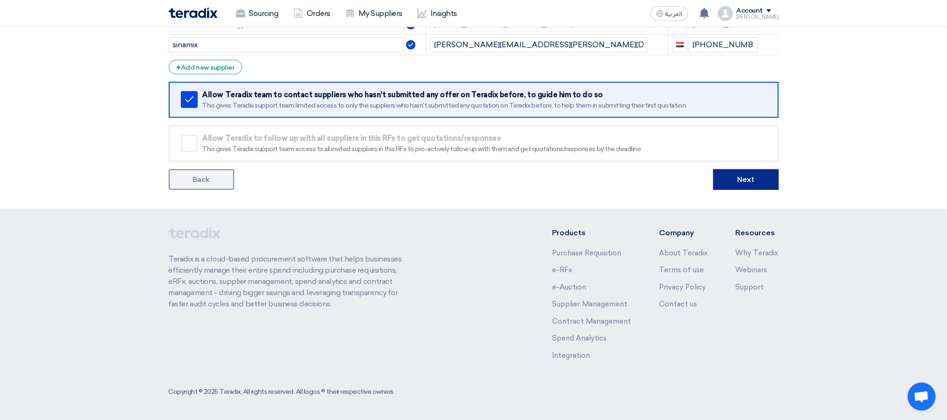
click at [726, 181] on button "Next" at bounding box center [746, 179] width 65 height 21
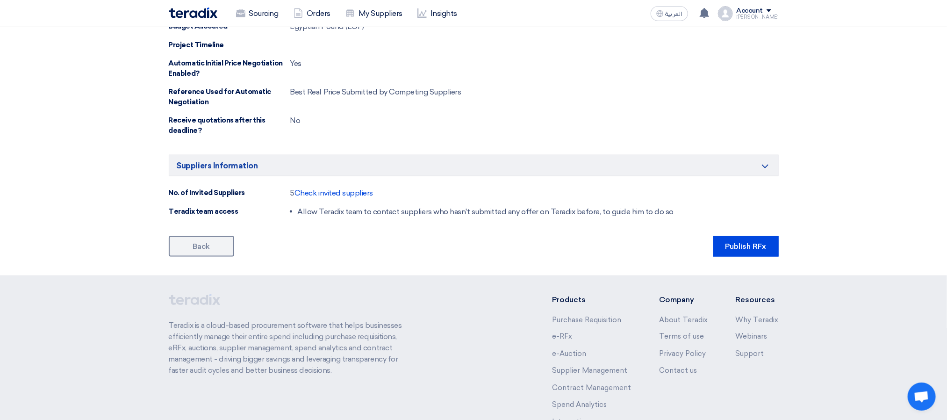
scroll to position [696, 0]
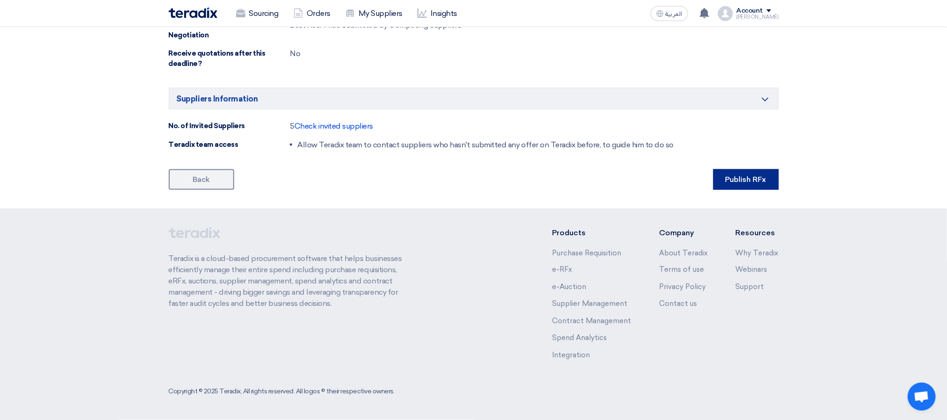
click at [731, 178] on button "Publish RFx" at bounding box center [746, 179] width 65 height 21
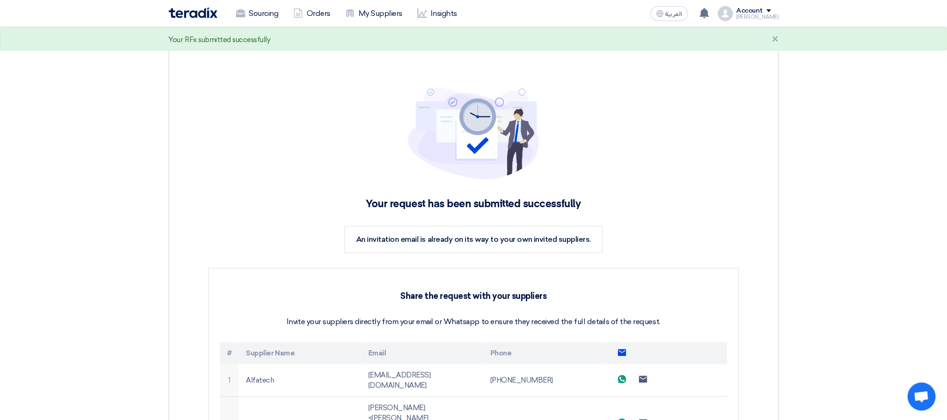
click at [337, 100] on div "Your request has been submitted successfully An invitation email is already on …" at bounding box center [473, 350] width 583 height 578
